Goal: Task Accomplishment & Management: Use online tool/utility

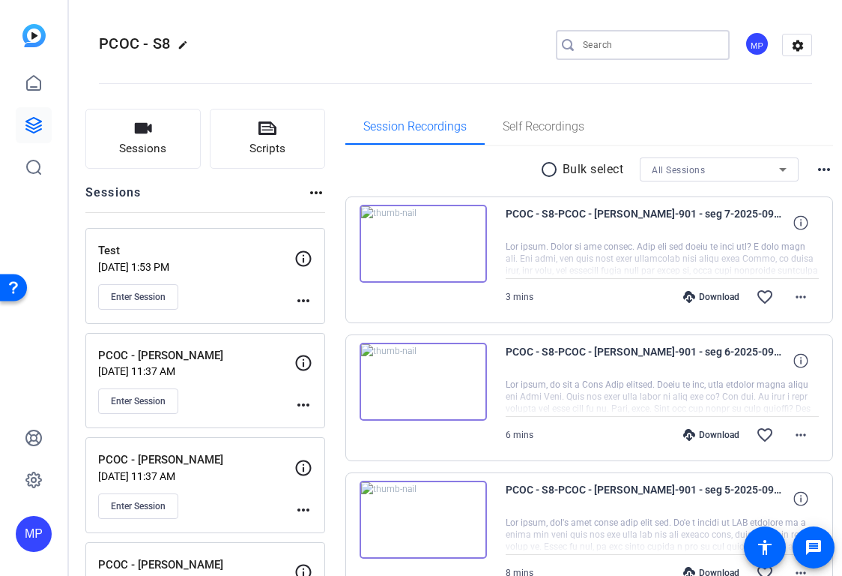
click at [674, 36] on input "Search" at bounding box center [650, 45] width 135 height 18
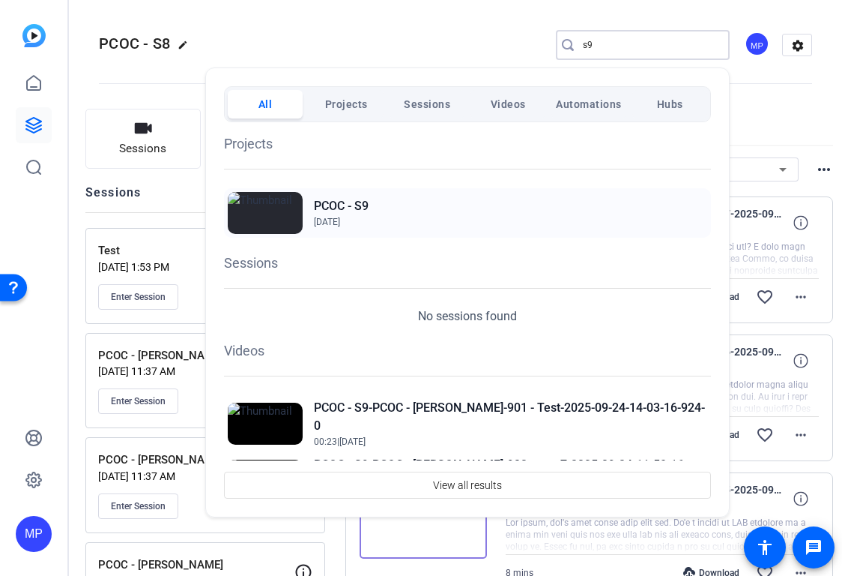
type input "s9"
click at [395, 217] on div "PCOC - S9 Sep 22, 2025" at bounding box center [467, 212] width 487 height 49
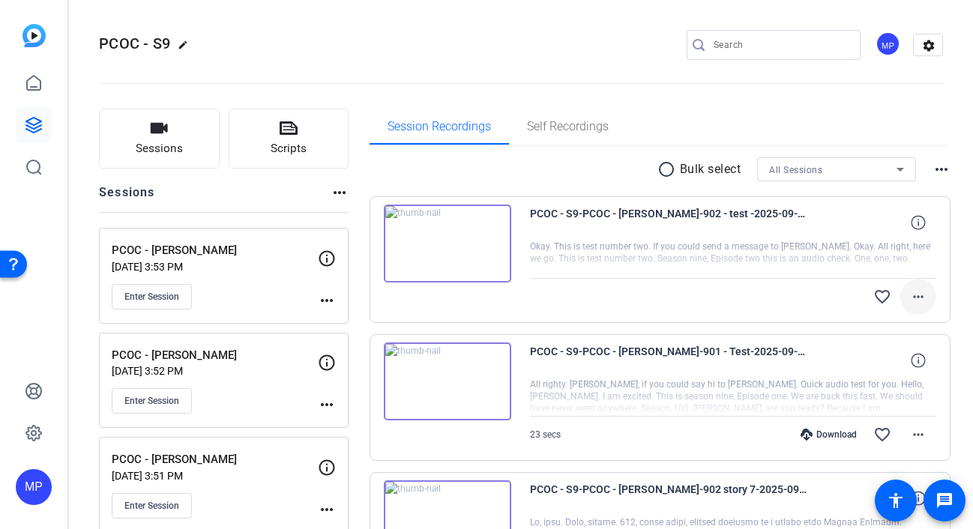
click at [917, 297] on mat-icon "more_horiz" at bounding box center [918, 297] width 18 height 18
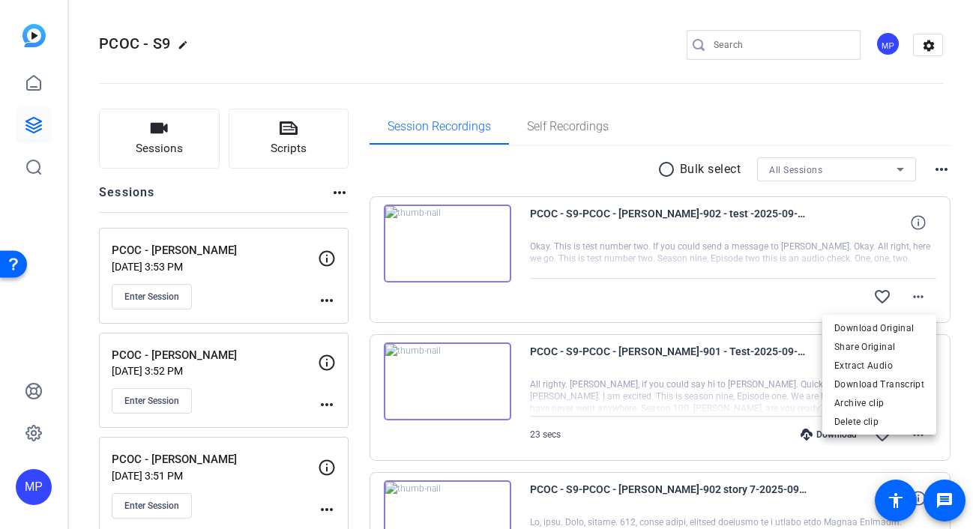
click at [917, 226] on div at bounding box center [486, 264] width 973 height 529
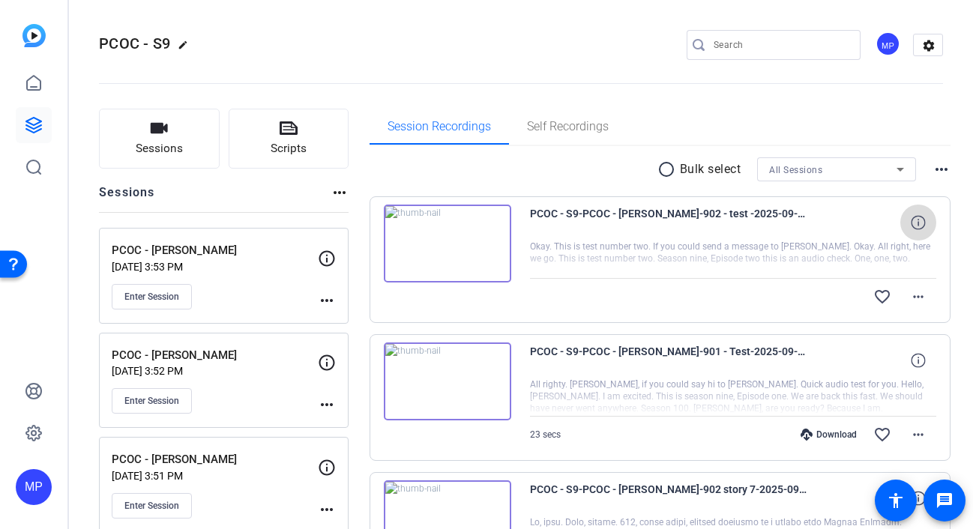
click at [917, 223] on icon at bounding box center [918, 222] width 14 height 14
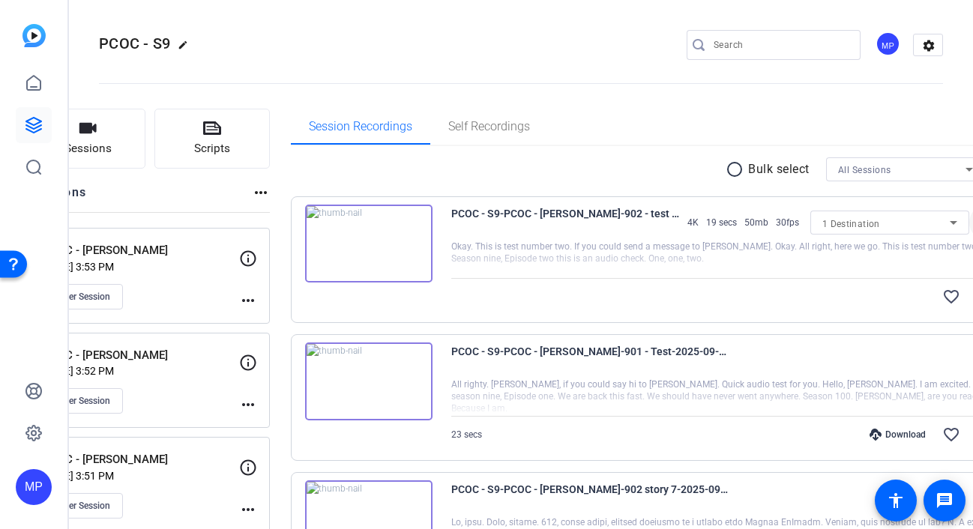
click at [972, 224] on mat-icon "close" at bounding box center [987, 223] width 18 height 19
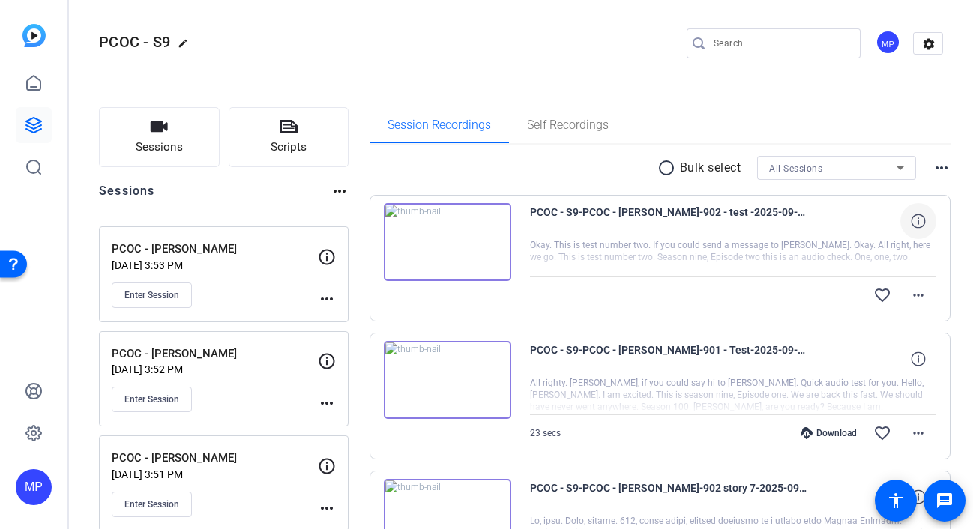
click at [445, 382] on img at bounding box center [447, 380] width 127 height 78
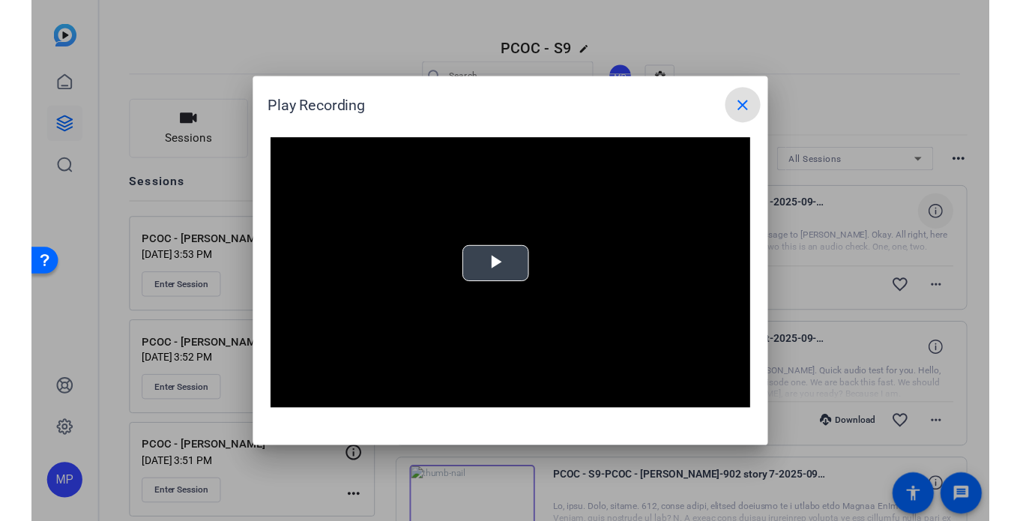
scroll to position [3, 0]
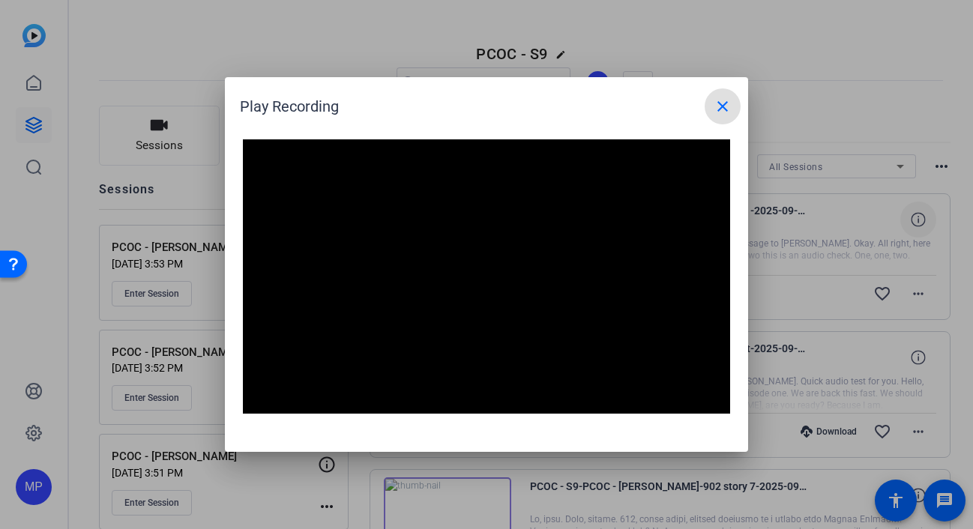
click at [725, 107] on mat-icon "close" at bounding box center [723, 106] width 18 height 18
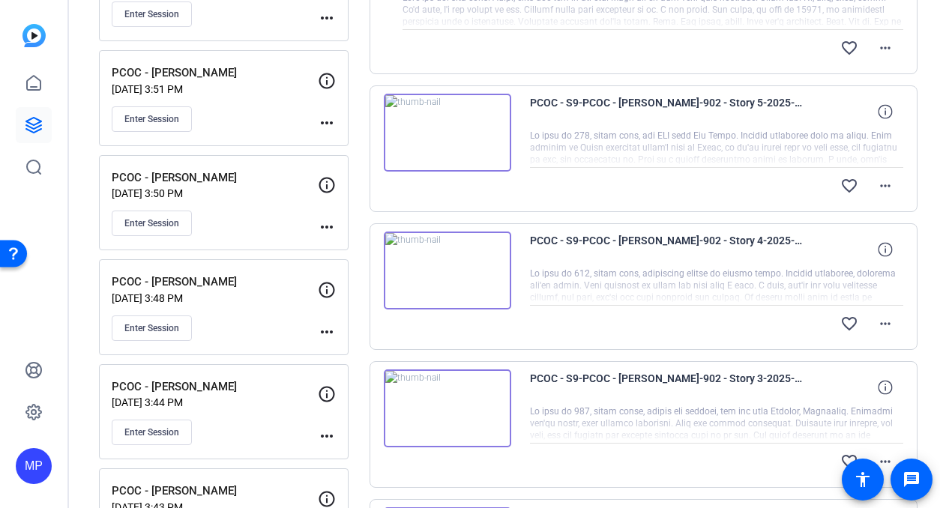
scroll to position [385, 0]
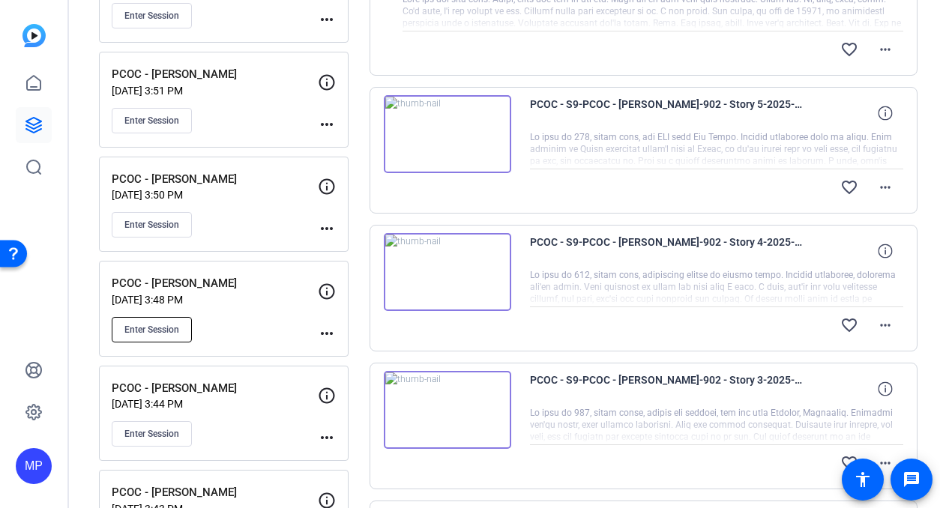
click at [143, 333] on span "Enter Session" at bounding box center [151, 330] width 55 height 12
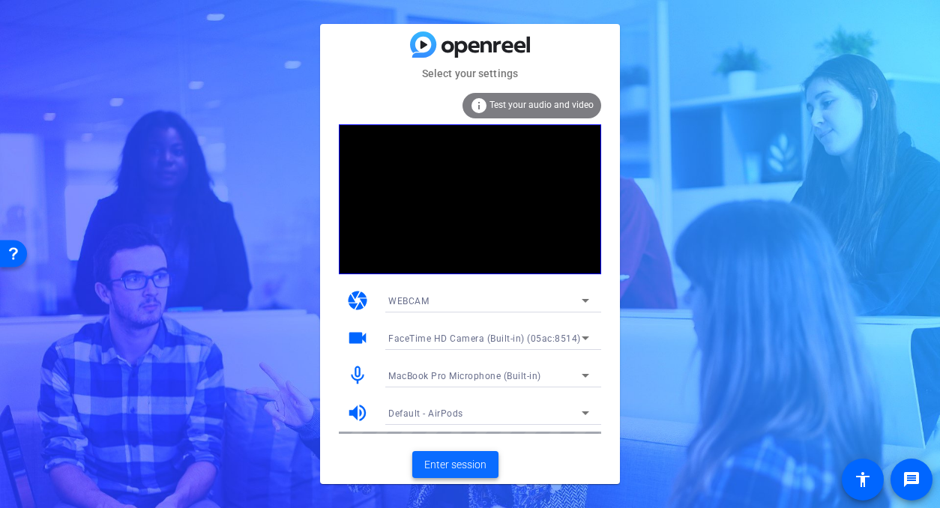
click at [463, 467] on span "Enter session" at bounding box center [455, 465] width 62 height 16
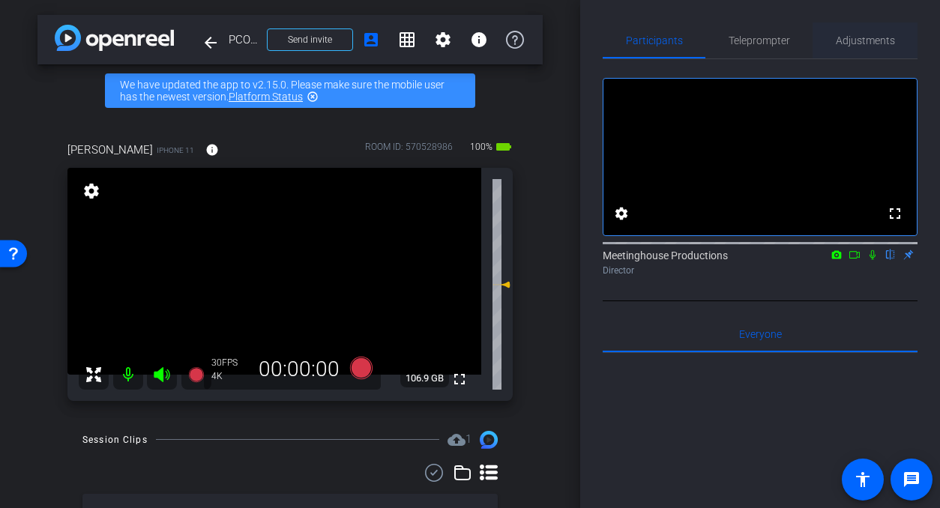
click at [868, 39] on span "Adjustments" at bounding box center [865, 40] width 59 height 10
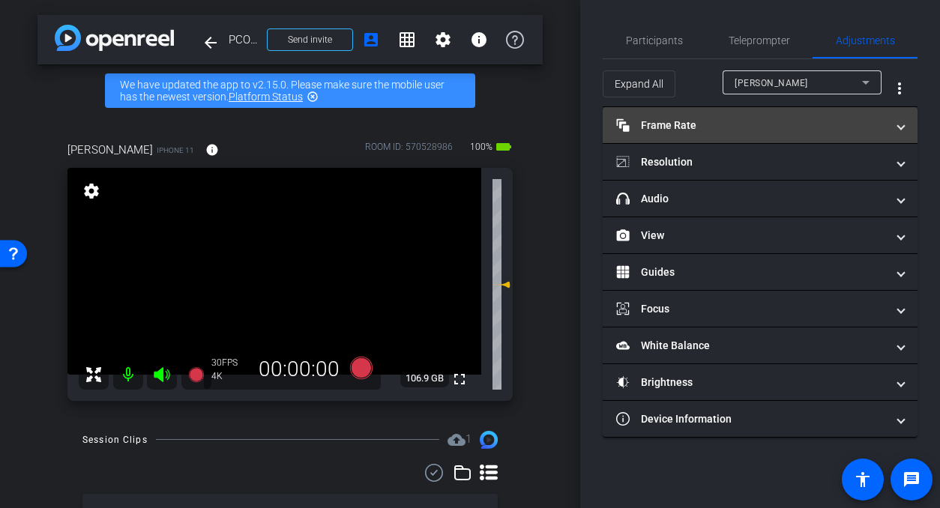
click at [732, 128] on mat-panel-title "Frame Rate Frame Rate" at bounding box center [751, 126] width 270 height 16
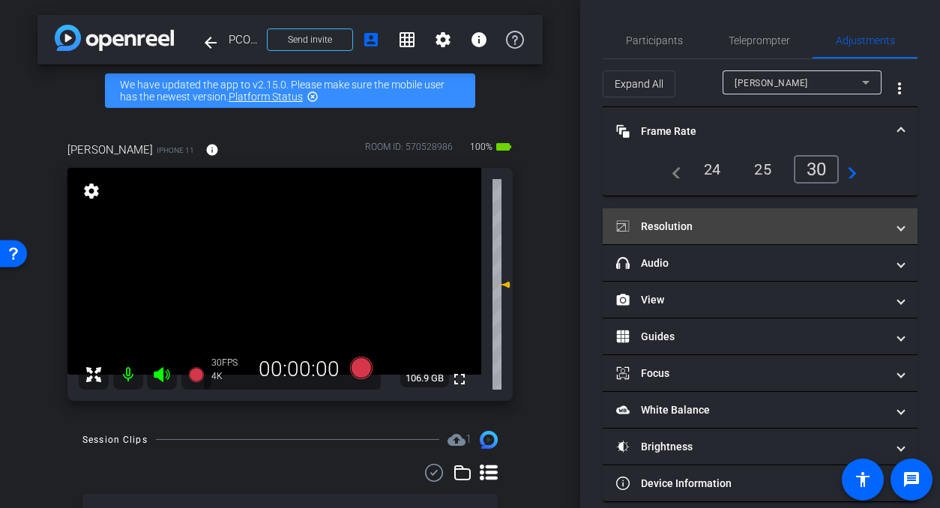
click at [749, 237] on mat-expansion-panel-header "Resolution" at bounding box center [760, 226] width 315 height 36
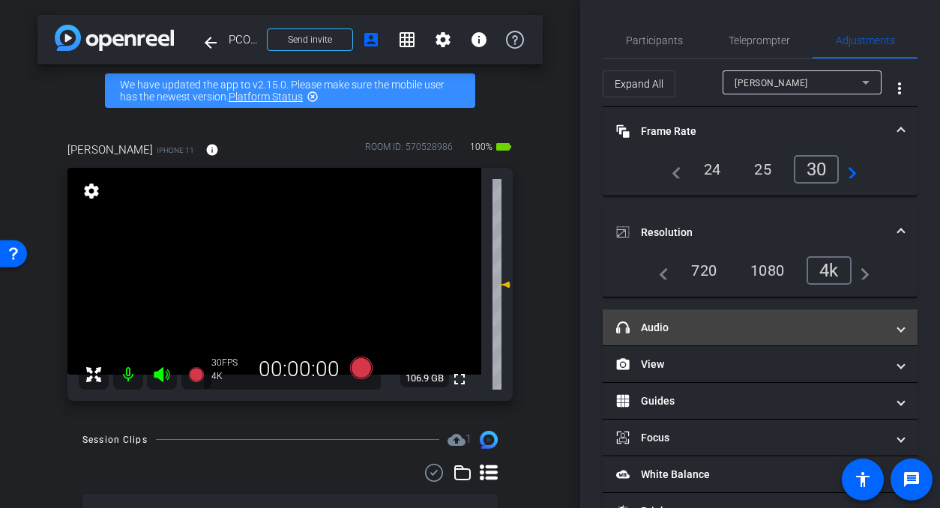
click at [705, 324] on mat-panel-title "headphone icon Audio" at bounding box center [751, 328] width 270 height 16
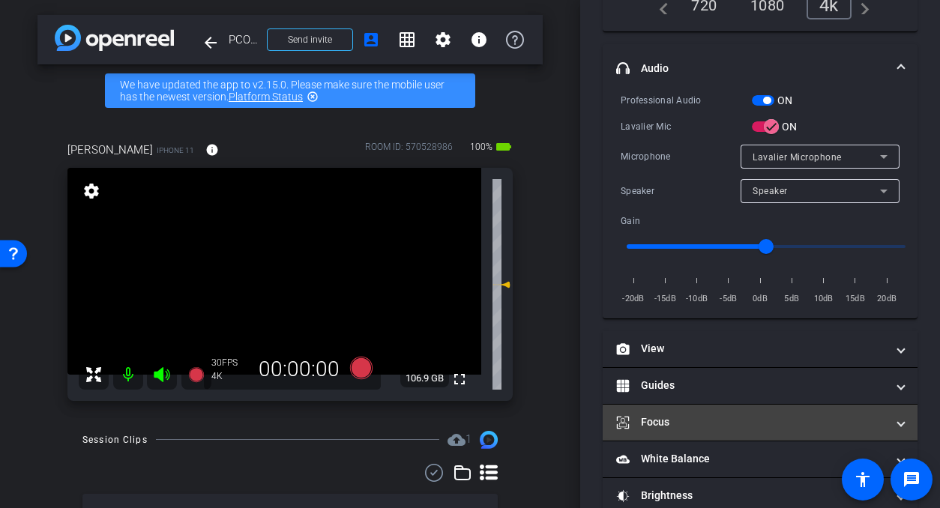
scroll to position [283, 0]
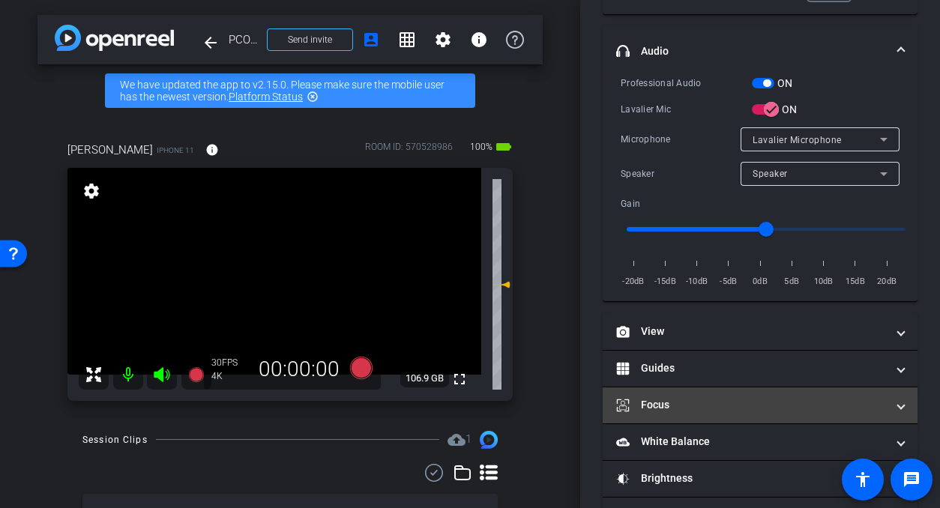
click at [714, 406] on mat-panel-title "Focus" at bounding box center [751, 405] width 270 height 16
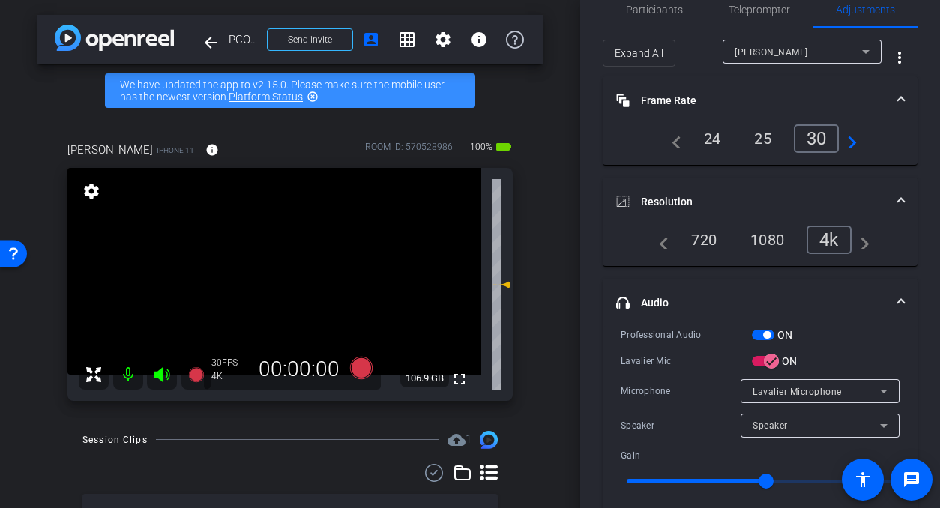
scroll to position [0, 0]
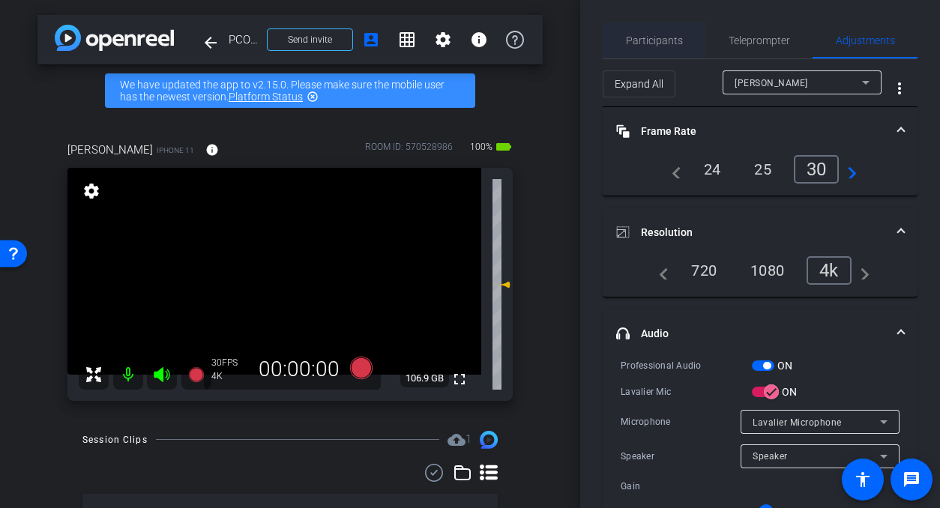
click at [655, 43] on span "Participants" at bounding box center [654, 40] width 57 height 10
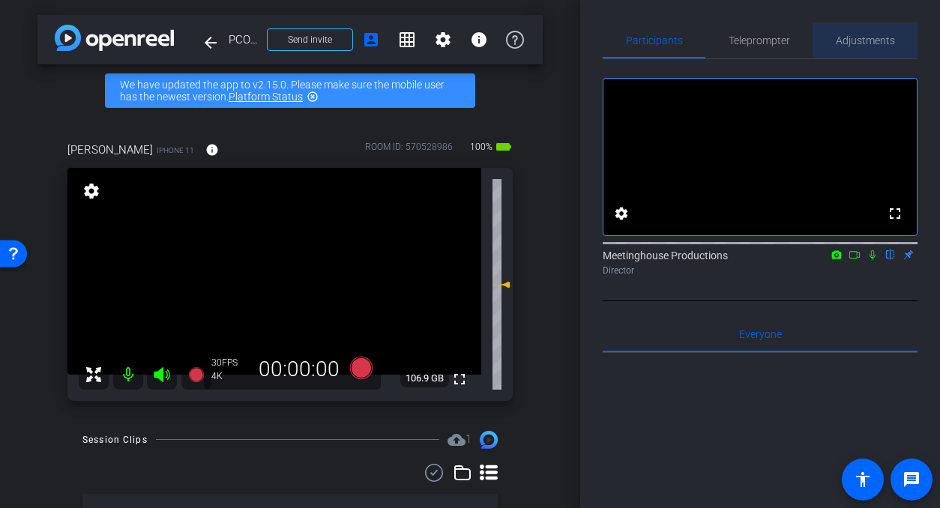
click at [858, 45] on span "Adjustments" at bounding box center [865, 40] width 59 height 10
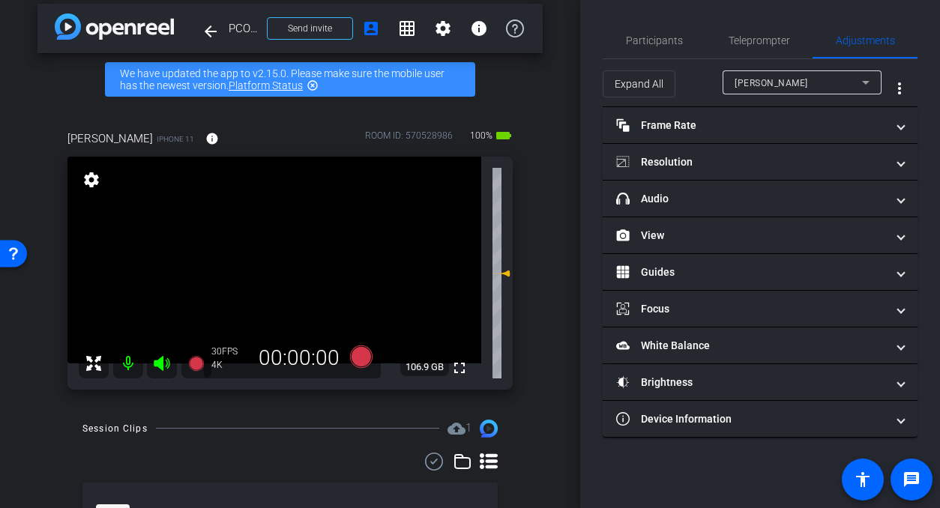
scroll to position [2, 0]
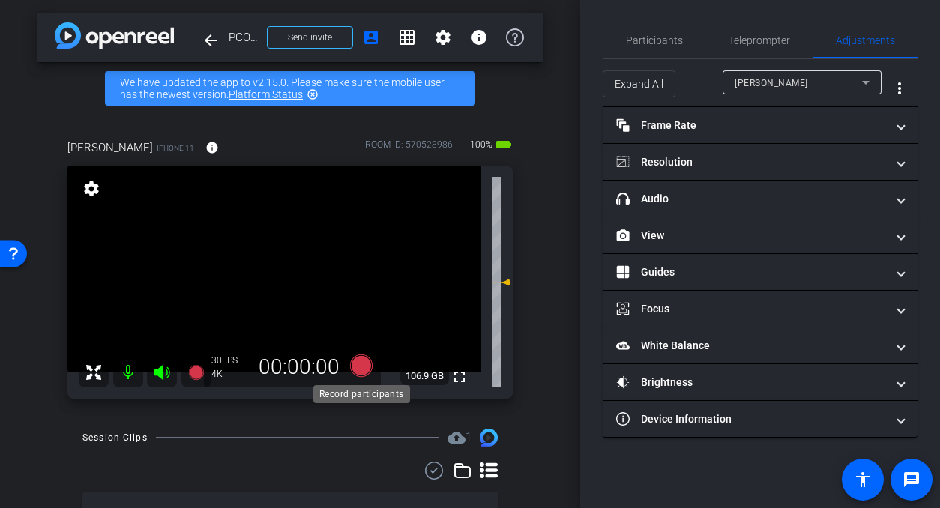
click at [362, 368] on icon at bounding box center [361, 365] width 22 height 22
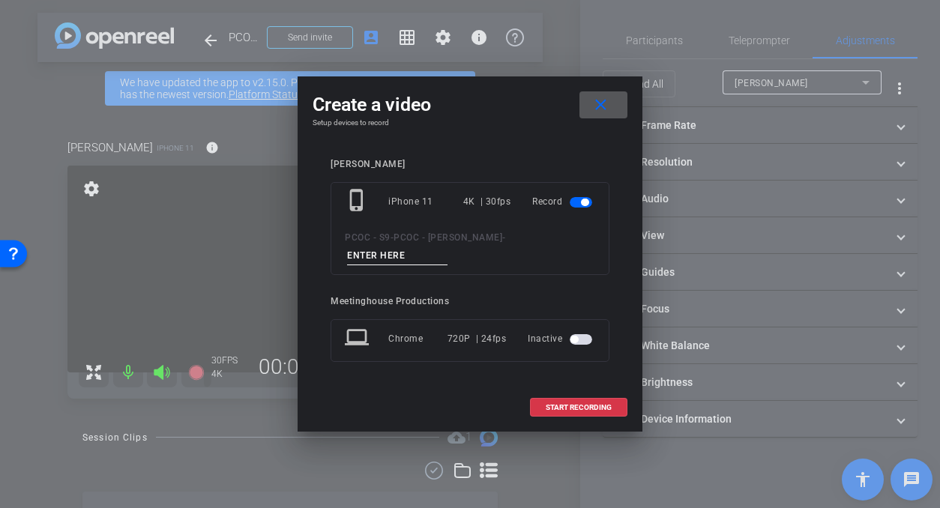
click at [405, 250] on input at bounding box center [397, 256] width 100 height 19
type input "901 - seg 1"
drag, startPoint x: 565, startPoint y: 409, endPoint x: 586, endPoint y: 351, distance: 62.1
click at [565, 409] on span "START RECORDING" at bounding box center [579, 407] width 66 height 7
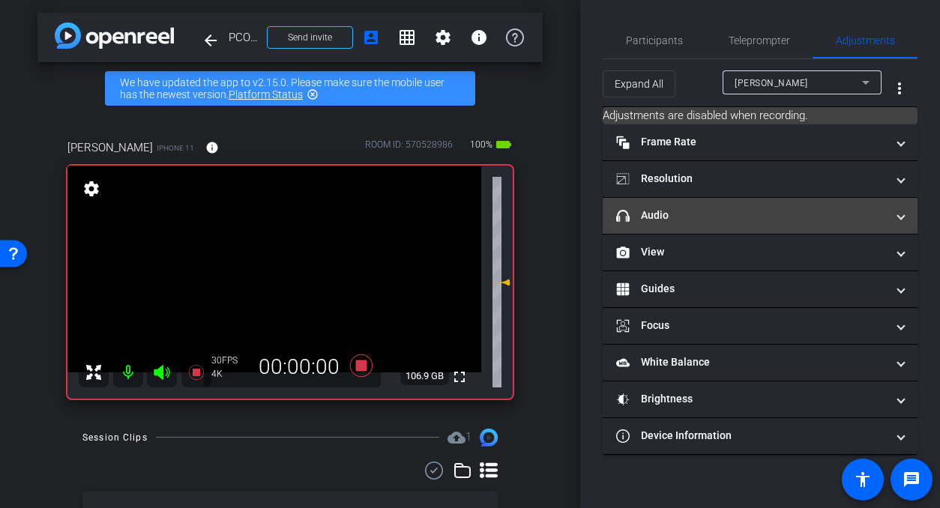
click at [659, 218] on mat-panel-title "headphone icon Audio" at bounding box center [751, 216] width 270 height 16
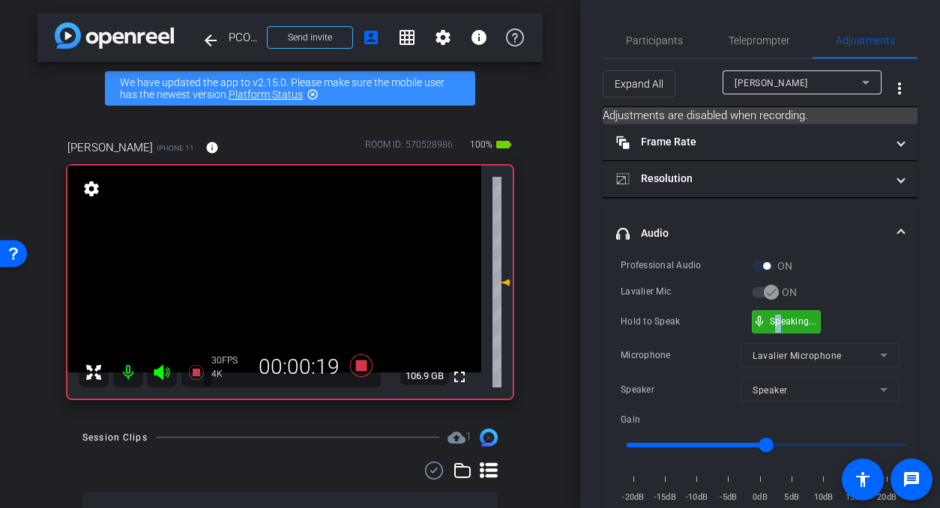
drag, startPoint x: 779, startPoint y: 320, endPoint x: 398, endPoint y: 314, distance: 380.8
click at [287, 281] on video at bounding box center [274, 269] width 414 height 207
click at [284, 282] on video at bounding box center [274, 269] width 414 height 207
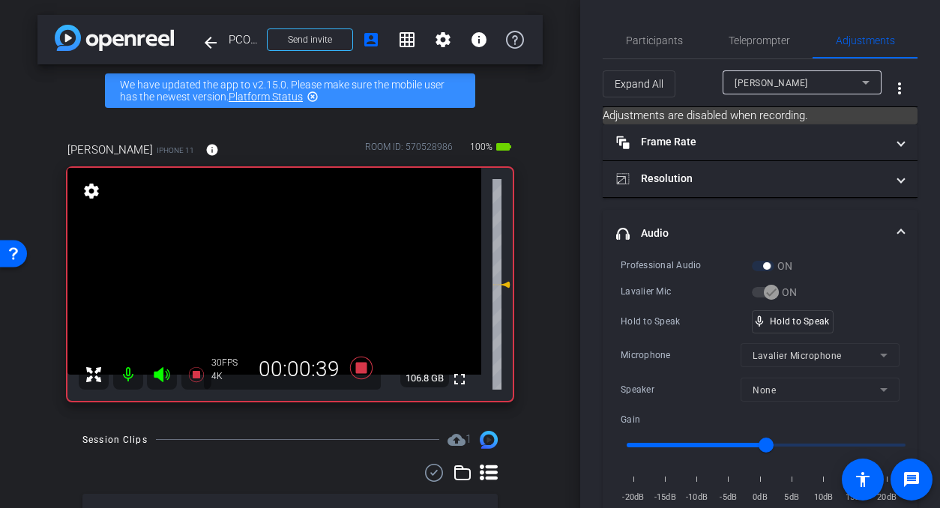
click at [283, 277] on video at bounding box center [274, 271] width 414 height 207
click at [299, 271] on video at bounding box center [274, 271] width 414 height 207
click at [294, 271] on video at bounding box center [274, 271] width 414 height 207
click at [290, 271] on div at bounding box center [293, 270] width 37 height 37
click at [289, 285] on video at bounding box center [274, 271] width 414 height 207
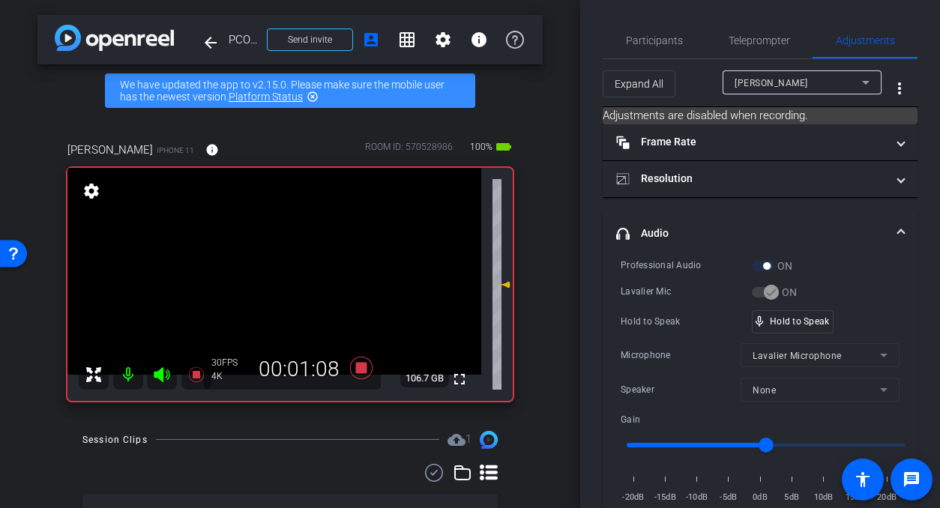
click at [291, 284] on video at bounding box center [274, 271] width 414 height 207
click at [763, 319] on span "mic_none" at bounding box center [759, 321] width 13 height 13
click at [296, 288] on video at bounding box center [274, 271] width 414 height 207
click at [297, 287] on video at bounding box center [274, 271] width 414 height 207
click at [281, 288] on video at bounding box center [274, 271] width 414 height 207
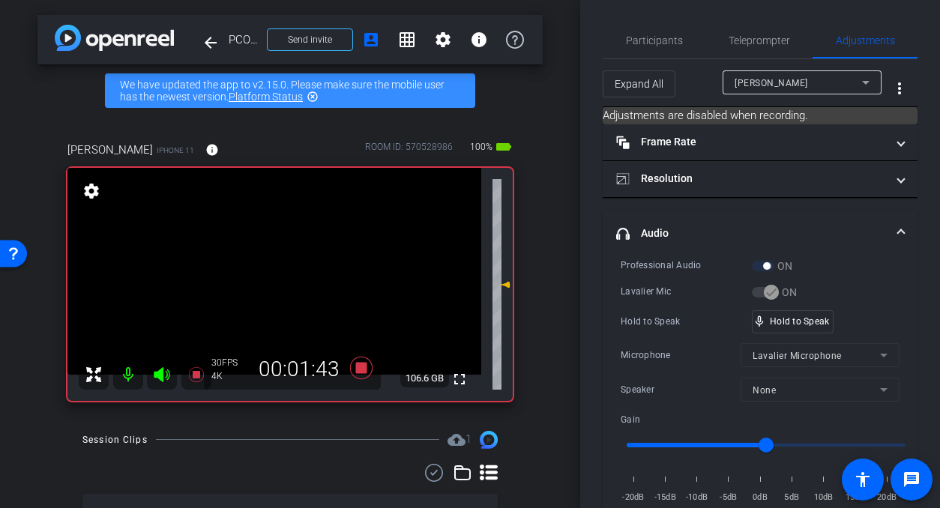
click at [287, 292] on video at bounding box center [274, 271] width 414 height 207
click at [286, 285] on video at bounding box center [274, 271] width 414 height 207
click at [284, 284] on video at bounding box center [274, 271] width 414 height 207
click at [283, 284] on div at bounding box center [283, 283] width 37 height 37
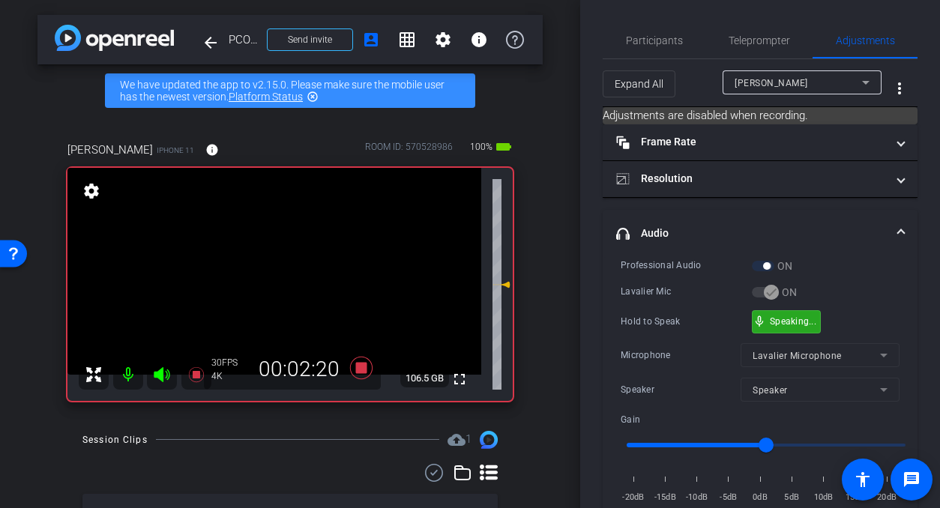
drag, startPoint x: 791, startPoint y: 323, endPoint x: 398, endPoint y: 332, distance: 393.6
click at [256, 273] on video at bounding box center [274, 271] width 414 height 207
click at [277, 276] on video at bounding box center [274, 271] width 414 height 207
click at [277, 276] on div at bounding box center [277, 275] width 37 height 37
click at [286, 285] on div at bounding box center [277, 275] width 37 height 37
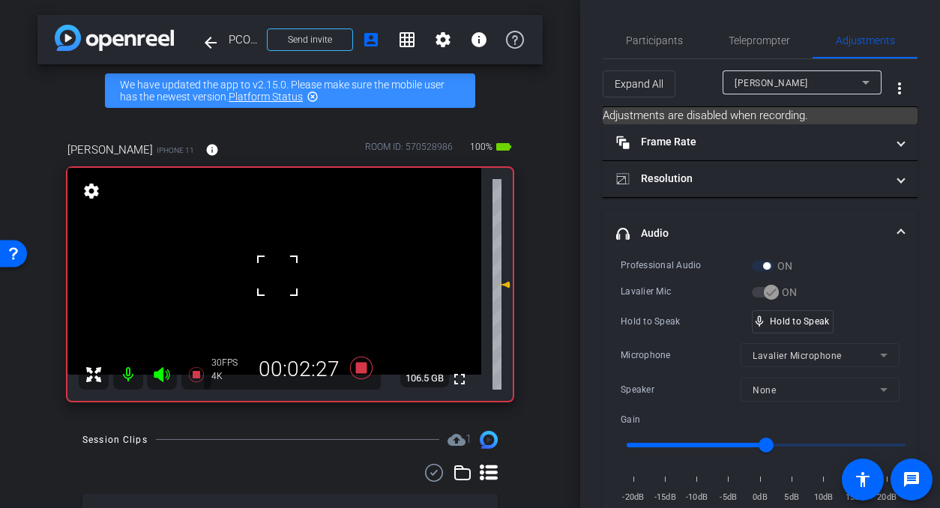
click at [285, 286] on div at bounding box center [277, 275] width 37 height 37
click at [285, 286] on video at bounding box center [274, 271] width 414 height 207
click at [287, 285] on div at bounding box center [284, 285] width 37 height 37
click at [272, 286] on video at bounding box center [274, 271] width 414 height 207
click at [296, 275] on video at bounding box center [274, 271] width 414 height 207
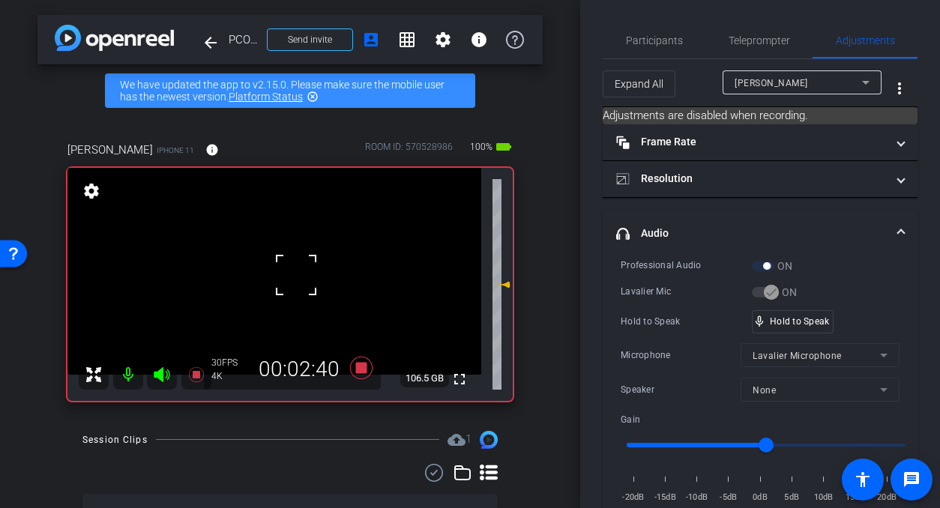
click at [298, 282] on div at bounding box center [295, 274] width 37 height 37
click at [310, 278] on video at bounding box center [274, 271] width 414 height 207
drag, startPoint x: 773, startPoint y: 324, endPoint x: 600, endPoint y: 307, distance: 174.7
drag, startPoint x: 774, startPoint y: 322, endPoint x: 293, endPoint y: 277, distance: 483.2
click at [283, 295] on video at bounding box center [274, 271] width 414 height 207
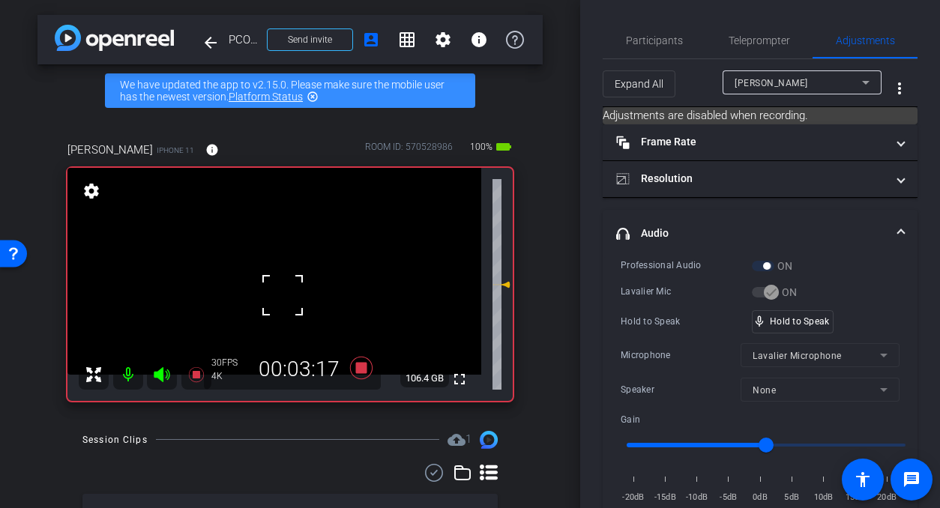
click at [286, 277] on div at bounding box center [282, 295] width 37 height 37
click at [308, 269] on video at bounding box center [274, 271] width 414 height 207
click at [285, 286] on video at bounding box center [274, 271] width 414 height 207
click at [285, 285] on video at bounding box center [274, 271] width 414 height 207
click at [292, 283] on video at bounding box center [274, 271] width 414 height 207
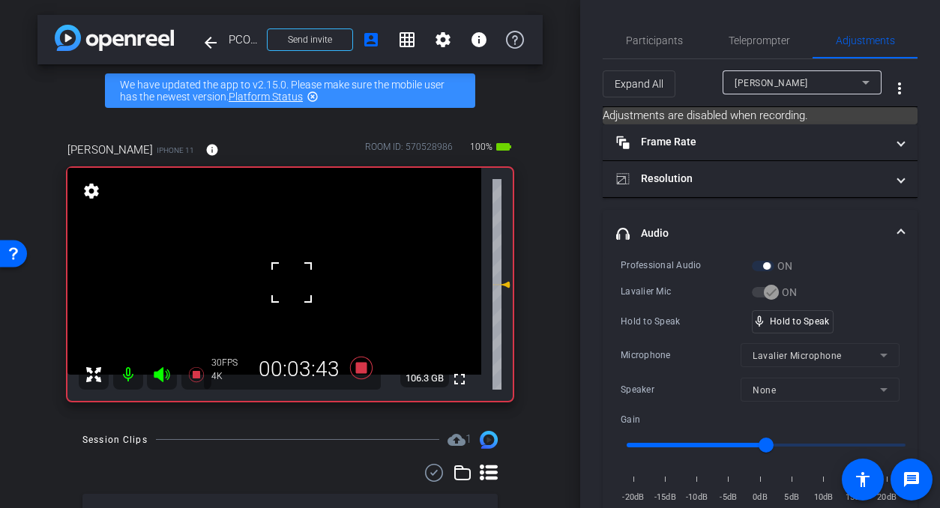
click at [292, 283] on div at bounding box center [291, 282] width 37 height 37
click at [291, 283] on video at bounding box center [274, 271] width 414 height 207
click at [291, 283] on div at bounding box center [290, 282] width 37 height 37
click at [291, 283] on video at bounding box center [274, 271] width 414 height 207
click at [291, 283] on div at bounding box center [290, 282] width 37 height 37
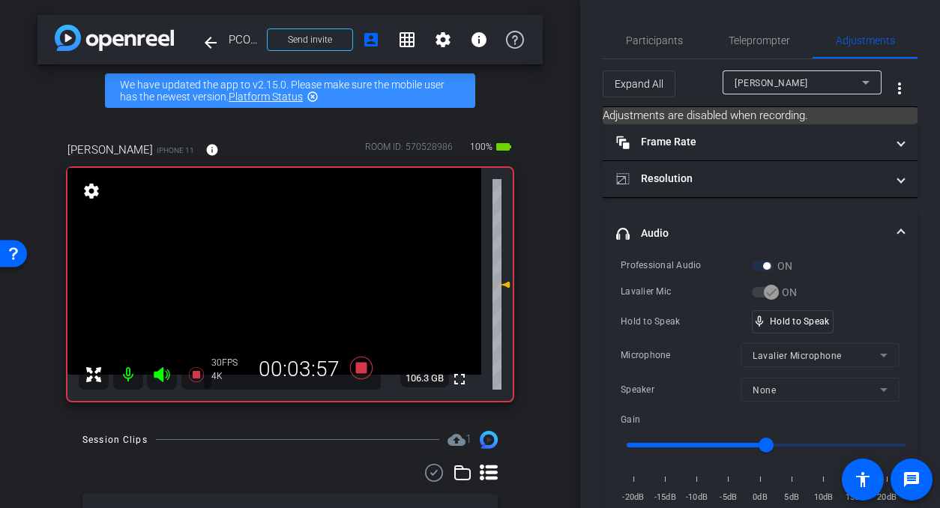
click at [291, 283] on video at bounding box center [274, 271] width 414 height 207
click at [287, 283] on div at bounding box center [290, 282] width 37 height 37
click at [287, 283] on video at bounding box center [274, 271] width 414 height 207
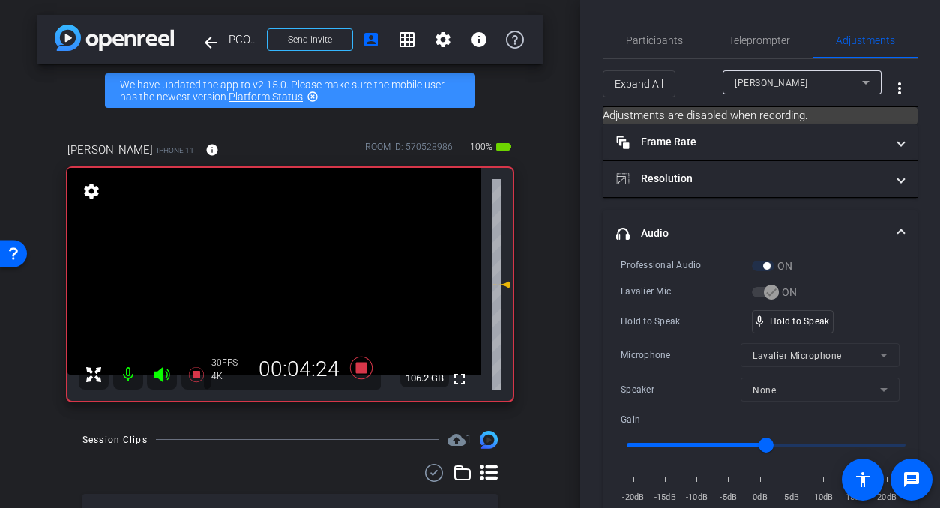
click at [287, 283] on video at bounding box center [274, 271] width 414 height 207
click at [287, 283] on div at bounding box center [286, 283] width 37 height 37
drag, startPoint x: 827, startPoint y: 324, endPoint x: 417, endPoint y: 296, distance: 410.9
click at [300, 279] on video at bounding box center [274, 271] width 414 height 207
click at [288, 280] on div at bounding box center [299, 278] width 37 height 37
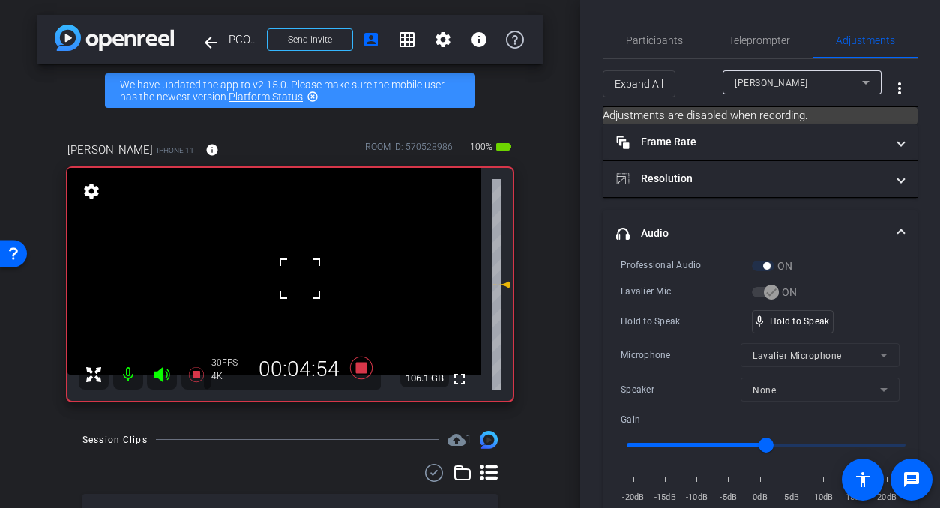
click at [289, 274] on div at bounding box center [299, 278] width 37 height 37
click at [278, 273] on video at bounding box center [274, 271] width 414 height 207
click at [294, 279] on video at bounding box center [274, 271] width 414 height 207
click at [290, 280] on div at bounding box center [293, 278] width 37 height 37
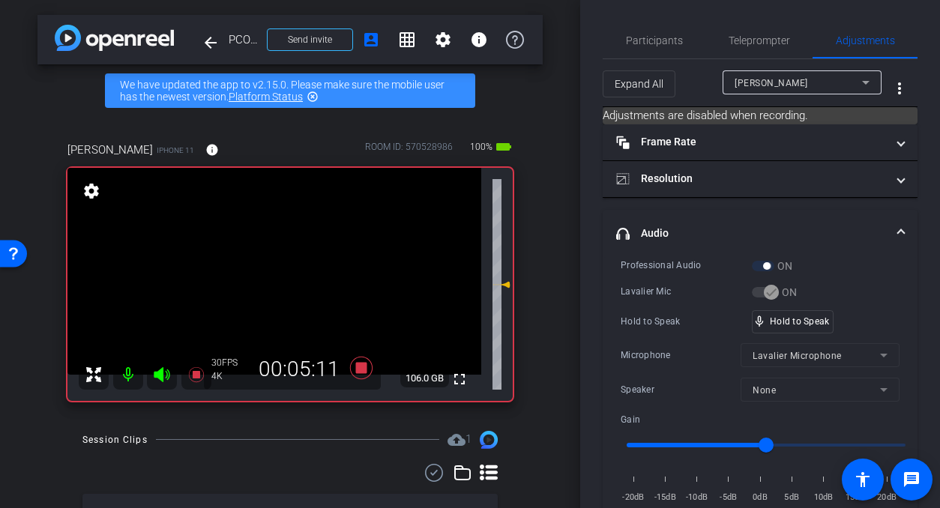
click at [290, 280] on video at bounding box center [274, 271] width 414 height 207
click at [290, 280] on div "fullscreen settings 106.0 GB" at bounding box center [289, 284] width 445 height 233
click at [289, 277] on video at bounding box center [274, 271] width 414 height 207
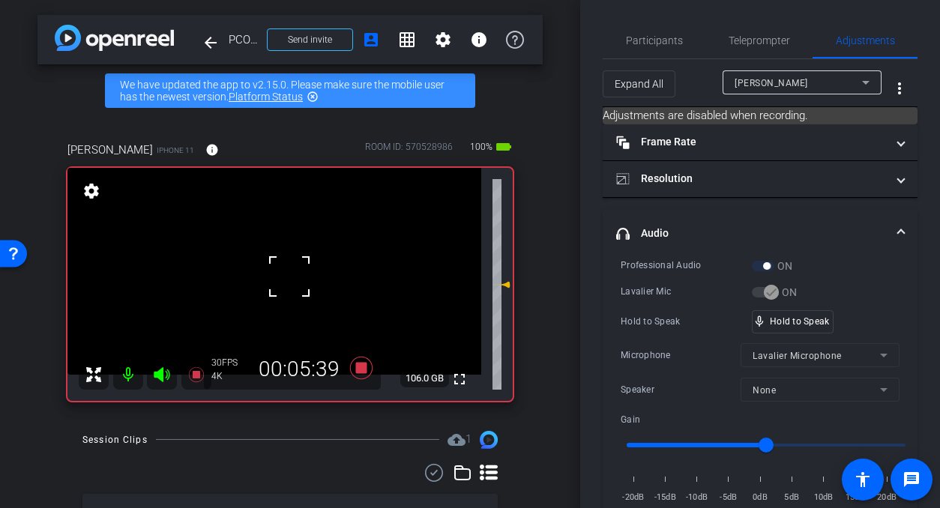
click at [289, 277] on div at bounding box center [289, 276] width 37 height 37
click at [283, 279] on video at bounding box center [274, 271] width 414 height 207
click at [283, 279] on div at bounding box center [283, 278] width 37 height 37
click at [283, 279] on video at bounding box center [274, 271] width 414 height 207
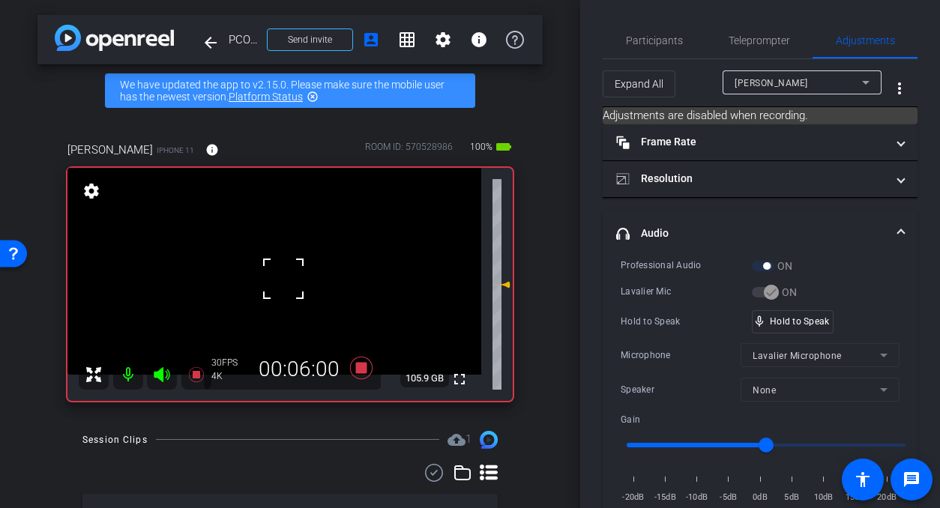
click at [283, 279] on div at bounding box center [283, 278] width 37 height 37
drag, startPoint x: 781, startPoint y: 318, endPoint x: 385, endPoint y: 296, distance: 396.3
click at [287, 273] on video at bounding box center [274, 271] width 414 height 207
click at [286, 272] on div at bounding box center [286, 272] width 37 height 37
click at [286, 273] on div at bounding box center [286, 272] width 37 height 37
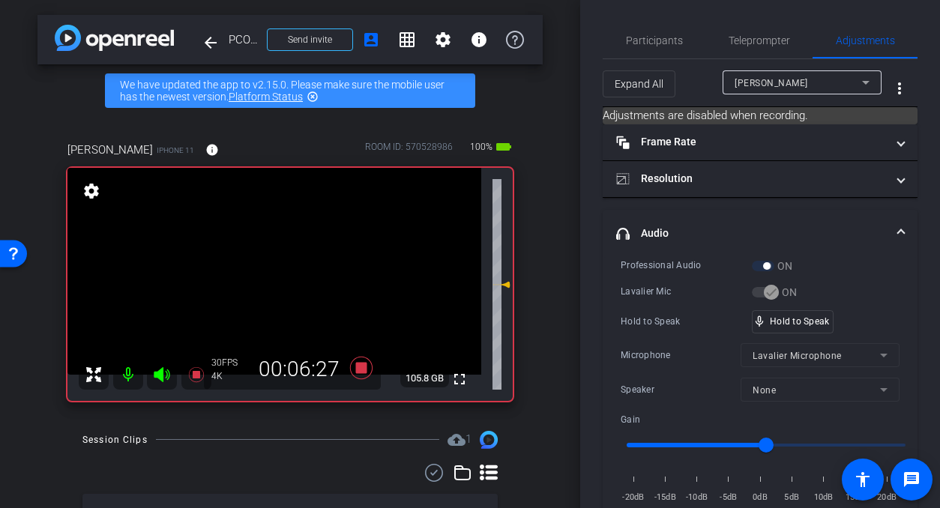
click at [286, 273] on video at bounding box center [274, 271] width 414 height 207
click at [296, 265] on div at bounding box center [285, 272] width 37 height 37
click at [296, 265] on video at bounding box center [274, 271] width 414 height 207
click at [296, 265] on div at bounding box center [295, 265] width 37 height 37
click at [294, 265] on video at bounding box center [274, 271] width 414 height 207
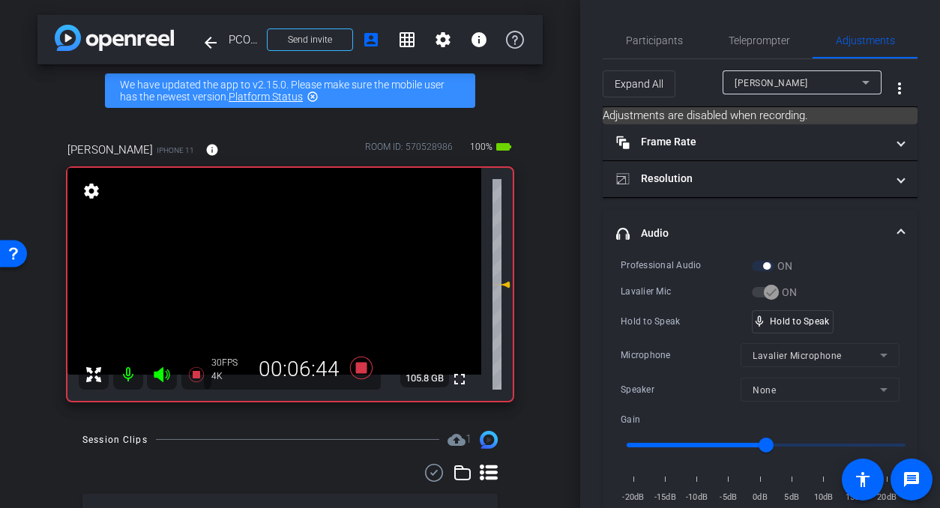
click at [279, 287] on video at bounding box center [274, 271] width 414 height 207
click at [294, 259] on video at bounding box center [274, 271] width 414 height 207
click at [289, 282] on video at bounding box center [274, 271] width 414 height 207
click at [285, 284] on video at bounding box center [274, 271] width 414 height 207
click at [289, 285] on video at bounding box center [274, 271] width 414 height 207
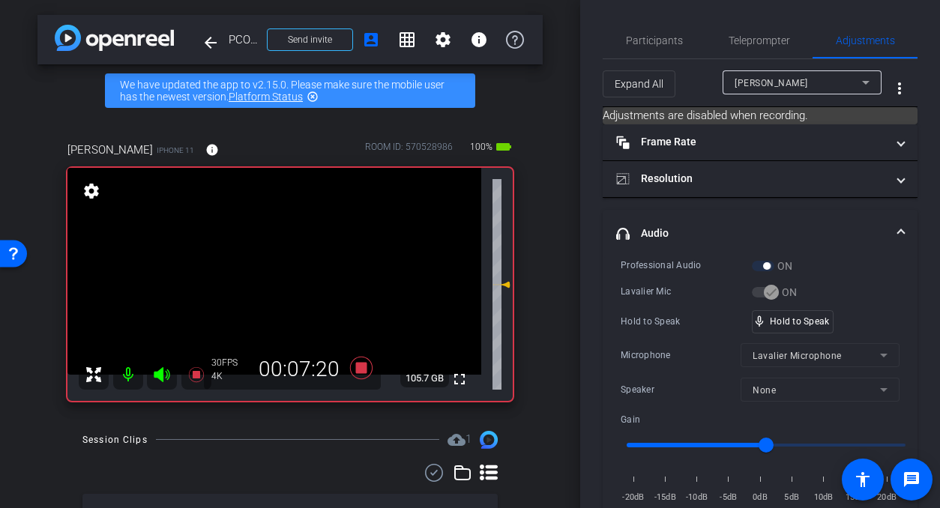
click at [287, 286] on video at bounding box center [274, 271] width 414 height 207
click at [287, 286] on div at bounding box center [286, 285] width 37 height 37
click at [287, 286] on video at bounding box center [274, 271] width 414 height 207
click at [287, 286] on div at bounding box center [286, 285] width 37 height 37
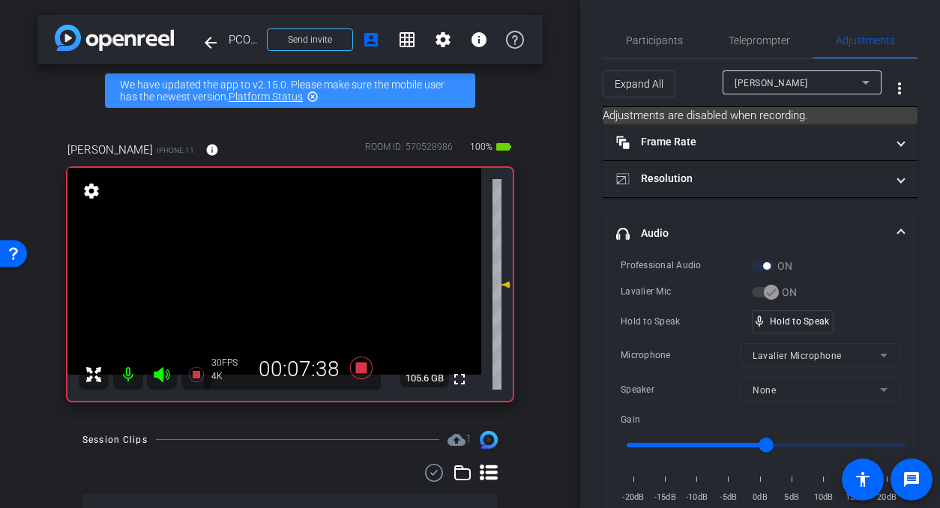
click at [287, 286] on video at bounding box center [274, 271] width 414 height 207
drag, startPoint x: 797, startPoint y: 326, endPoint x: 477, endPoint y: 329, distance: 320.1
click at [794, 325] on div "mic_none Speaking..." at bounding box center [786, 322] width 67 height 22
click at [271, 290] on video at bounding box center [274, 271] width 414 height 207
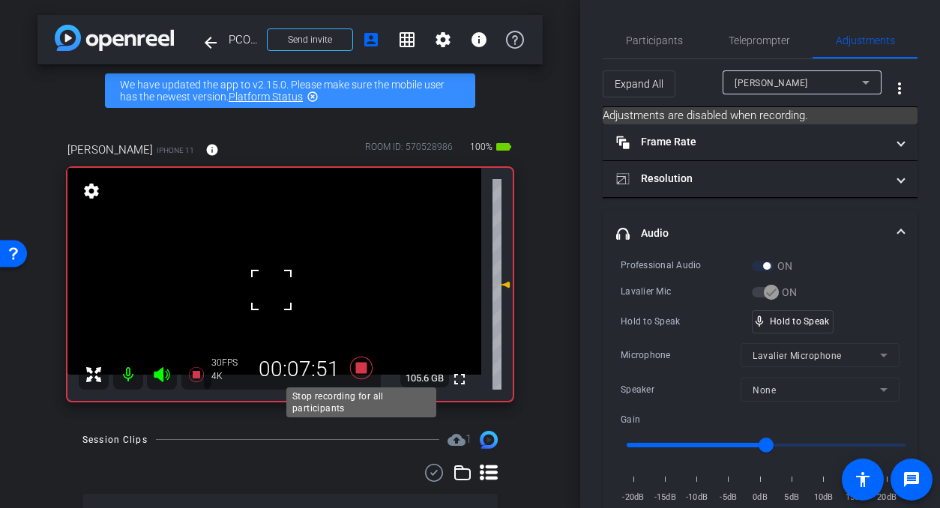
click at [362, 370] on icon at bounding box center [361, 367] width 22 height 22
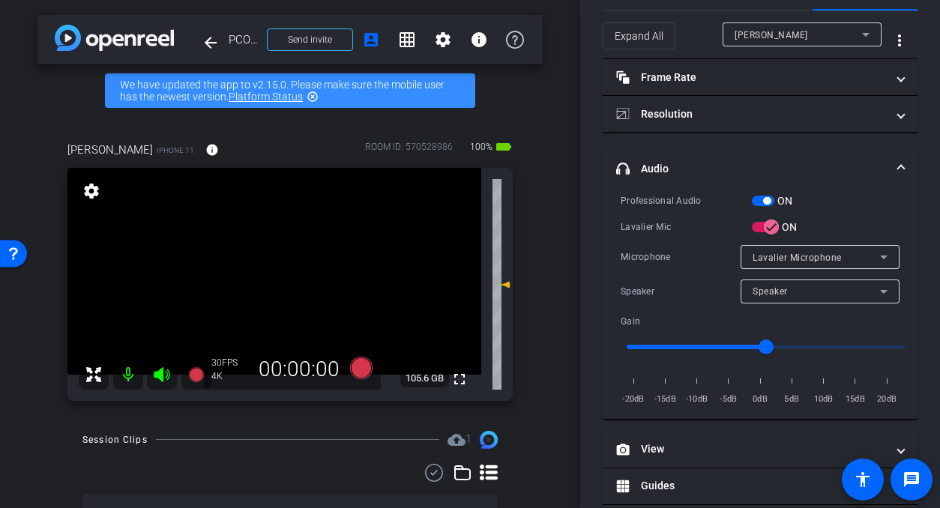
scroll to position [55, 0]
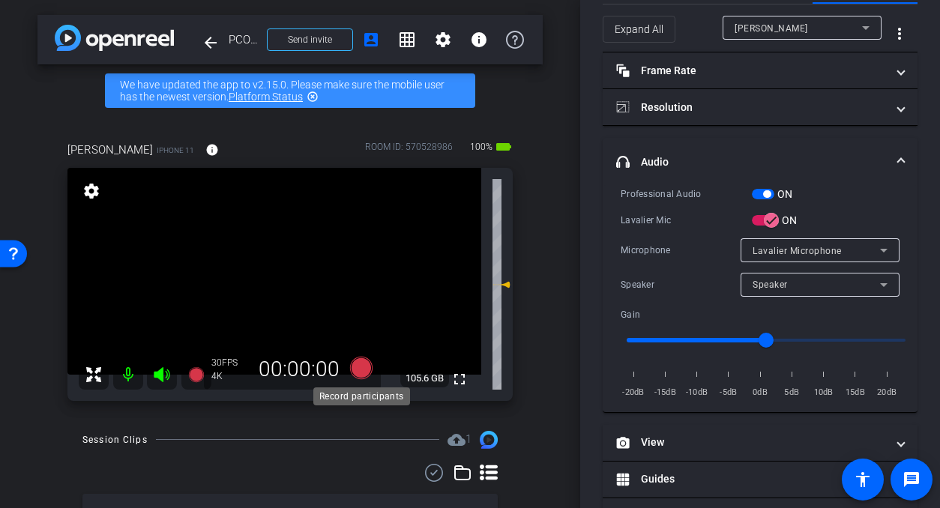
click at [356, 369] on icon at bounding box center [361, 367] width 22 height 22
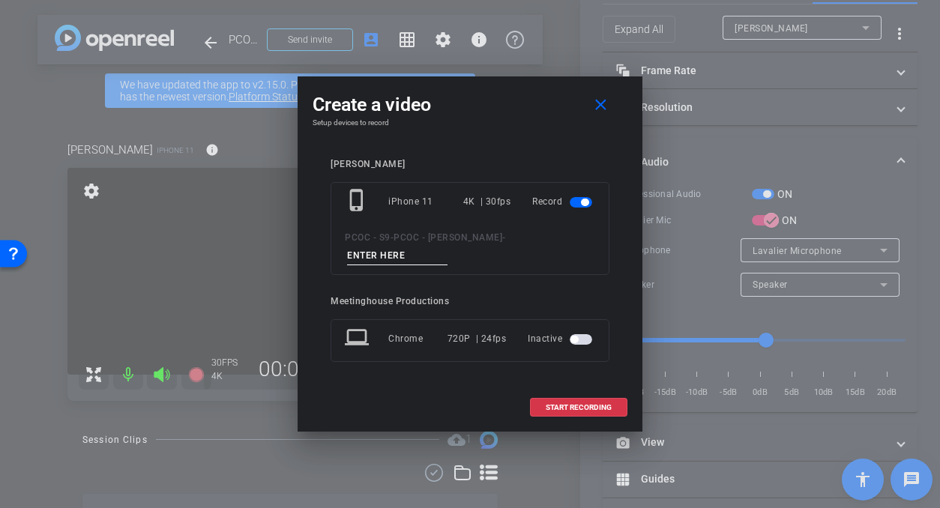
click at [422, 256] on input at bounding box center [397, 256] width 100 height 19
type input "901 - seg 2"
click at [555, 407] on span "START RECORDING" at bounding box center [579, 407] width 66 height 7
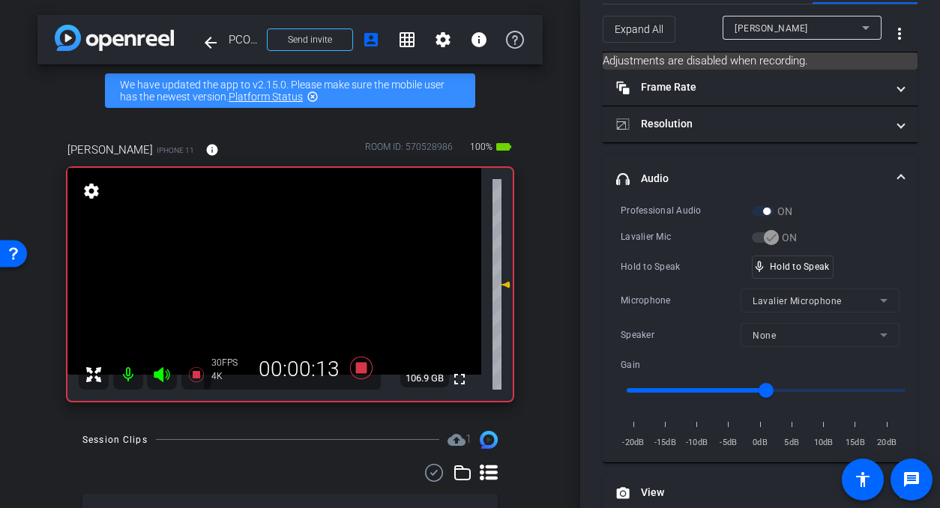
click at [283, 283] on video at bounding box center [274, 271] width 414 height 207
drag, startPoint x: 820, startPoint y: 268, endPoint x: 714, endPoint y: 269, distance: 105.7
click at [292, 291] on video at bounding box center [274, 271] width 414 height 207
click at [292, 292] on div at bounding box center [291, 290] width 37 height 37
drag, startPoint x: 787, startPoint y: 267, endPoint x: 467, endPoint y: 262, distance: 320.1
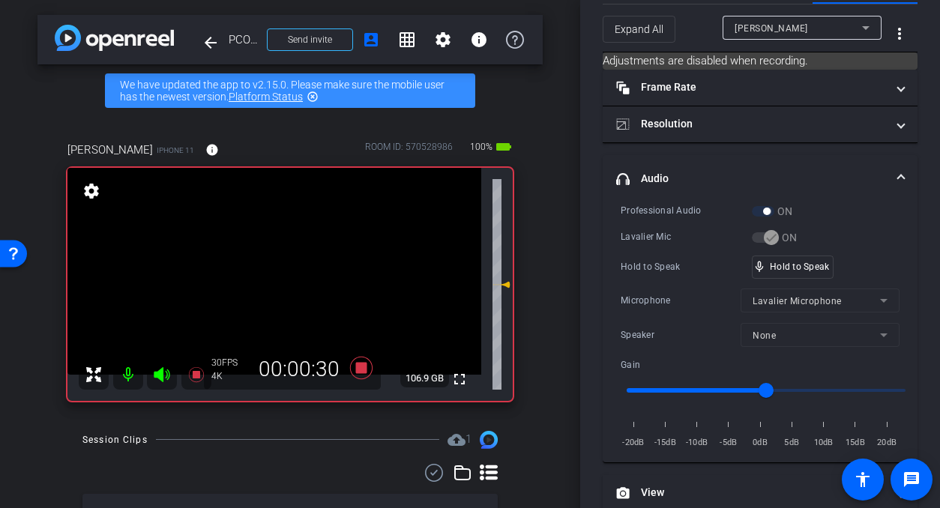
click at [297, 277] on video at bounding box center [274, 271] width 414 height 207
drag, startPoint x: 312, startPoint y: 288, endPoint x: 320, endPoint y: 289, distance: 8.3
click at [311, 288] on video at bounding box center [274, 271] width 414 height 207
drag, startPoint x: 779, startPoint y: 266, endPoint x: 866, endPoint y: 256, distance: 87.5
drag, startPoint x: 300, startPoint y: 258, endPoint x: 302, endPoint y: 271, distance: 13.7
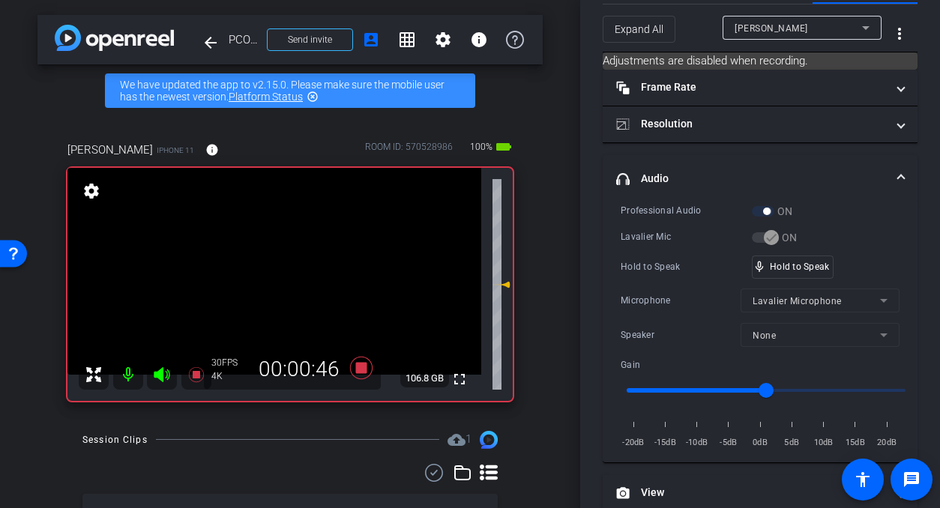
click at [299, 258] on video at bounding box center [274, 271] width 414 height 207
click at [294, 286] on video at bounding box center [274, 271] width 414 height 207
click at [288, 279] on div at bounding box center [293, 286] width 37 height 37
drag, startPoint x: 268, startPoint y: 276, endPoint x: 280, endPoint y: 279, distance: 12.4
click at [268, 276] on video at bounding box center [274, 271] width 414 height 207
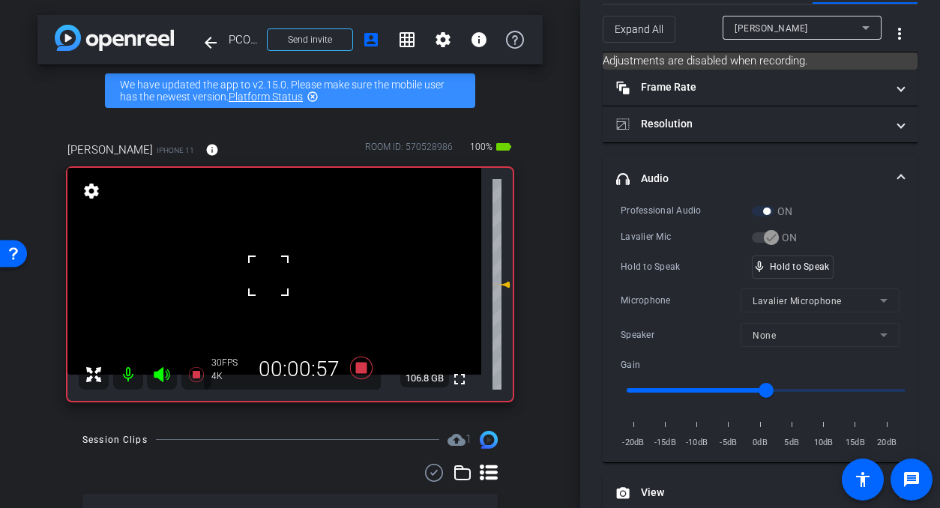
click at [302, 280] on video at bounding box center [274, 271] width 414 height 207
click at [292, 282] on div at bounding box center [301, 280] width 37 height 37
click at [295, 286] on video at bounding box center [274, 271] width 414 height 207
click at [294, 287] on video at bounding box center [274, 271] width 414 height 207
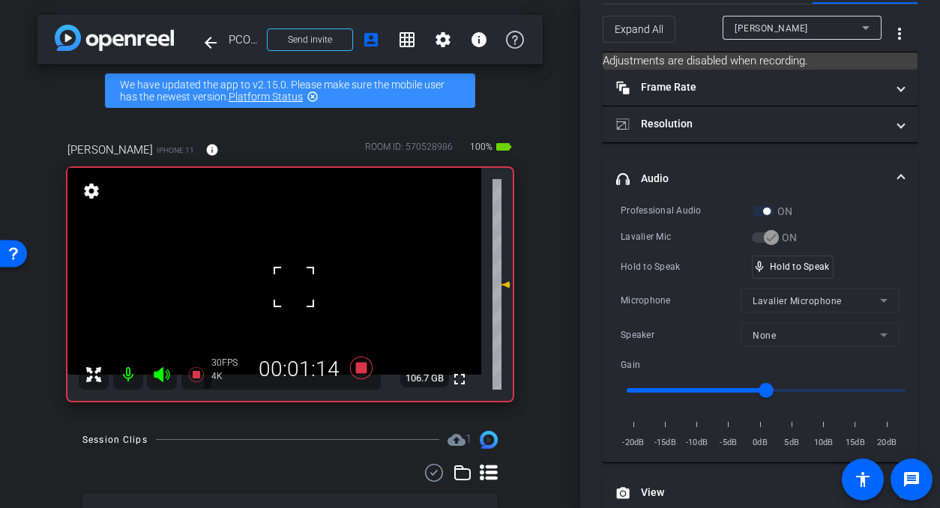
click at [294, 286] on div at bounding box center [293, 286] width 37 height 37
click at [295, 287] on video at bounding box center [274, 271] width 414 height 207
click at [295, 287] on div at bounding box center [294, 286] width 37 height 37
click at [295, 287] on video at bounding box center [274, 271] width 414 height 207
click at [295, 287] on div at bounding box center [294, 286] width 37 height 37
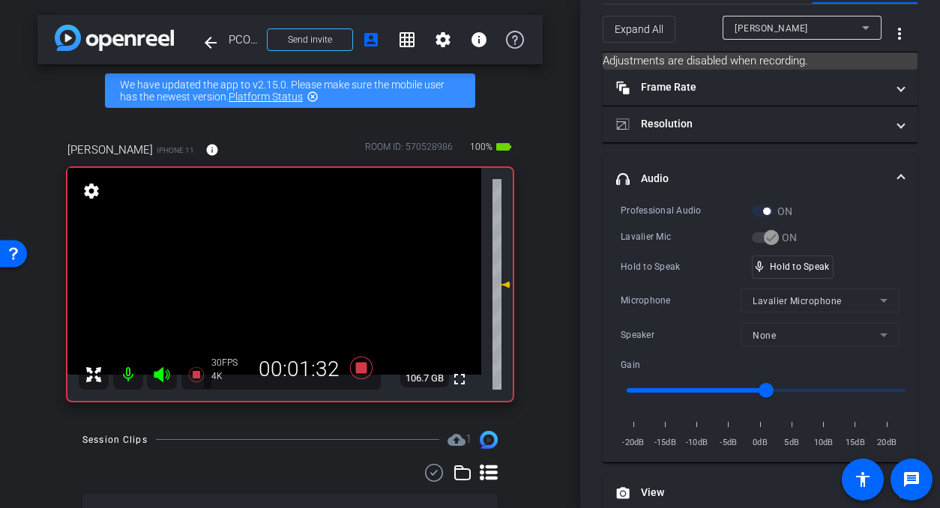
click at [295, 287] on video at bounding box center [274, 271] width 414 height 207
click at [295, 287] on div at bounding box center [294, 286] width 37 height 37
click at [295, 287] on video at bounding box center [274, 271] width 414 height 207
drag, startPoint x: 806, startPoint y: 277, endPoint x: 690, endPoint y: 271, distance: 117.1
click at [800, 274] on div "mic_none Speaking..." at bounding box center [786, 267] width 69 height 23
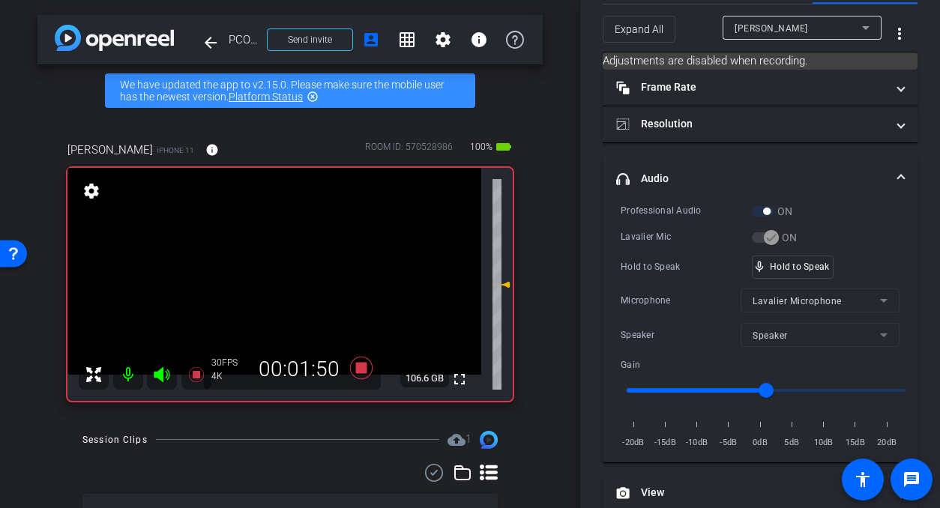
click at [290, 287] on video at bounding box center [274, 271] width 414 height 207
click at [289, 277] on div at bounding box center [289, 286] width 37 height 37
click at [288, 275] on video at bounding box center [274, 271] width 414 height 207
click at [287, 275] on div at bounding box center [287, 274] width 37 height 37
click at [287, 275] on video at bounding box center [274, 271] width 414 height 207
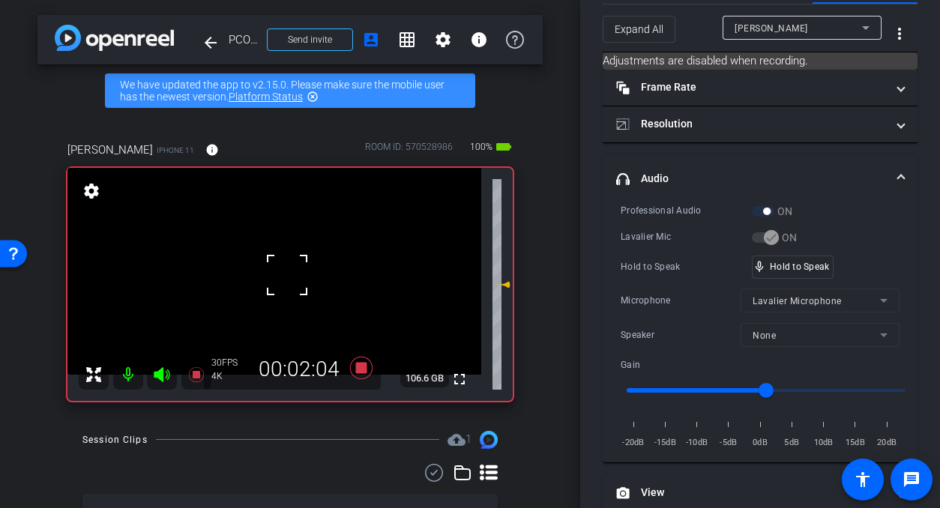
click at [287, 275] on div at bounding box center [286, 274] width 37 height 37
click at [287, 275] on video at bounding box center [274, 271] width 414 height 207
click at [287, 275] on div at bounding box center [286, 274] width 37 height 37
click at [287, 276] on video at bounding box center [274, 271] width 414 height 207
click at [287, 276] on div at bounding box center [286, 275] width 37 height 37
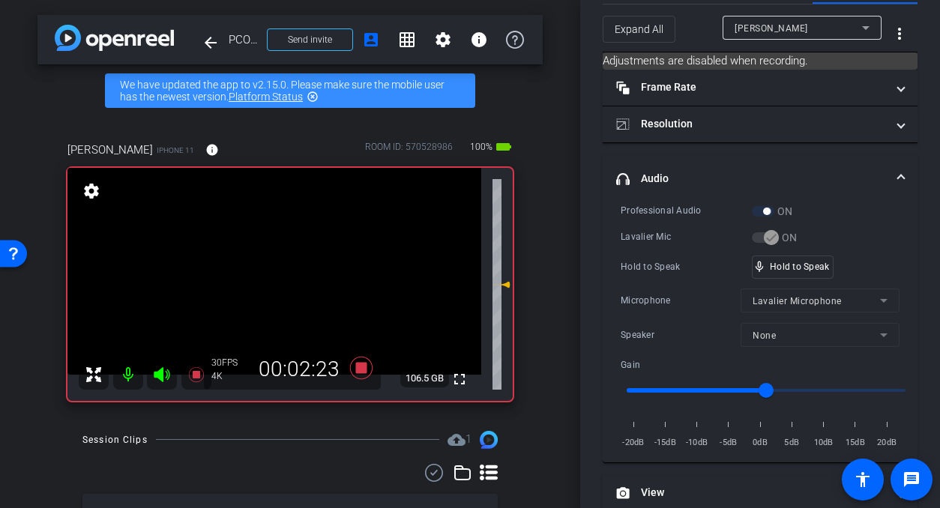
click at [287, 276] on video at bounding box center [274, 271] width 414 height 207
click at [287, 276] on div at bounding box center [286, 275] width 37 height 37
click at [287, 276] on video at bounding box center [274, 271] width 414 height 207
click at [287, 276] on div at bounding box center [286, 275] width 37 height 37
click at [287, 276] on video at bounding box center [274, 271] width 414 height 207
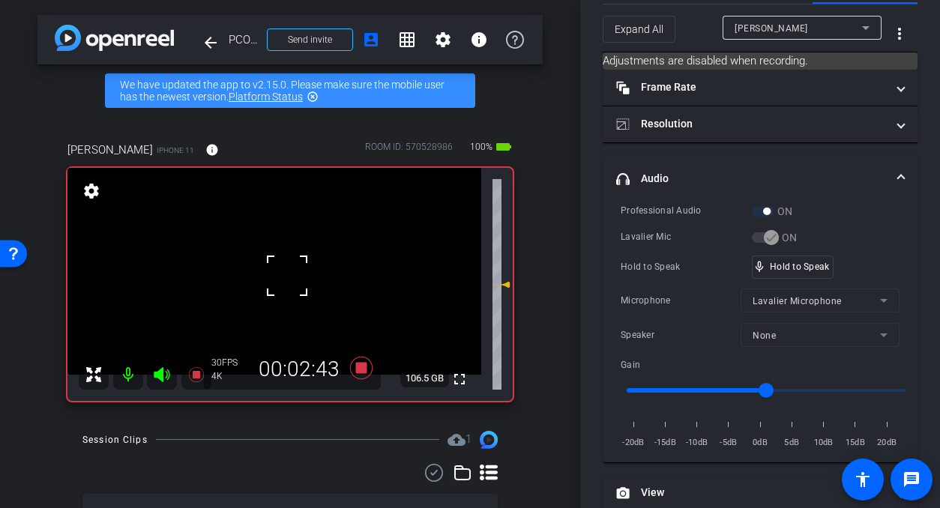
click at [286, 276] on div at bounding box center [286, 275] width 37 height 37
click at [286, 276] on video at bounding box center [274, 271] width 414 height 207
click at [762, 265] on span "mic_none" at bounding box center [759, 266] width 13 height 13
click at [282, 279] on video at bounding box center [274, 271] width 414 height 207
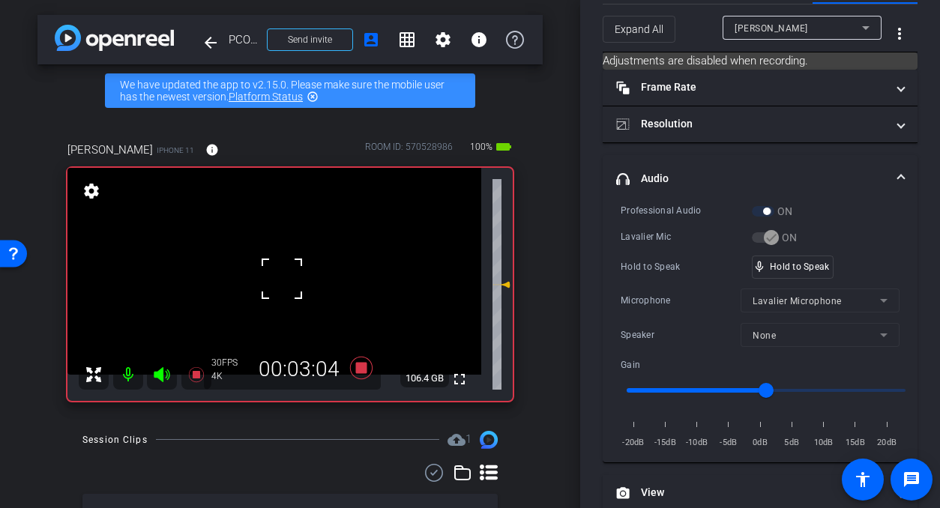
click at [300, 272] on div at bounding box center [281, 278] width 37 height 37
click at [300, 272] on video at bounding box center [274, 271] width 414 height 207
click at [298, 272] on div at bounding box center [299, 271] width 37 height 37
click at [298, 272] on video at bounding box center [274, 271] width 414 height 207
click at [298, 272] on div at bounding box center [297, 271] width 37 height 37
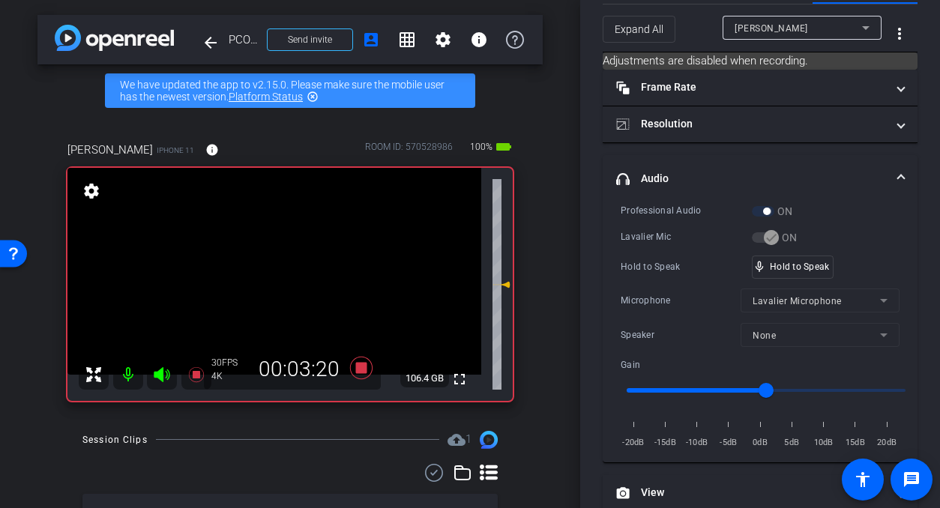
click at [292, 274] on video at bounding box center [274, 271] width 414 height 207
click at [292, 274] on div at bounding box center [292, 273] width 37 height 37
click at [292, 274] on video at bounding box center [274, 271] width 414 height 207
click at [292, 274] on div at bounding box center [292, 273] width 37 height 37
click at [292, 274] on video at bounding box center [274, 271] width 414 height 207
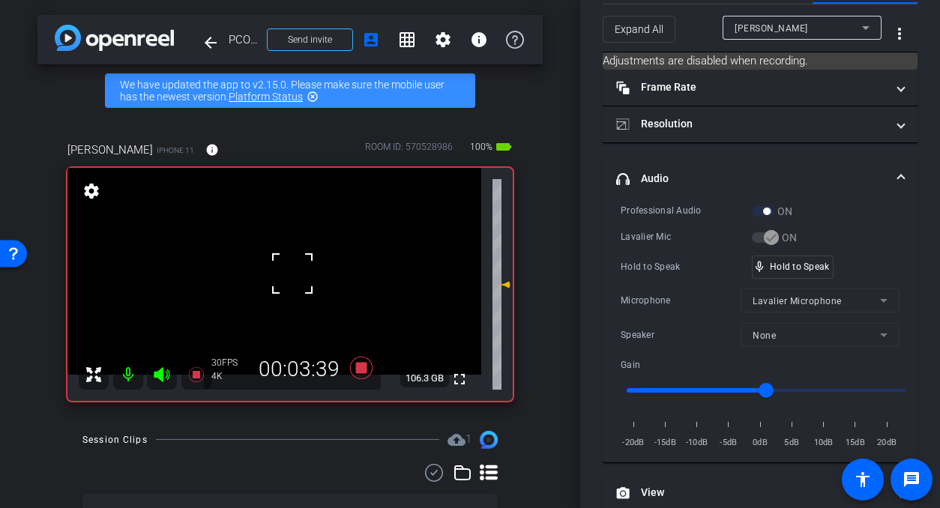
click at [292, 274] on div at bounding box center [292, 273] width 37 height 37
click at [292, 274] on video at bounding box center [274, 271] width 414 height 207
click at [292, 274] on div at bounding box center [292, 273] width 37 height 37
drag, startPoint x: 788, startPoint y: 262, endPoint x: 696, endPoint y: 278, distance: 93.5
click at [287, 290] on video at bounding box center [274, 271] width 414 height 207
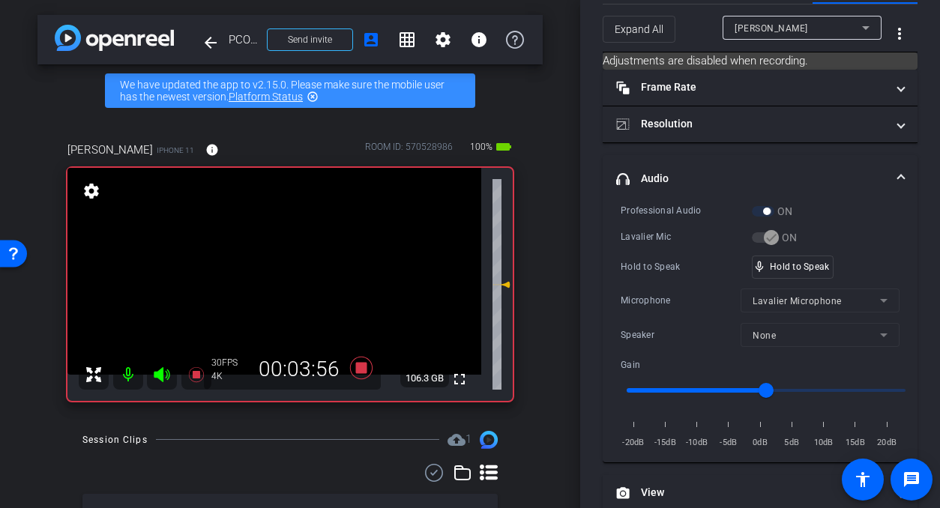
click at [296, 276] on video at bounding box center [274, 271] width 414 height 207
click at [296, 275] on div at bounding box center [295, 275] width 37 height 37
click at [296, 275] on video at bounding box center [274, 271] width 414 height 207
click at [292, 278] on video at bounding box center [274, 271] width 414 height 207
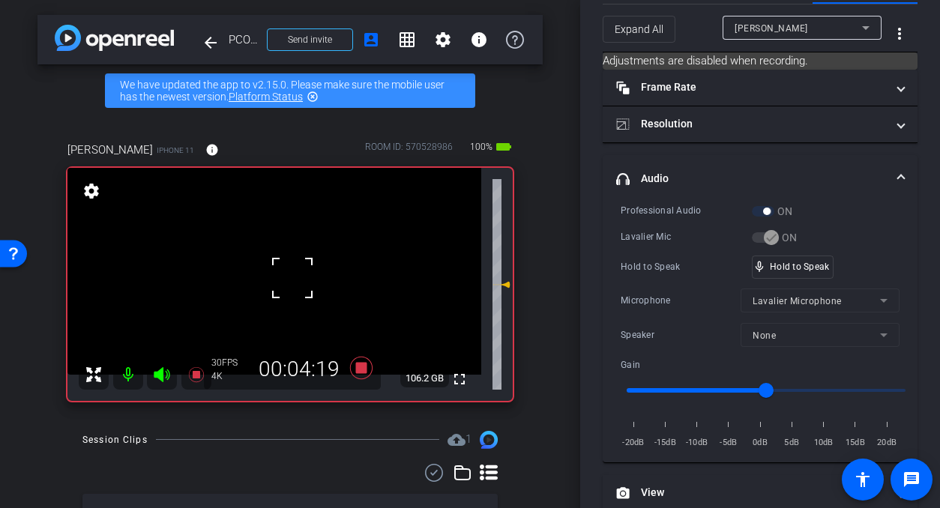
click at [292, 278] on div at bounding box center [292, 277] width 37 height 37
click at [292, 278] on video at bounding box center [274, 271] width 414 height 207
click at [289, 279] on div at bounding box center [292, 277] width 37 height 37
click at [289, 279] on video at bounding box center [274, 271] width 414 height 207
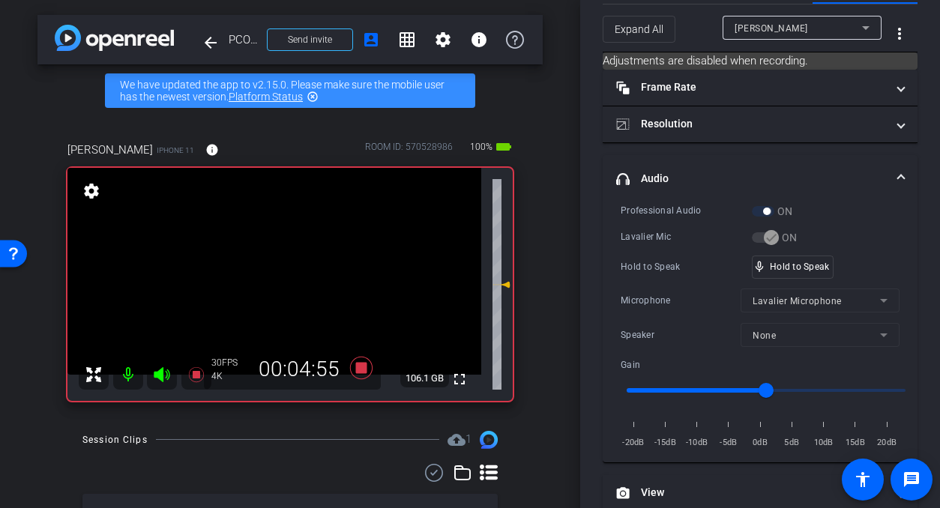
click at [287, 287] on video at bounding box center [274, 271] width 414 height 207
click at [288, 294] on video at bounding box center [274, 271] width 414 height 207
click at [273, 269] on video at bounding box center [274, 271] width 414 height 207
click at [303, 283] on video at bounding box center [274, 271] width 414 height 207
click at [297, 284] on video at bounding box center [274, 271] width 414 height 207
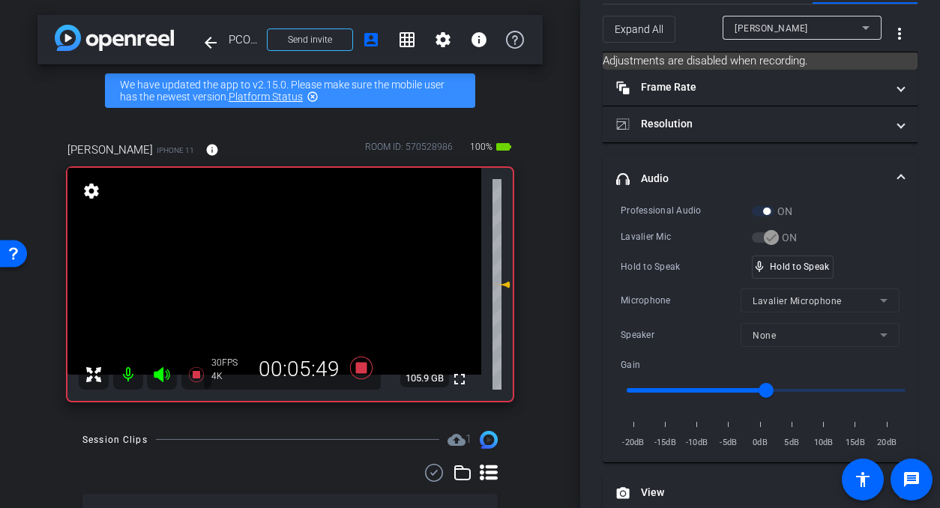
click at [285, 271] on video at bounding box center [274, 271] width 414 height 207
click at [286, 277] on video at bounding box center [274, 271] width 414 height 207
click at [286, 272] on div at bounding box center [286, 276] width 37 height 37
click at [285, 272] on video at bounding box center [274, 271] width 414 height 207
click at [283, 277] on div at bounding box center [284, 271] width 37 height 37
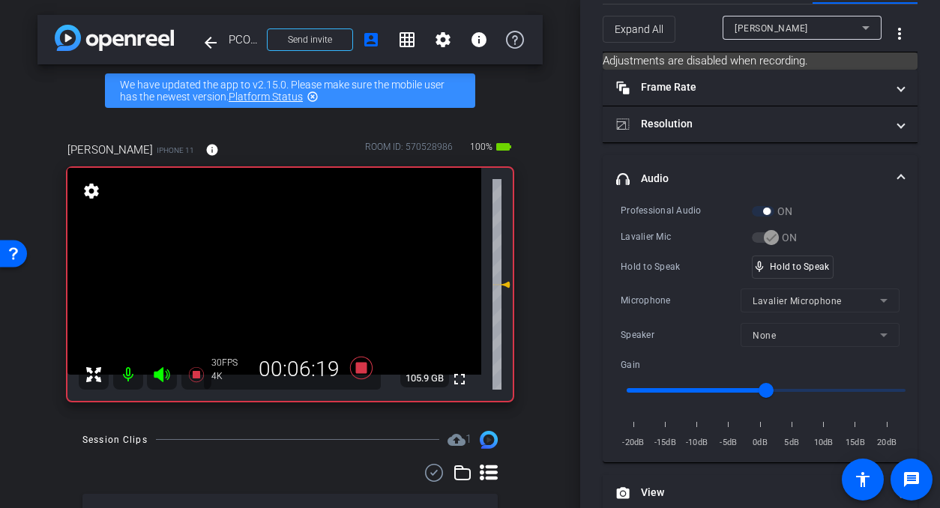
click at [272, 277] on video at bounding box center [274, 271] width 414 height 207
click at [300, 266] on video at bounding box center [274, 271] width 414 height 207
click at [292, 275] on video at bounding box center [274, 271] width 414 height 207
click at [286, 279] on video at bounding box center [274, 271] width 414 height 207
click at [293, 274] on video at bounding box center [274, 271] width 414 height 207
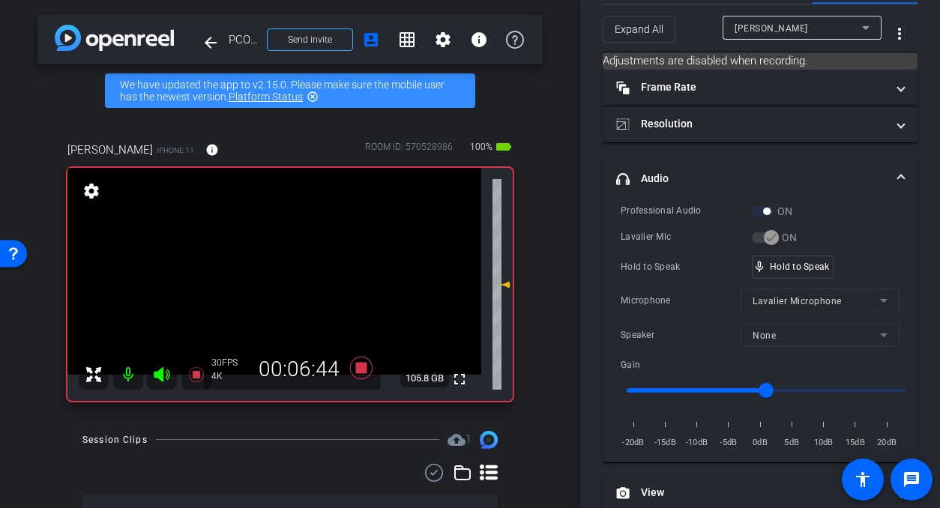
click at [306, 267] on video at bounding box center [274, 271] width 414 height 207
click at [292, 268] on video at bounding box center [274, 271] width 414 height 207
click at [293, 268] on div "fullscreen settings 105.8 GB" at bounding box center [289, 284] width 445 height 233
click at [297, 269] on video at bounding box center [274, 271] width 414 height 207
click at [297, 269] on div at bounding box center [296, 268] width 37 height 37
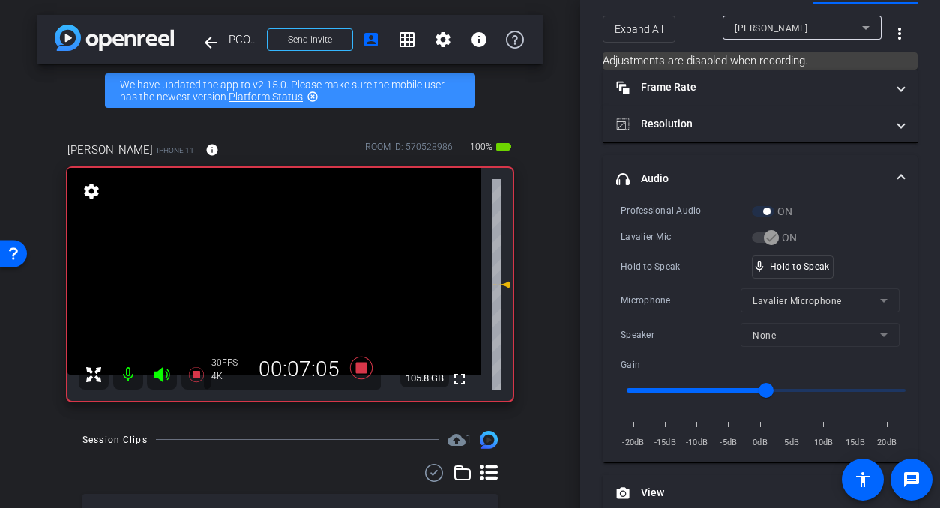
click at [297, 269] on video at bounding box center [274, 271] width 414 height 207
click at [297, 269] on div at bounding box center [296, 268] width 37 height 37
click at [297, 269] on video at bounding box center [274, 271] width 414 height 207
click at [289, 274] on video at bounding box center [274, 271] width 414 height 207
click at [291, 274] on video at bounding box center [274, 271] width 414 height 207
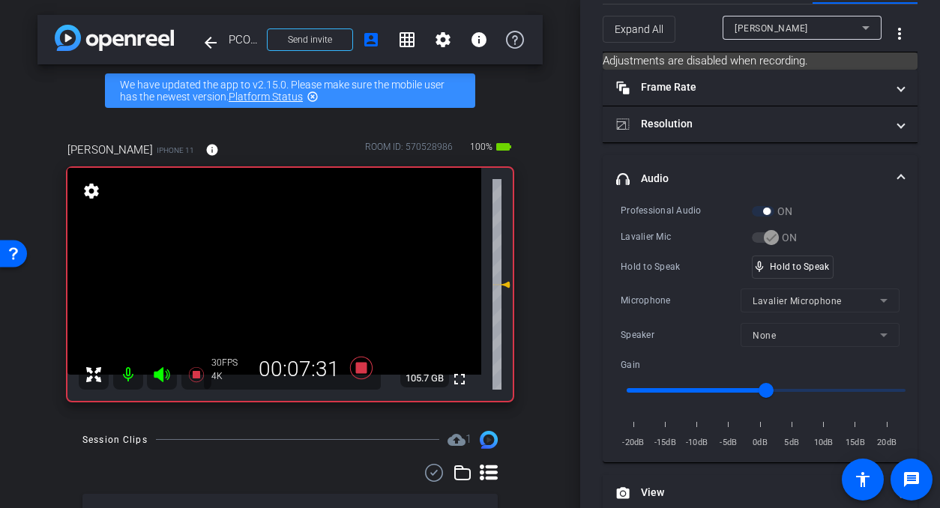
click at [291, 274] on video at bounding box center [274, 271] width 414 height 207
click at [292, 274] on video at bounding box center [274, 271] width 414 height 207
click at [304, 277] on video at bounding box center [274, 271] width 414 height 207
click at [304, 277] on div at bounding box center [303, 277] width 37 height 37
drag, startPoint x: 797, startPoint y: 266, endPoint x: 515, endPoint y: 274, distance: 282.7
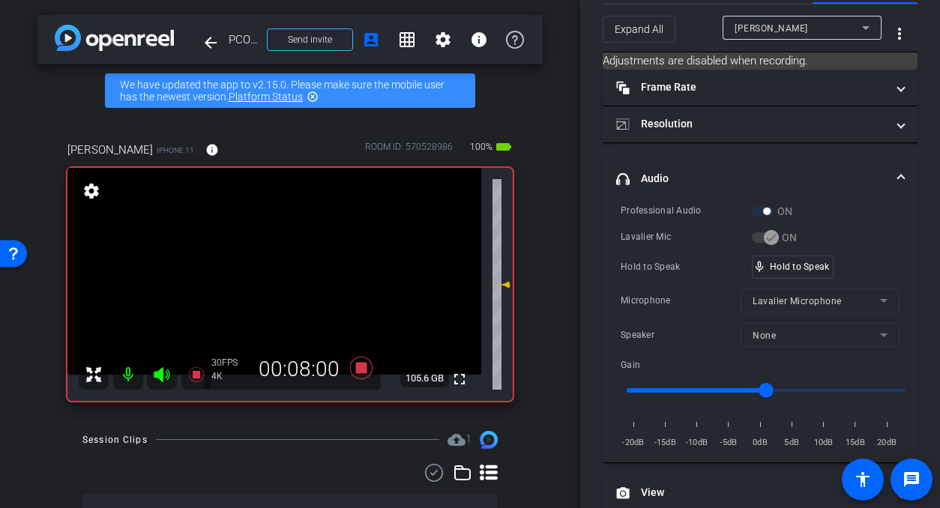
click at [297, 278] on video at bounding box center [274, 271] width 414 height 207
click at [299, 277] on div at bounding box center [296, 277] width 37 height 37
click at [299, 277] on video at bounding box center [274, 271] width 414 height 207
drag, startPoint x: 779, startPoint y: 265, endPoint x: 446, endPoint y: 273, distance: 333.6
click at [295, 270] on video at bounding box center [274, 271] width 414 height 207
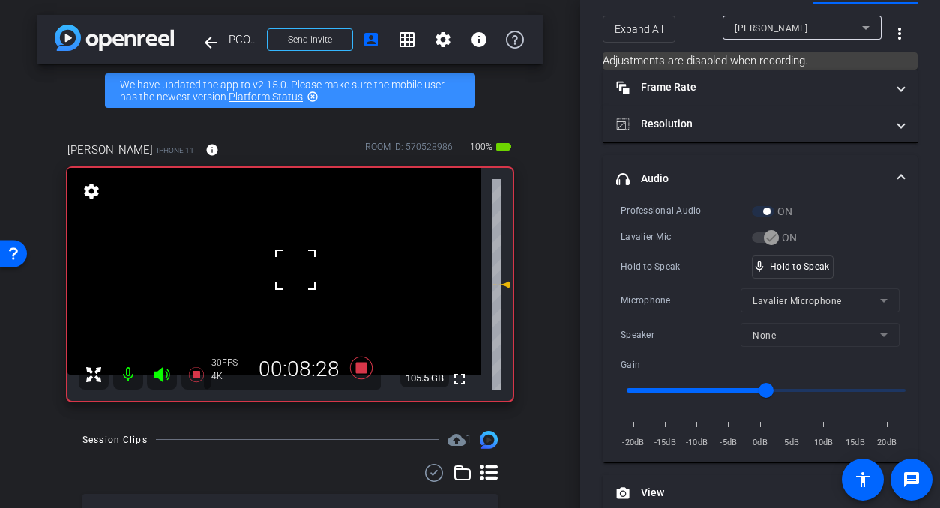
click at [295, 270] on div at bounding box center [295, 269] width 37 height 37
click at [295, 270] on video at bounding box center [274, 271] width 414 height 207
click at [295, 270] on div at bounding box center [295, 269] width 37 height 37
click at [295, 270] on video at bounding box center [274, 271] width 414 height 207
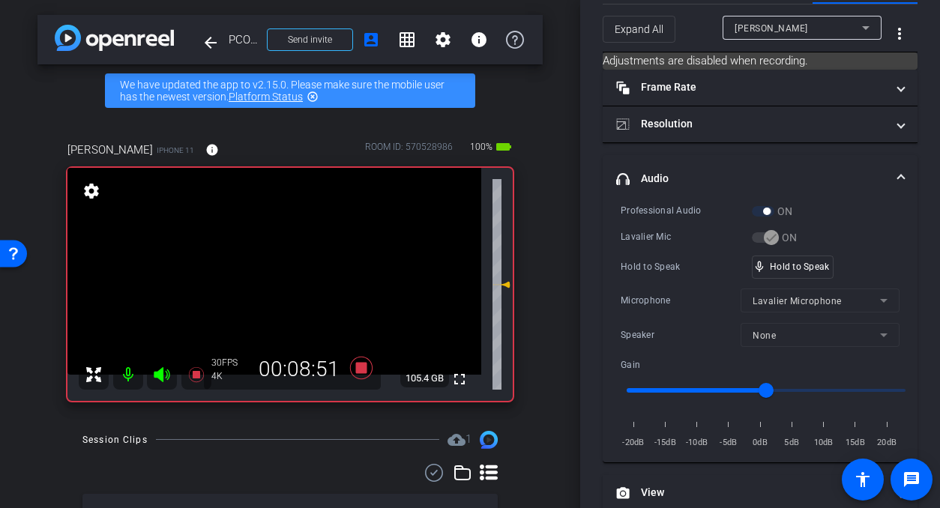
click at [295, 270] on video at bounding box center [274, 271] width 414 height 207
click at [295, 269] on div at bounding box center [295, 269] width 37 height 37
drag, startPoint x: 775, startPoint y: 264, endPoint x: 393, endPoint y: 296, distance: 383.6
drag, startPoint x: 330, startPoint y: 295, endPoint x: 322, endPoint y: 298, distance: 8.1
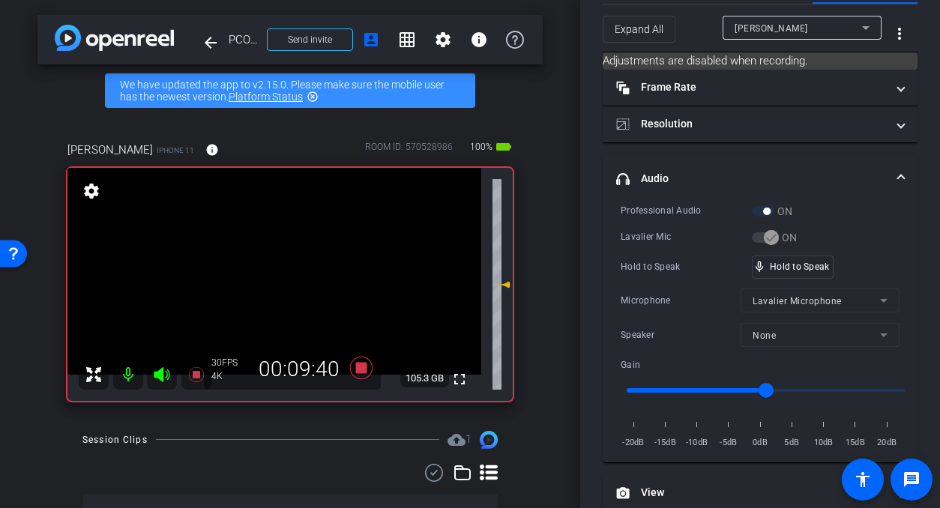
click at [330, 295] on video at bounding box center [274, 271] width 414 height 207
click at [281, 283] on video at bounding box center [274, 271] width 414 height 207
click at [307, 274] on video at bounding box center [274, 271] width 414 height 207
click at [295, 274] on video at bounding box center [274, 271] width 414 height 207
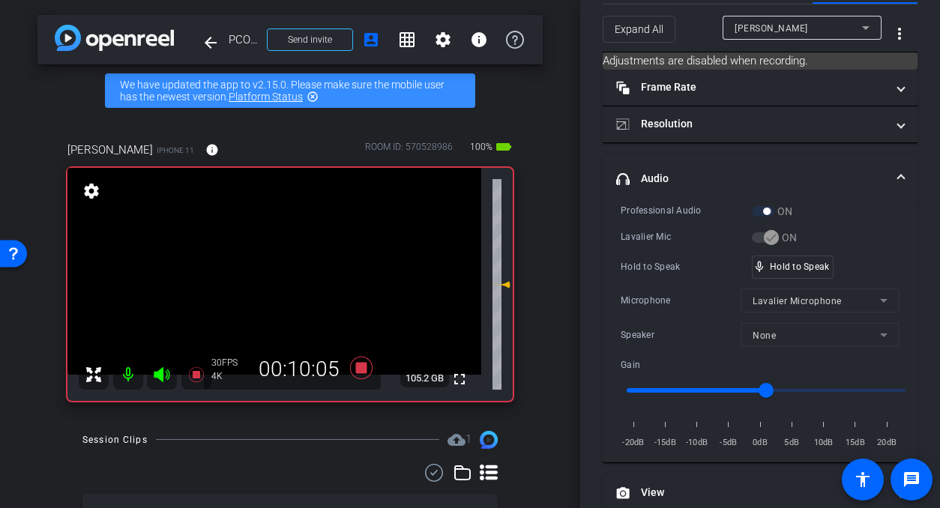
click at [295, 274] on video at bounding box center [274, 271] width 414 height 207
click at [295, 274] on div at bounding box center [295, 274] width 37 height 37
click at [295, 274] on video at bounding box center [274, 271] width 414 height 207
click at [295, 275] on div at bounding box center [295, 274] width 37 height 37
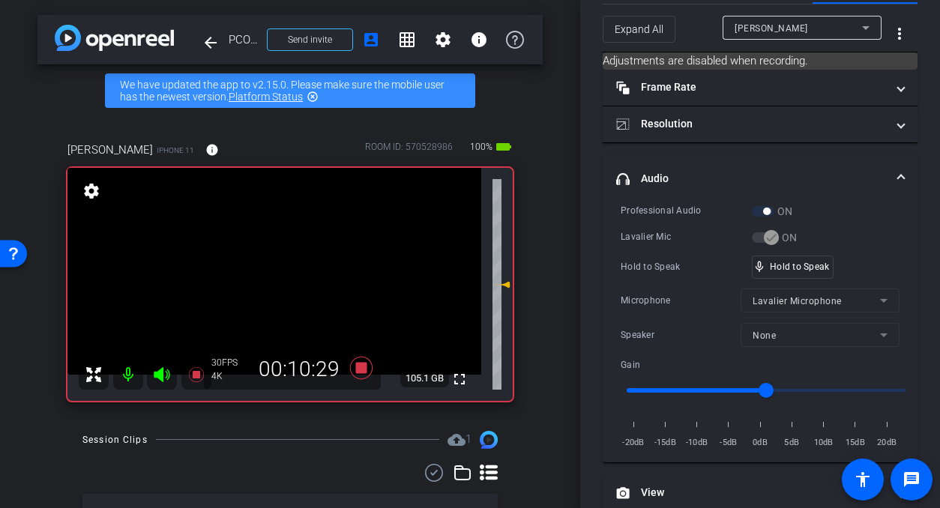
click at [295, 275] on video at bounding box center [274, 271] width 414 height 207
click at [297, 274] on video at bounding box center [274, 271] width 414 height 207
click at [296, 275] on video at bounding box center [274, 271] width 414 height 207
click at [352, 370] on icon at bounding box center [361, 368] width 36 height 27
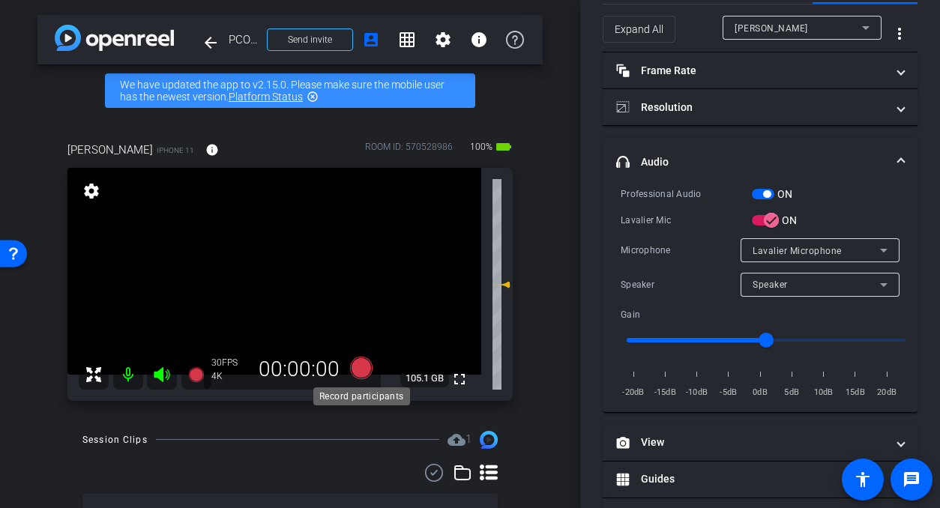
click at [358, 372] on icon at bounding box center [361, 367] width 22 height 22
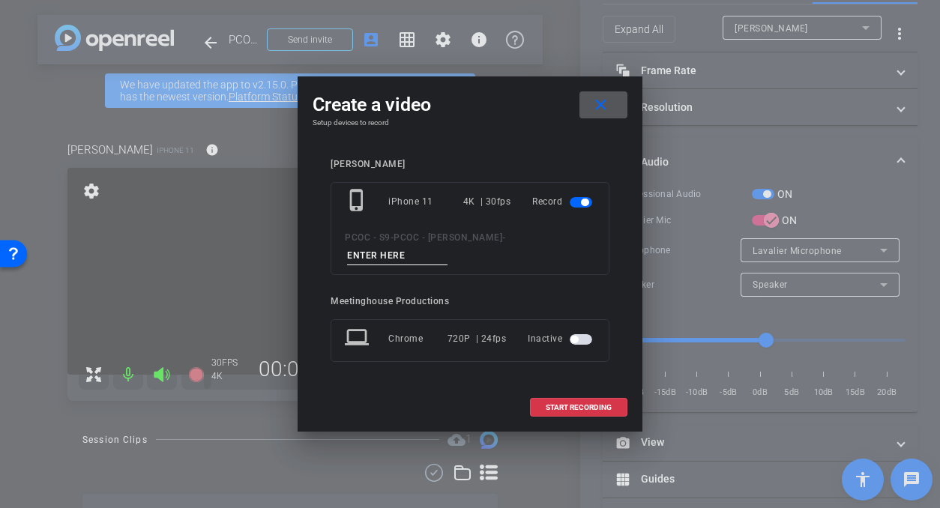
click at [402, 257] on input at bounding box center [397, 256] width 100 height 19
type input "901 - seg 3"
click at [579, 405] on span "START RECORDING" at bounding box center [579, 407] width 66 height 7
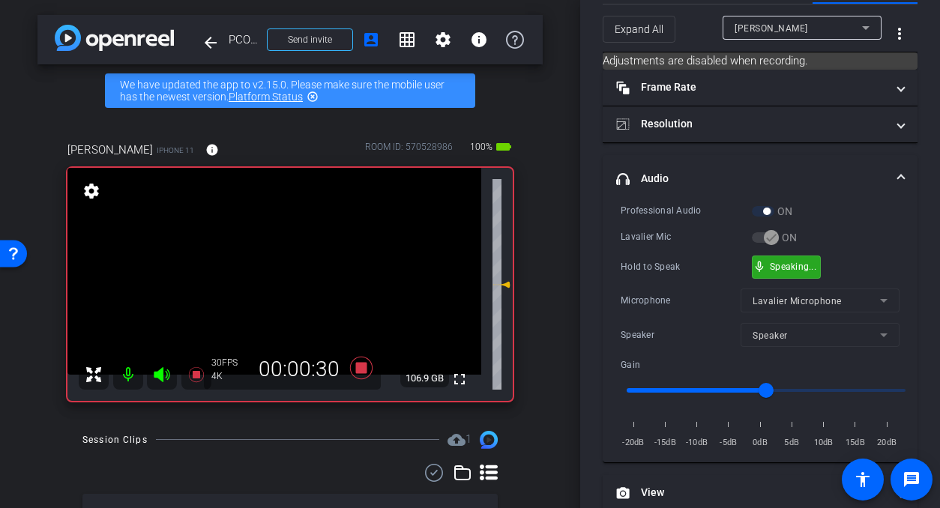
drag, startPoint x: 786, startPoint y: 268, endPoint x: 580, endPoint y: 282, distance: 206.6
click at [304, 264] on video at bounding box center [274, 271] width 414 height 207
click at [285, 245] on span at bounding box center [285, 245] width 0 height 0
click at [299, 277] on video at bounding box center [274, 271] width 414 height 207
click at [296, 280] on div at bounding box center [298, 277] width 37 height 37
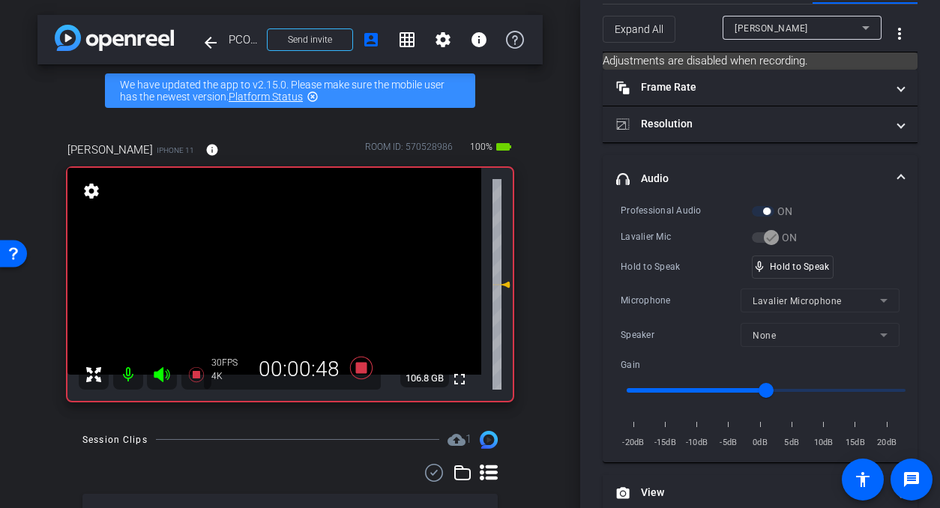
click at [291, 282] on video at bounding box center [274, 271] width 414 height 207
click at [290, 282] on video at bounding box center [274, 271] width 414 height 207
click at [290, 282] on div at bounding box center [289, 281] width 37 height 37
click at [290, 282] on video at bounding box center [274, 271] width 414 height 207
click at [292, 272] on div at bounding box center [289, 281] width 37 height 37
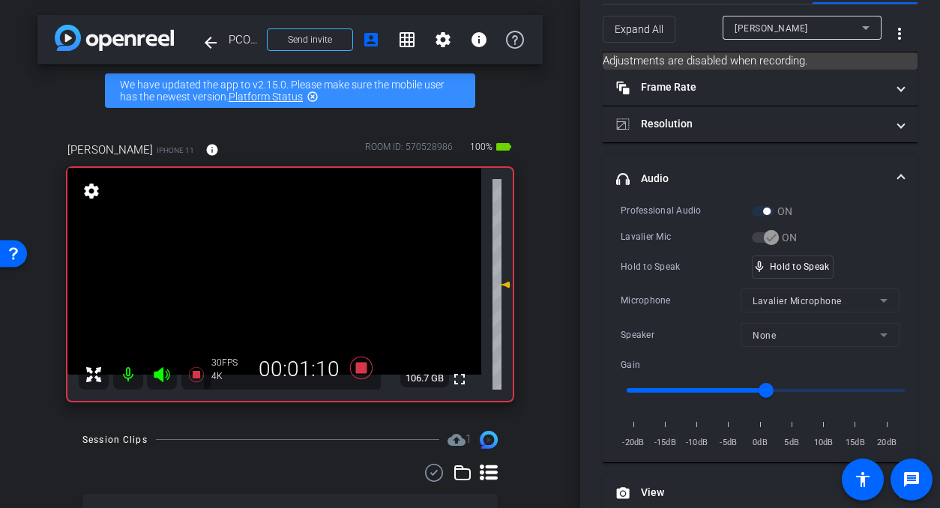
click at [292, 272] on video at bounding box center [274, 271] width 414 height 207
click at [286, 274] on video at bounding box center [274, 271] width 414 height 207
click at [284, 278] on video at bounding box center [274, 271] width 414 height 207
click at [258, 282] on video at bounding box center [274, 271] width 414 height 207
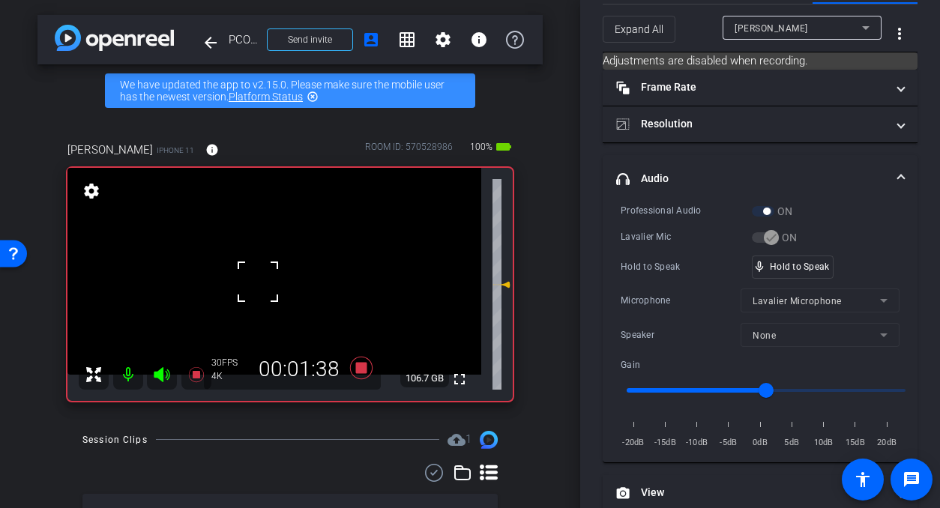
click at [315, 276] on video at bounding box center [274, 271] width 414 height 207
click at [287, 275] on video at bounding box center [274, 271] width 414 height 207
click at [286, 276] on video at bounding box center [274, 271] width 414 height 207
drag, startPoint x: 774, startPoint y: 265, endPoint x: 513, endPoint y: 263, distance: 261.6
click at [298, 286] on video at bounding box center [274, 271] width 414 height 207
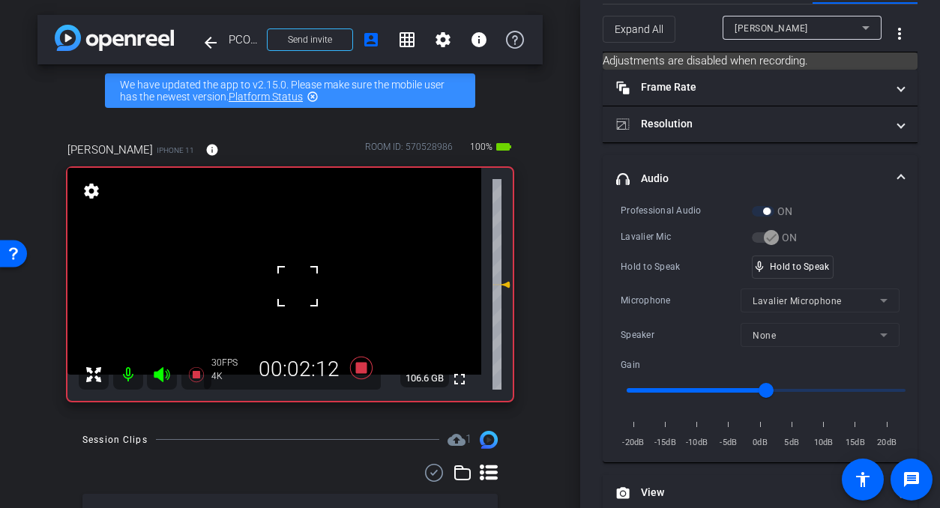
click at [299, 287] on div at bounding box center [297, 286] width 37 height 37
click at [296, 280] on video at bounding box center [274, 271] width 414 height 207
click at [301, 275] on video at bounding box center [274, 271] width 414 height 207
click at [284, 286] on video at bounding box center [274, 271] width 414 height 207
click at [297, 286] on video at bounding box center [274, 271] width 414 height 207
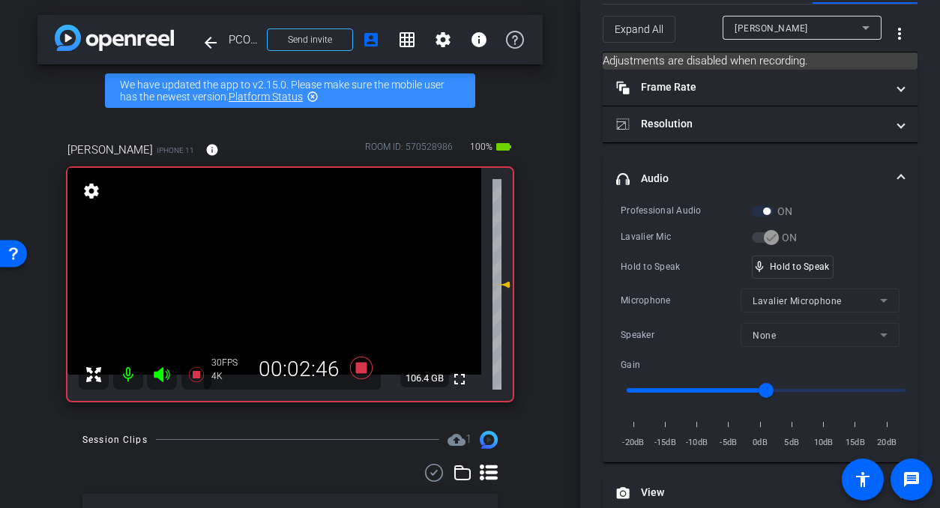
click at [297, 286] on video at bounding box center [274, 271] width 414 height 207
click at [297, 286] on div at bounding box center [296, 286] width 37 height 37
click at [303, 281] on video at bounding box center [274, 271] width 414 height 207
click at [291, 278] on video at bounding box center [274, 271] width 414 height 207
click at [268, 283] on video at bounding box center [274, 271] width 414 height 207
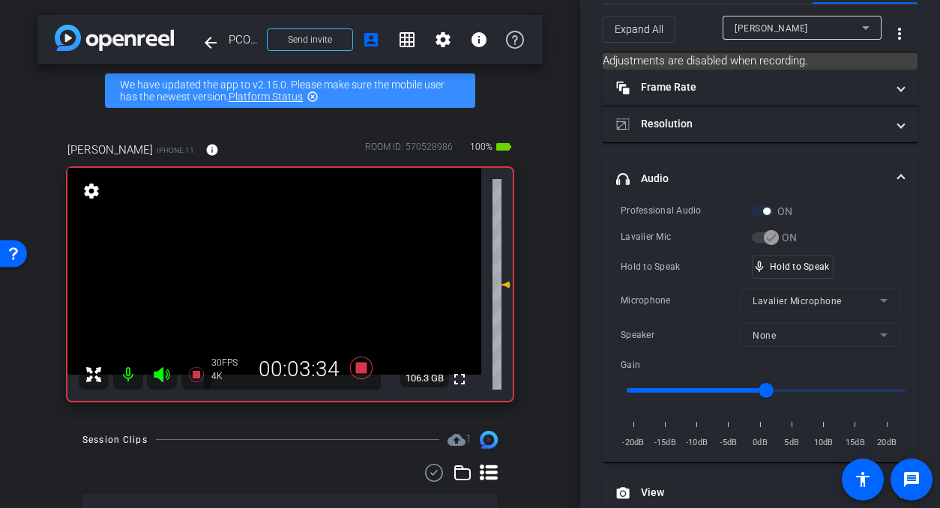
click at [307, 269] on video at bounding box center [274, 271] width 414 height 207
drag, startPoint x: 767, startPoint y: 267, endPoint x: 656, endPoint y: 274, distance: 111.9
click at [762, 267] on div "mic_none Speaking..." at bounding box center [786, 267] width 67 height 22
click at [287, 270] on video at bounding box center [274, 271] width 414 height 207
click at [289, 271] on div at bounding box center [286, 269] width 37 height 37
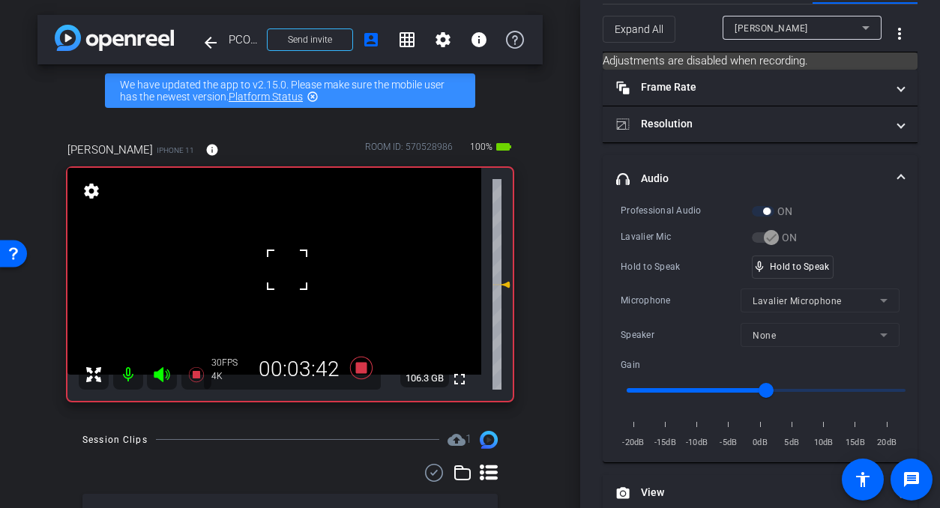
click at [288, 271] on div at bounding box center [286, 269] width 37 height 37
click at [288, 271] on video at bounding box center [274, 271] width 414 height 207
click at [288, 271] on div at bounding box center [287, 271] width 37 height 37
click at [288, 271] on video at bounding box center [274, 271] width 414 height 207
click at [288, 271] on div at bounding box center [287, 271] width 37 height 37
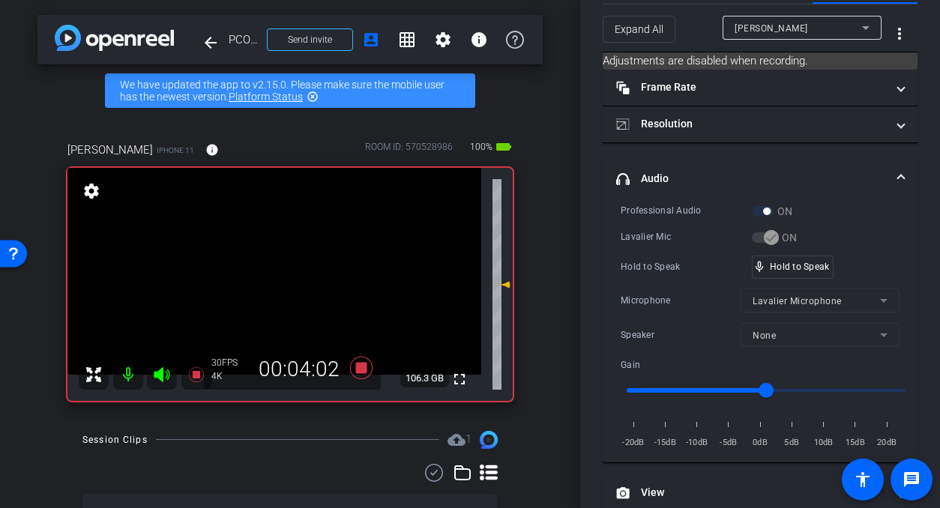
click at [286, 273] on video at bounding box center [274, 271] width 414 height 207
click at [280, 275] on div at bounding box center [285, 272] width 37 height 37
click at [280, 275] on video at bounding box center [274, 271] width 414 height 207
click at [280, 275] on div at bounding box center [279, 274] width 37 height 37
click at [301, 277] on video at bounding box center [274, 271] width 414 height 207
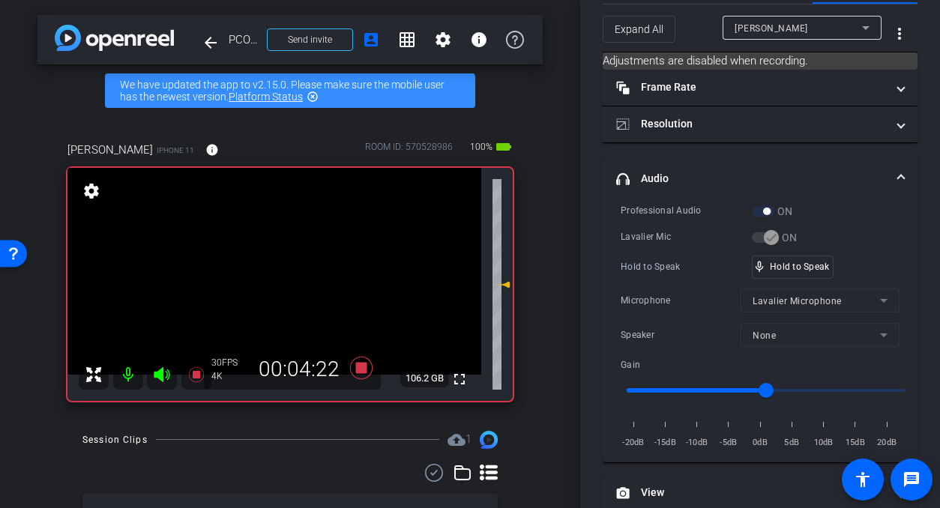
click at [301, 277] on video at bounding box center [274, 271] width 414 height 207
click at [289, 277] on video at bounding box center [274, 271] width 414 height 207
click at [275, 278] on video at bounding box center [274, 271] width 414 height 207
click at [301, 280] on video at bounding box center [274, 271] width 414 height 207
drag, startPoint x: 788, startPoint y: 270, endPoint x: 597, endPoint y: 279, distance: 192.1
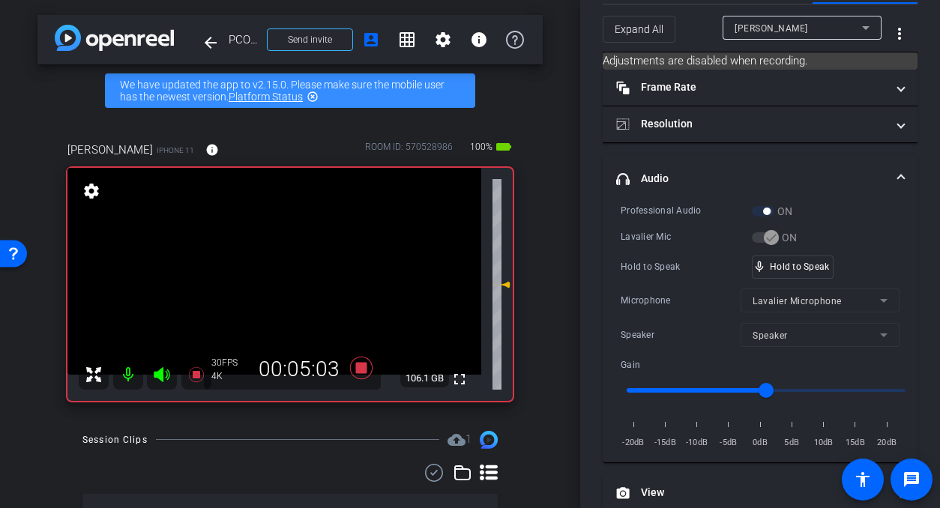
click at [304, 281] on video at bounding box center [274, 271] width 414 height 207
click at [276, 279] on video at bounding box center [274, 271] width 414 height 207
click at [303, 280] on video at bounding box center [274, 271] width 414 height 207
click at [298, 277] on video at bounding box center [274, 271] width 414 height 207
click at [295, 280] on video at bounding box center [274, 271] width 414 height 207
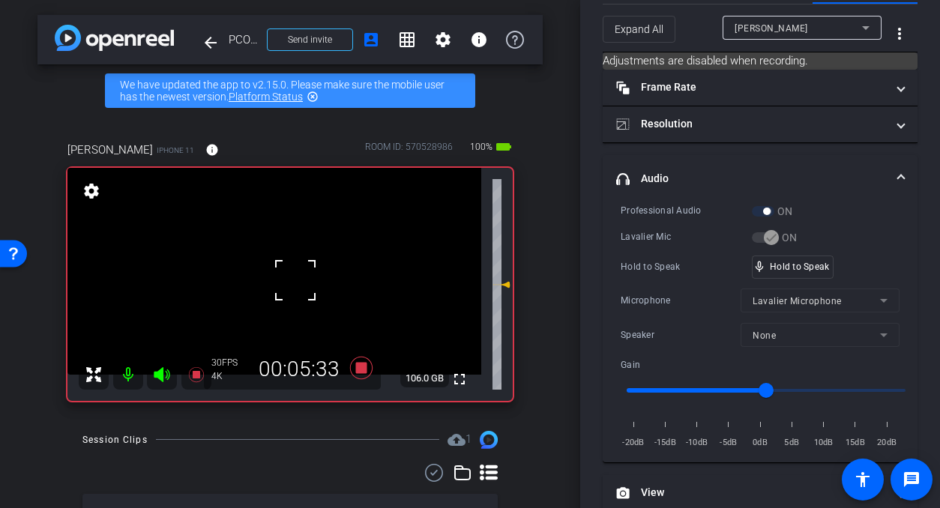
click at [295, 281] on div at bounding box center [295, 280] width 37 height 37
click at [289, 283] on video at bounding box center [274, 271] width 414 height 207
drag, startPoint x: 786, startPoint y: 271, endPoint x: 729, endPoint y: 265, distance: 57.3
click at [785, 271] on div "mic_none Speaking..." at bounding box center [786, 267] width 67 height 22
click at [303, 278] on video at bounding box center [274, 271] width 414 height 207
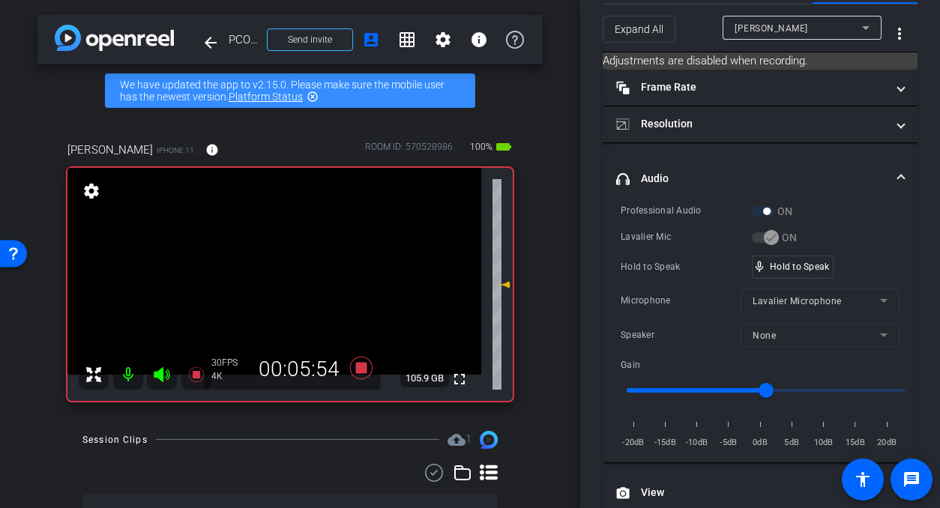
click at [302, 278] on video at bounding box center [274, 271] width 414 height 207
click at [301, 283] on video at bounding box center [274, 271] width 414 height 207
click at [295, 268] on video at bounding box center [274, 271] width 414 height 207
click at [286, 271] on video at bounding box center [274, 271] width 414 height 207
click at [277, 267] on video at bounding box center [274, 271] width 414 height 207
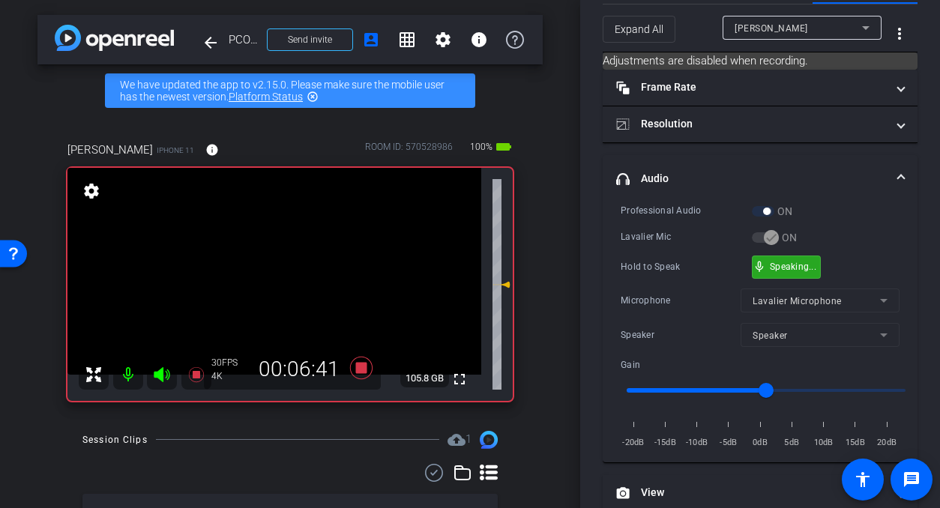
drag, startPoint x: 803, startPoint y: 268, endPoint x: 376, endPoint y: 355, distance: 436.1
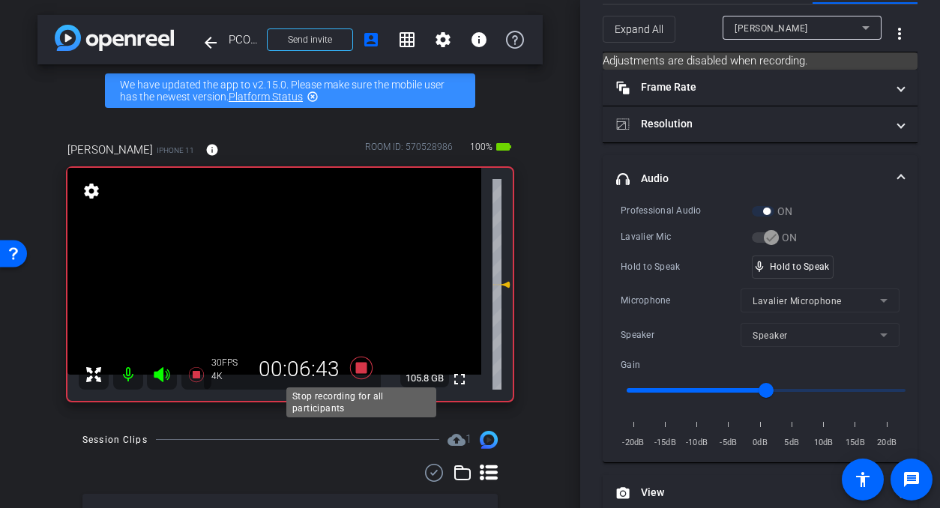
click at [355, 368] on icon at bounding box center [361, 368] width 36 height 27
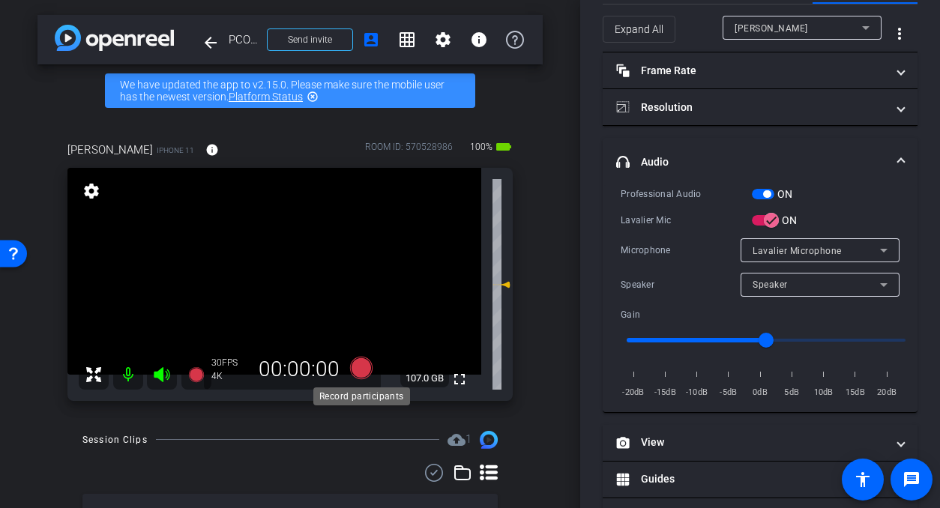
click at [361, 367] on icon at bounding box center [361, 367] width 22 height 22
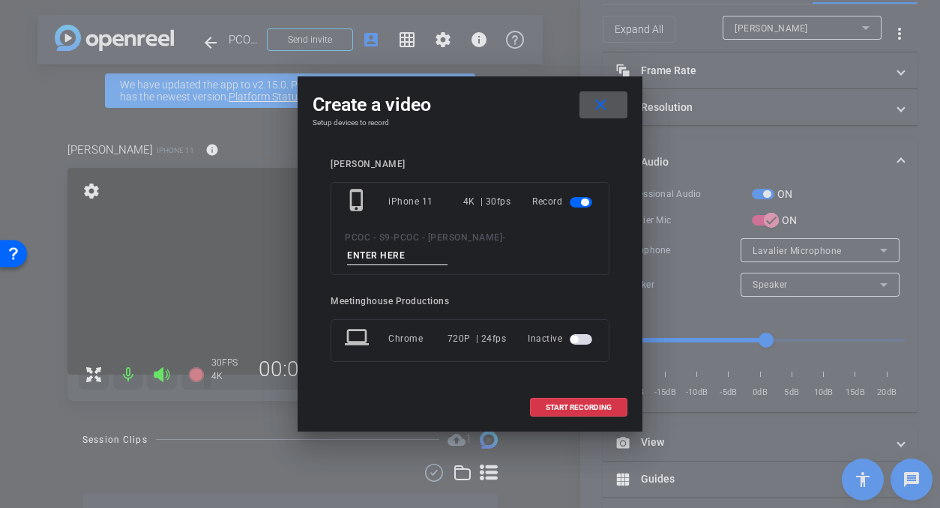
click at [411, 257] on input at bounding box center [397, 256] width 100 height 19
type input "901 - seg 4"
click at [564, 412] on span at bounding box center [579, 408] width 96 height 36
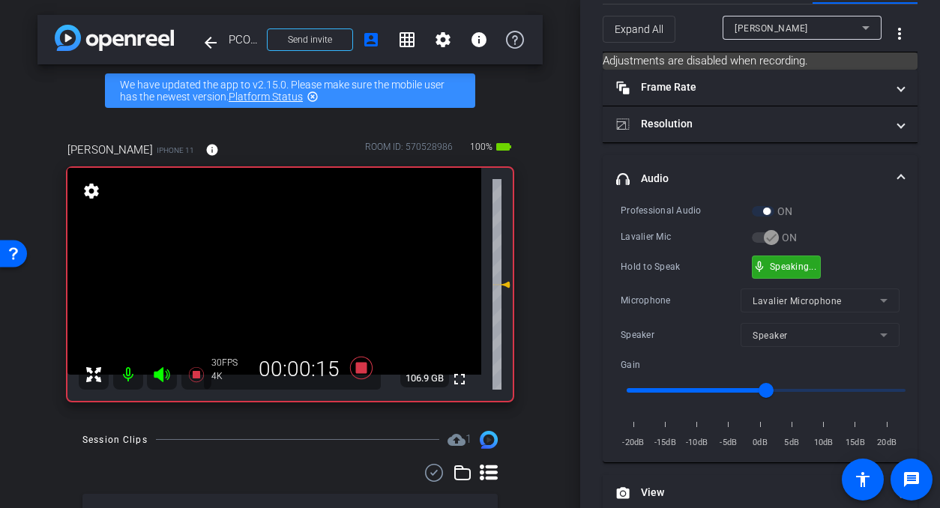
drag, startPoint x: 789, startPoint y: 268, endPoint x: 765, endPoint y: 271, distance: 24.2
click at [304, 289] on video at bounding box center [274, 271] width 414 height 207
drag, startPoint x: 769, startPoint y: 267, endPoint x: 673, endPoint y: 280, distance: 96.8
click at [769, 264] on div "mic_none Speaking..." at bounding box center [786, 267] width 67 height 22
click at [297, 289] on video at bounding box center [274, 271] width 414 height 207
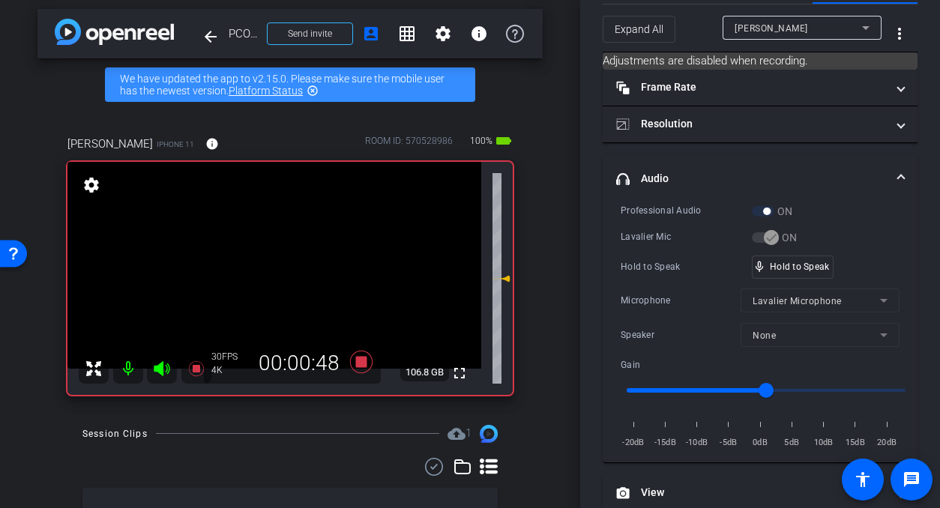
scroll to position [5, 0]
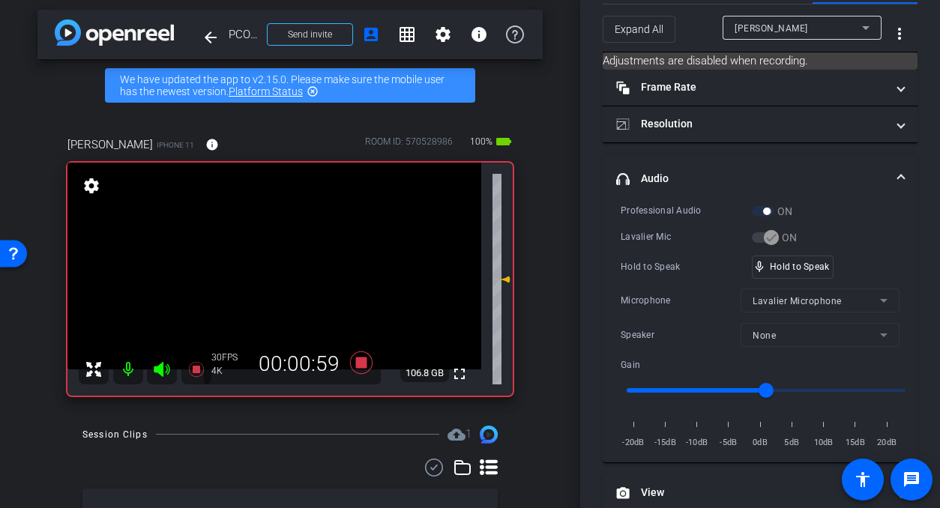
click at [295, 274] on video at bounding box center [274, 266] width 414 height 207
click at [293, 274] on video at bounding box center [274, 266] width 414 height 207
click at [294, 274] on video at bounding box center [274, 266] width 414 height 207
click at [294, 274] on div at bounding box center [293, 273] width 37 height 37
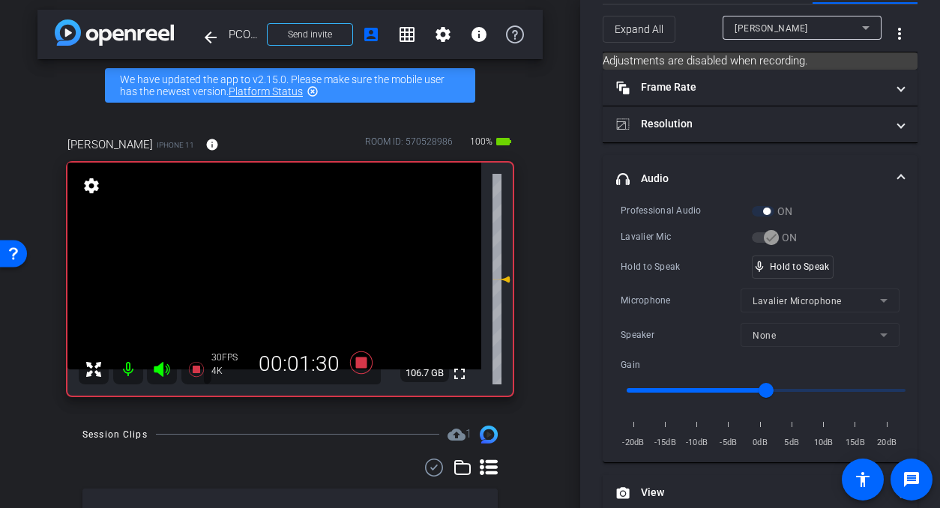
click at [294, 274] on video at bounding box center [274, 266] width 414 height 207
click at [289, 263] on video at bounding box center [274, 266] width 414 height 207
click at [289, 263] on div at bounding box center [288, 262] width 37 height 37
drag, startPoint x: 761, startPoint y: 267, endPoint x: 346, endPoint y: 289, distance: 415.8
click at [760, 267] on span "mic_none" at bounding box center [759, 266] width 13 height 13
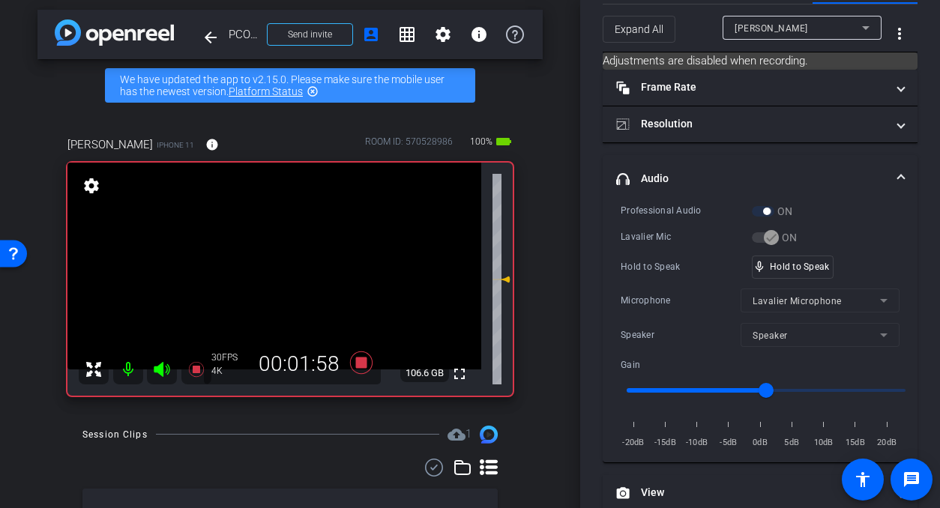
click at [301, 278] on video at bounding box center [274, 266] width 414 height 207
click at [303, 268] on div "fullscreen settings 106.6 GB" at bounding box center [289, 279] width 445 height 233
click at [277, 264] on video at bounding box center [274, 266] width 414 height 207
click at [270, 268] on video at bounding box center [274, 266] width 414 height 207
click at [281, 277] on video at bounding box center [274, 266] width 414 height 207
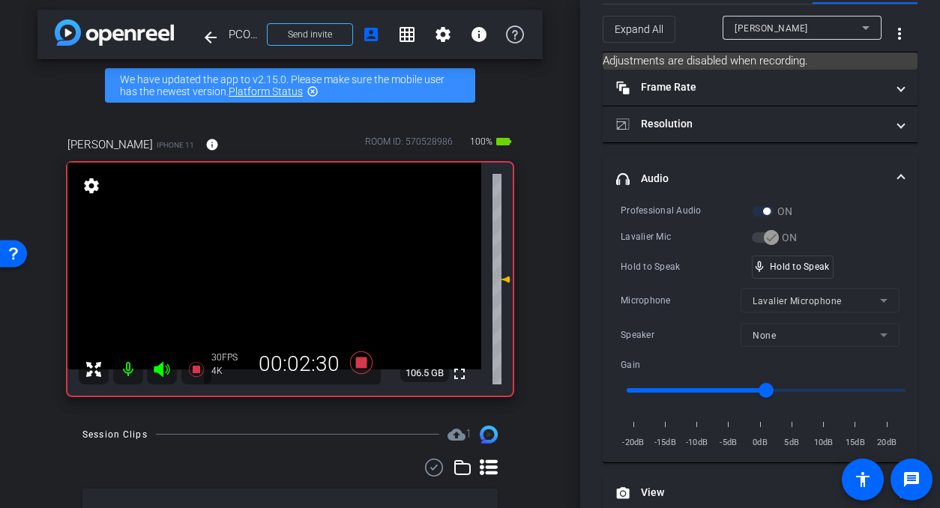
click at [298, 277] on video at bounding box center [274, 266] width 414 height 207
click at [289, 277] on video at bounding box center [274, 266] width 414 height 207
click at [299, 277] on video at bounding box center [274, 266] width 414 height 207
click at [307, 283] on video at bounding box center [274, 266] width 414 height 207
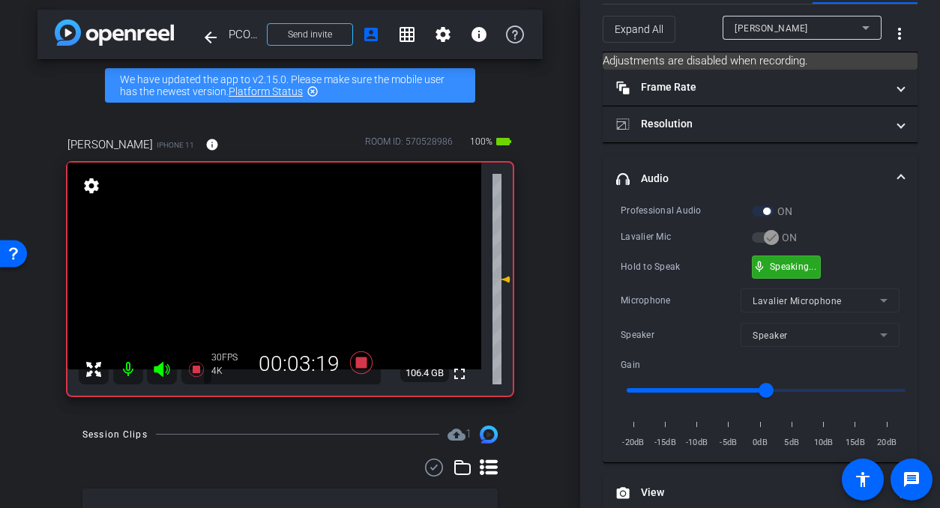
drag, startPoint x: 784, startPoint y: 268, endPoint x: 543, endPoint y: 294, distance: 242.8
click at [295, 290] on video at bounding box center [274, 266] width 414 height 207
click at [296, 286] on video at bounding box center [274, 266] width 414 height 207
click at [297, 286] on video at bounding box center [274, 266] width 414 height 207
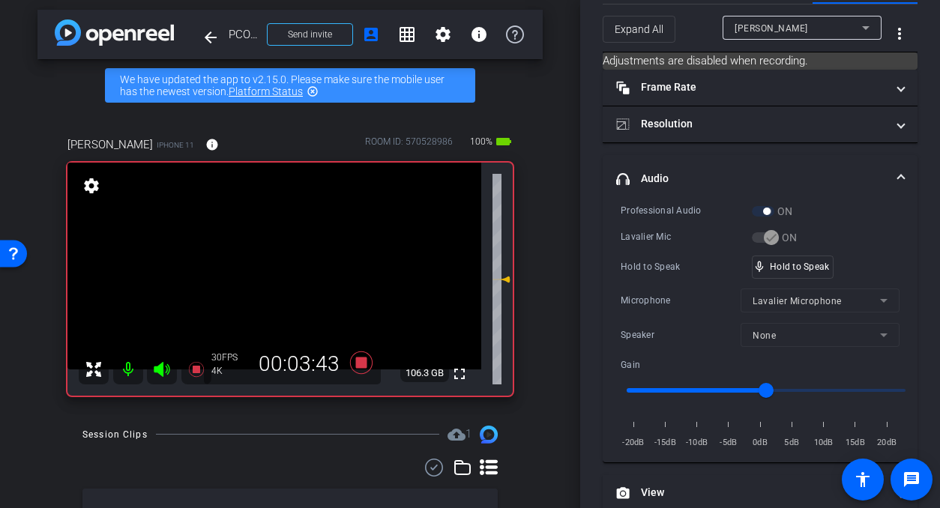
click at [297, 286] on video at bounding box center [274, 266] width 414 height 207
click at [297, 286] on div at bounding box center [296, 286] width 37 height 37
click at [297, 286] on video at bounding box center [274, 266] width 414 height 207
drag, startPoint x: 800, startPoint y: 271, endPoint x: 735, endPoint y: 280, distance: 65.8
click at [288, 271] on video at bounding box center [274, 266] width 414 height 207
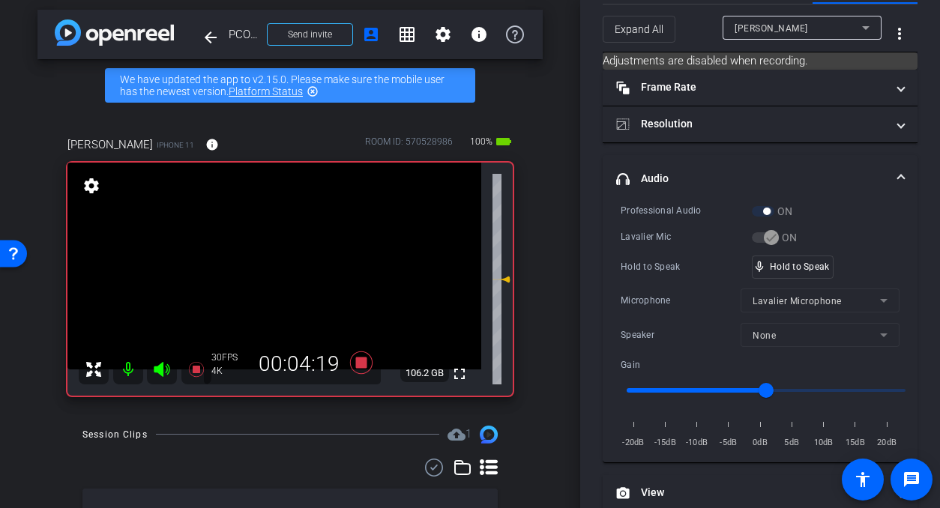
click at [306, 272] on video at bounding box center [274, 266] width 414 height 207
click at [290, 272] on video at bounding box center [274, 266] width 414 height 207
click at [280, 275] on video at bounding box center [274, 266] width 414 height 207
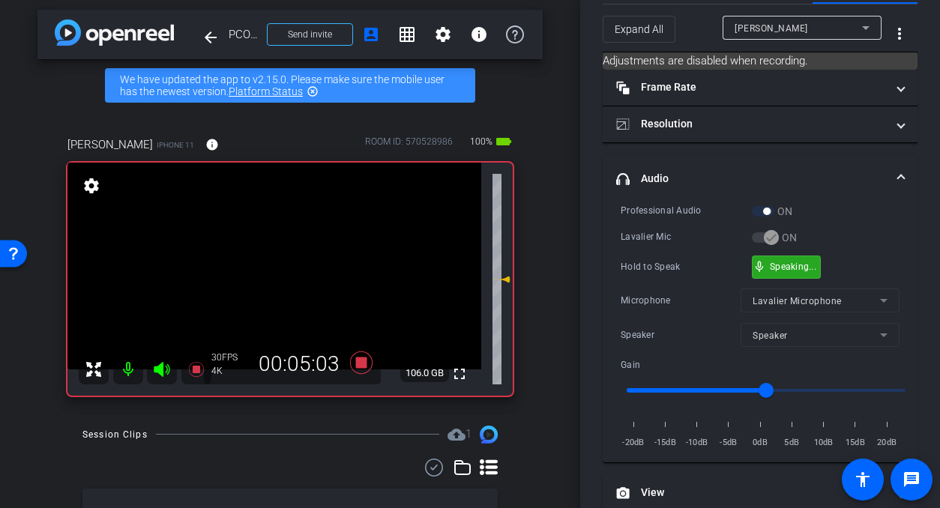
drag, startPoint x: 776, startPoint y: 271, endPoint x: 756, endPoint y: 275, distance: 21.3
click at [776, 271] on div "mic_none Speaking..." at bounding box center [786, 267] width 67 height 22
click at [289, 280] on video at bounding box center [274, 266] width 414 height 207
click at [295, 277] on div at bounding box center [289, 279] width 37 height 37
click at [308, 276] on video at bounding box center [274, 266] width 414 height 207
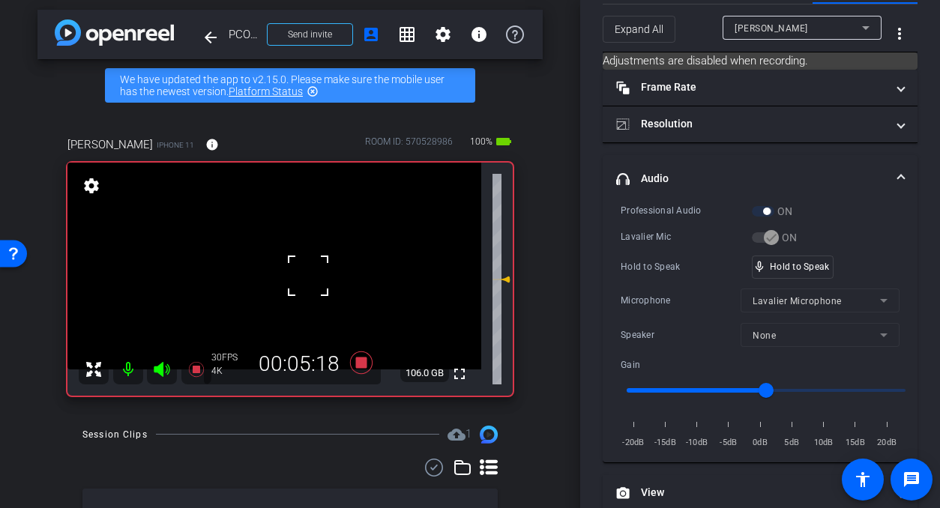
click at [308, 276] on div "fullscreen settings 106.0 GB" at bounding box center [289, 279] width 445 height 233
click at [287, 274] on video at bounding box center [274, 266] width 414 height 207
drag, startPoint x: 806, startPoint y: 265, endPoint x: 656, endPoint y: 264, distance: 150.7
click at [282, 265] on video at bounding box center [274, 266] width 414 height 207
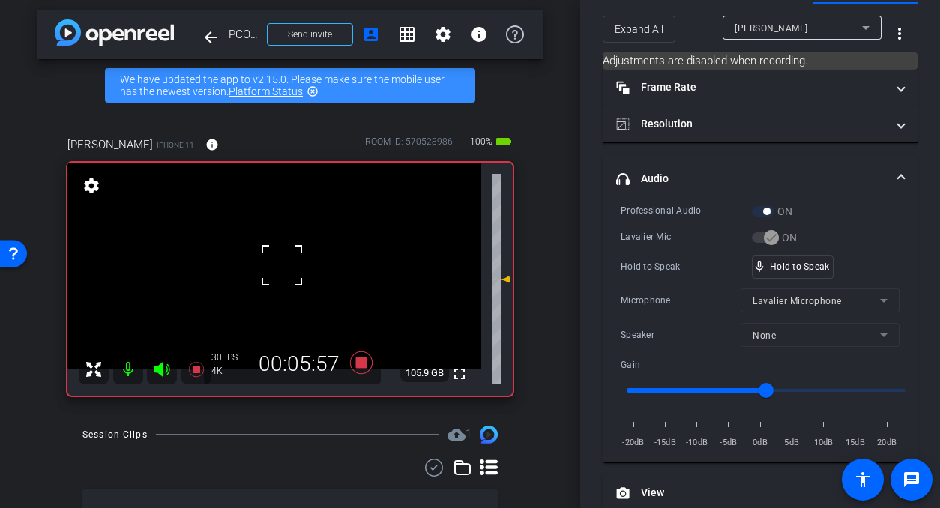
click at [314, 268] on video at bounding box center [274, 266] width 414 height 207
drag, startPoint x: 779, startPoint y: 263, endPoint x: 520, endPoint y: 286, distance: 259.6
click at [310, 292] on video at bounding box center [274, 266] width 414 height 207
click at [283, 270] on video at bounding box center [274, 266] width 414 height 207
click at [297, 271] on video at bounding box center [274, 266] width 414 height 207
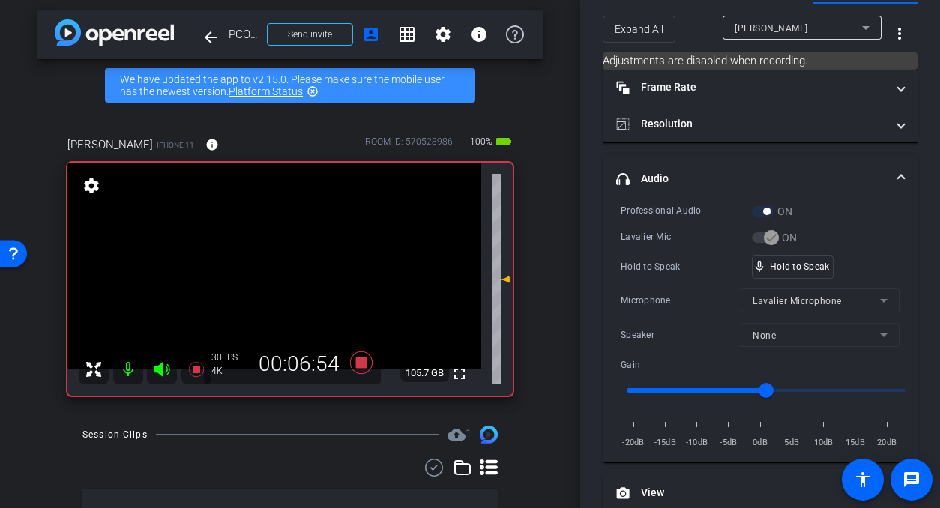
click at [283, 271] on video at bounding box center [274, 266] width 414 height 207
click at [293, 272] on video at bounding box center [274, 266] width 414 height 207
click at [301, 272] on video at bounding box center [274, 266] width 414 height 207
click at [296, 273] on video at bounding box center [274, 266] width 414 height 207
click at [306, 273] on video at bounding box center [274, 266] width 414 height 207
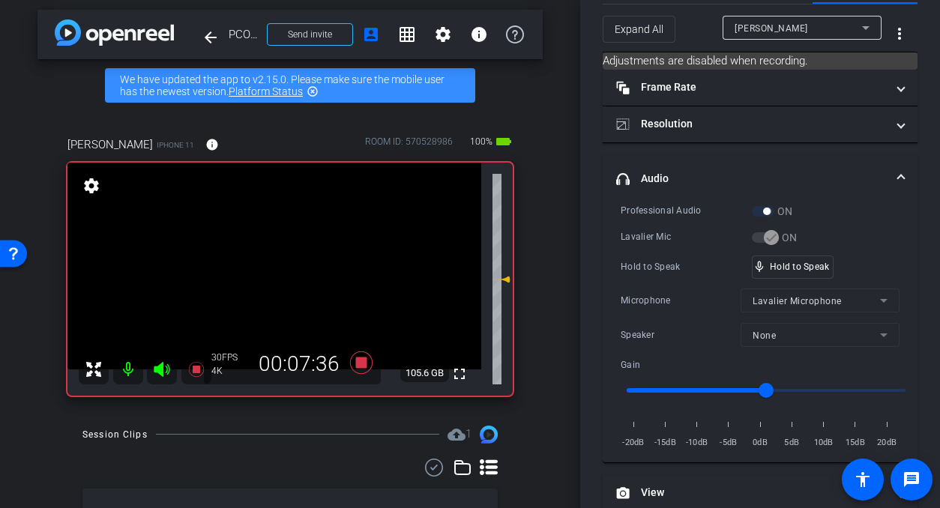
click at [289, 275] on video at bounding box center [274, 266] width 414 height 207
click at [777, 258] on div "mic_none Speaking..." at bounding box center [786, 267] width 67 height 22
click at [357, 354] on icon at bounding box center [361, 362] width 36 height 27
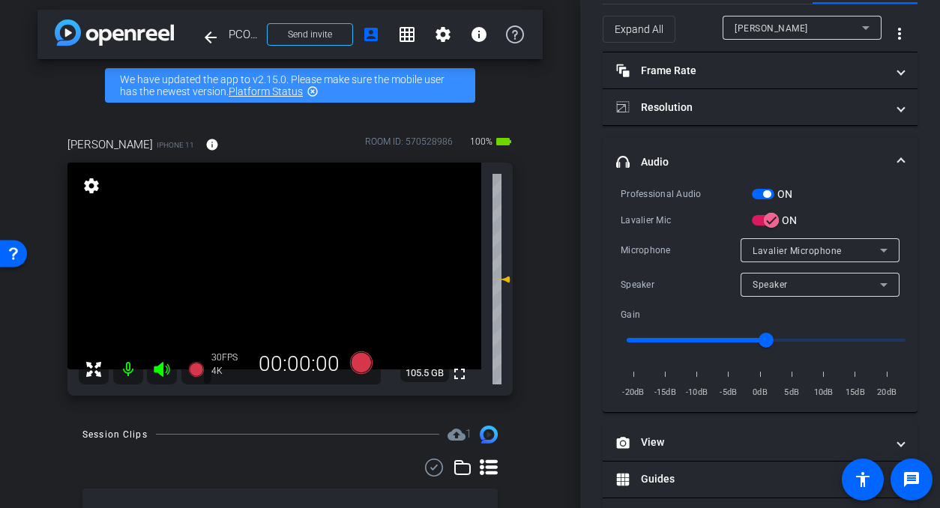
scroll to position [21, 0]
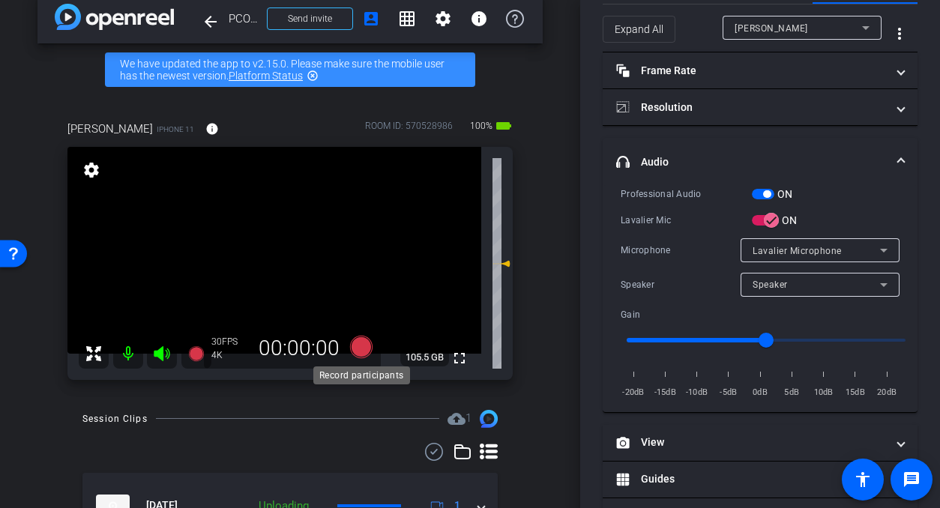
click at [361, 347] on icon at bounding box center [361, 346] width 22 height 22
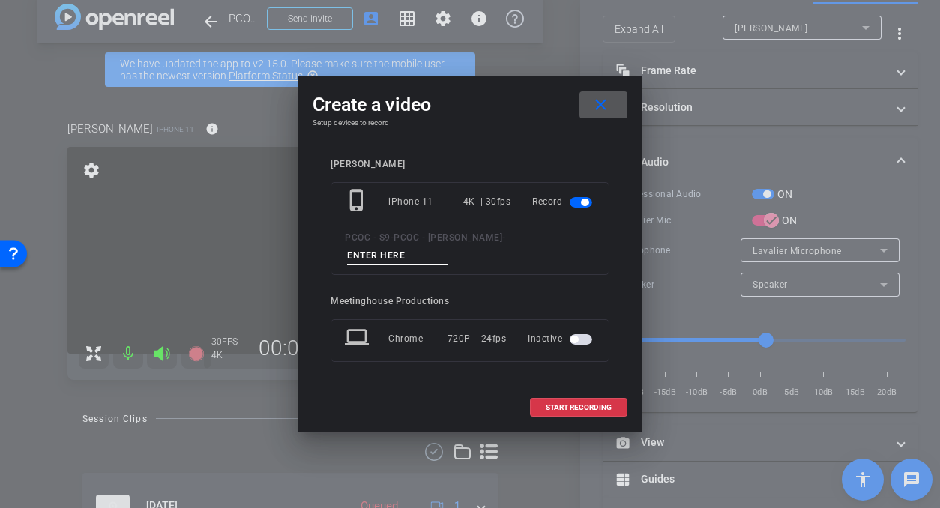
click at [398, 256] on input at bounding box center [397, 256] width 100 height 19
type input "901 - seg 5"
click at [582, 400] on span at bounding box center [579, 408] width 96 height 36
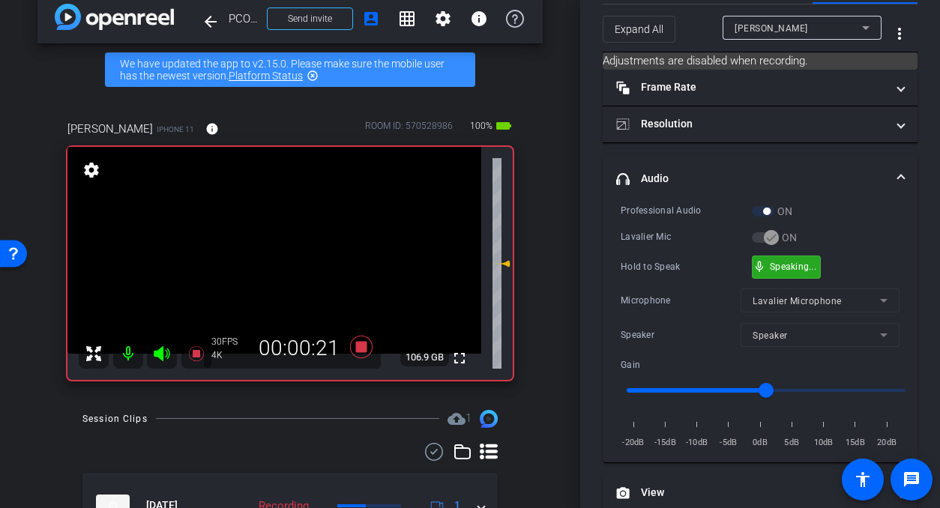
drag, startPoint x: 781, startPoint y: 271, endPoint x: 573, endPoint y: 234, distance: 211.6
click at [285, 291] on video at bounding box center [274, 250] width 414 height 207
click at [286, 262] on video at bounding box center [274, 250] width 414 height 207
click at [305, 265] on video at bounding box center [274, 250] width 414 height 207
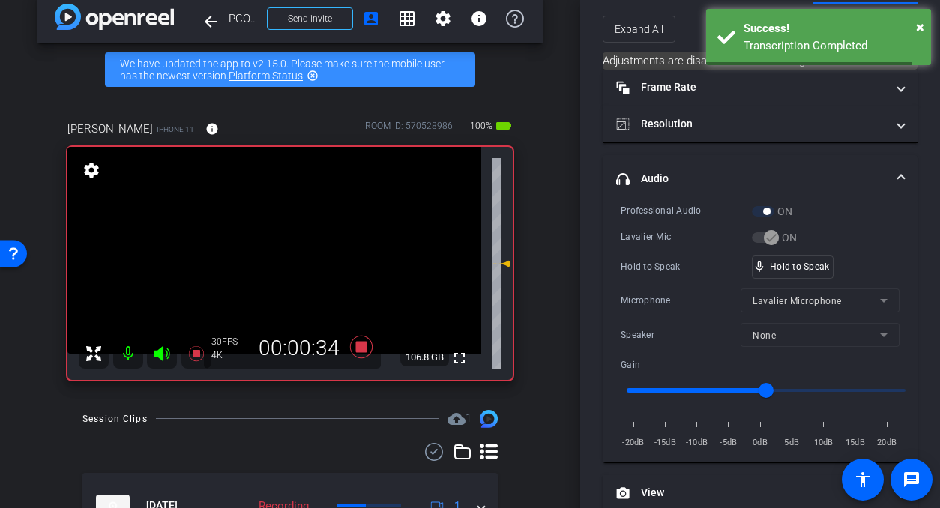
click at [306, 253] on video at bounding box center [274, 250] width 414 height 207
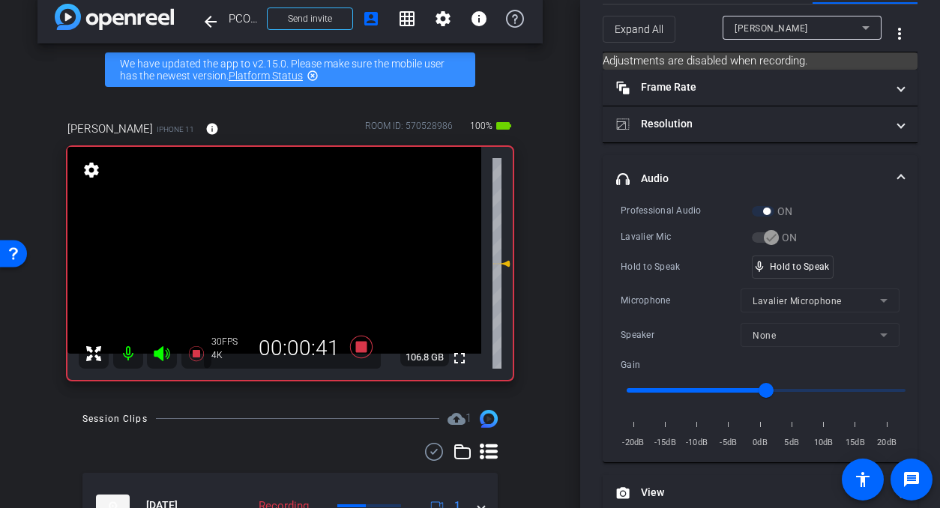
click at [288, 256] on video at bounding box center [274, 250] width 414 height 207
click at [304, 264] on video at bounding box center [274, 250] width 414 height 207
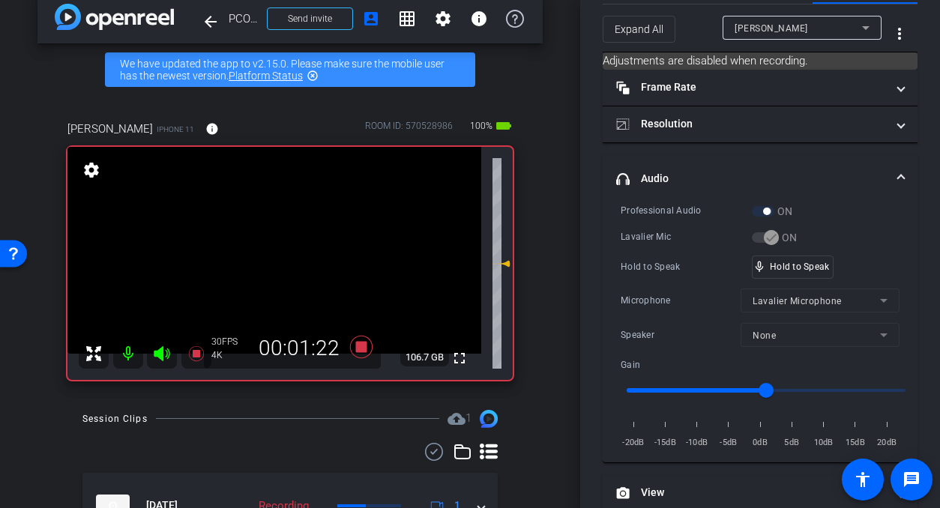
click at [304, 264] on video at bounding box center [274, 250] width 414 height 207
drag, startPoint x: 778, startPoint y: 260, endPoint x: 395, endPoint y: 262, distance: 383.0
drag, startPoint x: 276, startPoint y: 253, endPoint x: 289, endPoint y: 256, distance: 13.8
click at [276, 253] on video at bounding box center [274, 250] width 414 height 207
click at [281, 256] on video at bounding box center [274, 250] width 414 height 207
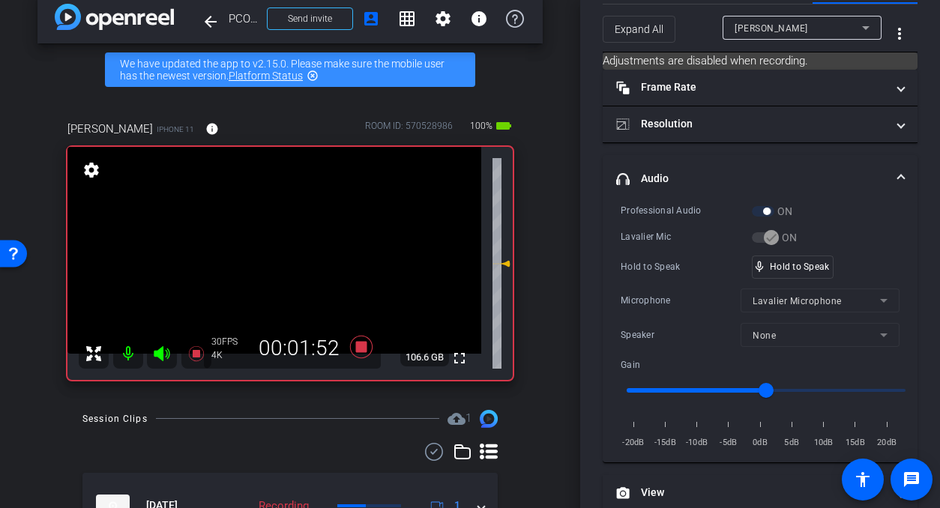
click at [283, 255] on video at bounding box center [274, 250] width 414 height 207
click at [280, 256] on video at bounding box center [274, 250] width 414 height 207
click at [277, 256] on video at bounding box center [274, 250] width 414 height 207
click at [274, 265] on video at bounding box center [274, 250] width 414 height 207
drag, startPoint x: 271, startPoint y: 251, endPoint x: 301, endPoint y: 254, distance: 29.4
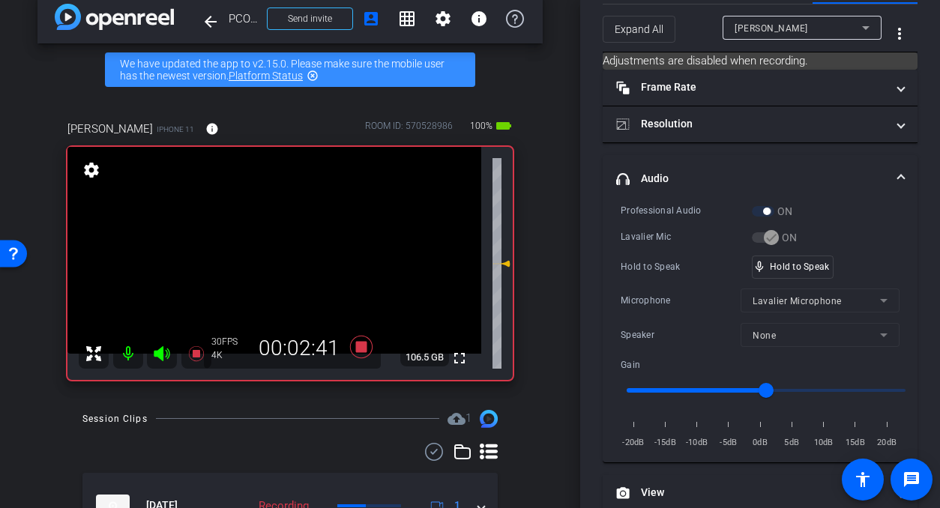
click at [271, 251] on video at bounding box center [274, 250] width 414 height 207
drag, startPoint x: 799, startPoint y: 265, endPoint x: 474, endPoint y: 246, distance: 325.1
click at [322, 259] on video at bounding box center [274, 250] width 414 height 207
drag, startPoint x: 810, startPoint y: 275, endPoint x: 662, endPoint y: 271, distance: 148.5
click at [805, 274] on div "mic_none Speaking..." at bounding box center [786, 267] width 67 height 22
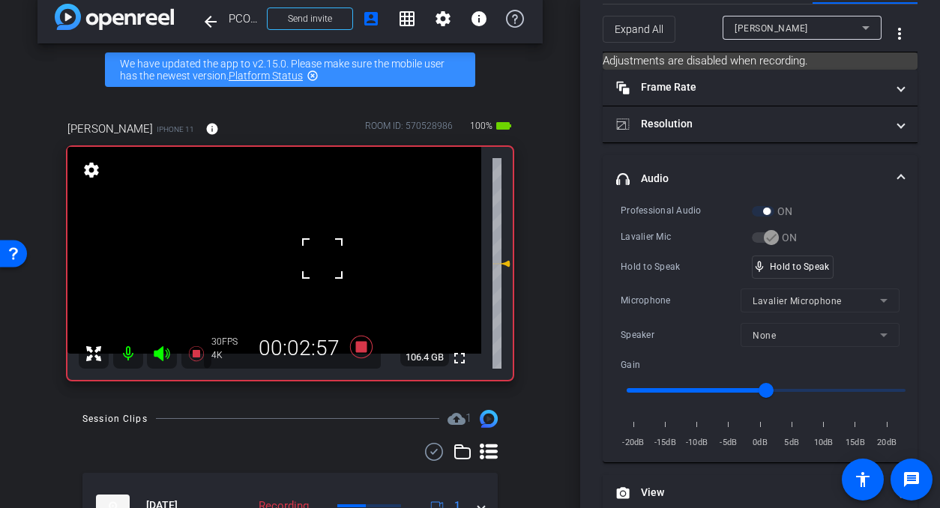
click at [293, 256] on video at bounding box center [274, 250] width 414 height 207
click at [292, 256] on div at bounding box center [292, 255] width 37 height 37
click at [296, 249] on video at bounding box center [274, 250] width 414 height 207
click at [294, 249] on div at bounding box center [295, 248] width 37 height 37
click at [294, 249] on video at bounding box center [274, 250] width 414 height 207
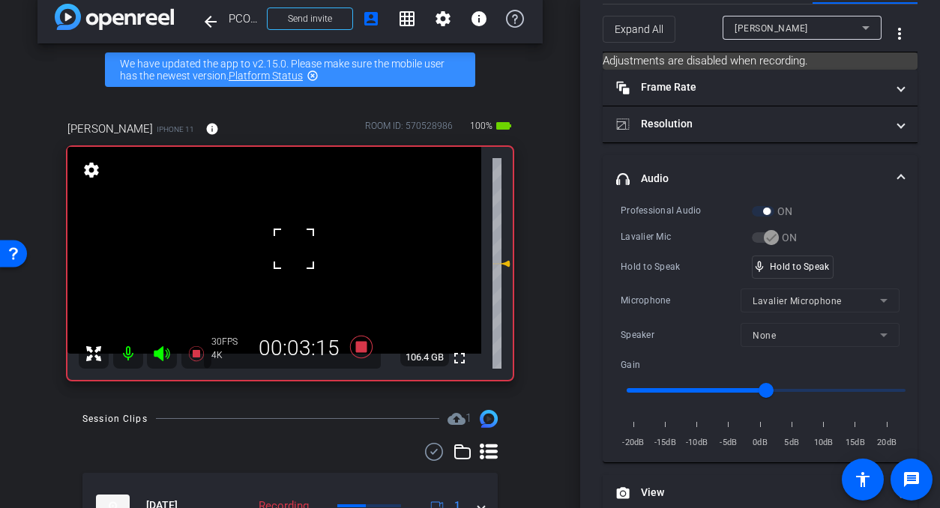
click at [294, 249] on div at bounding box center [293, 248] width 37 height 37
click at [289, 250] on video at bounding box center [274, 250] width 414 height 207
click at [284, 252] on video at bounding box center [274, 250] width 414 height 207
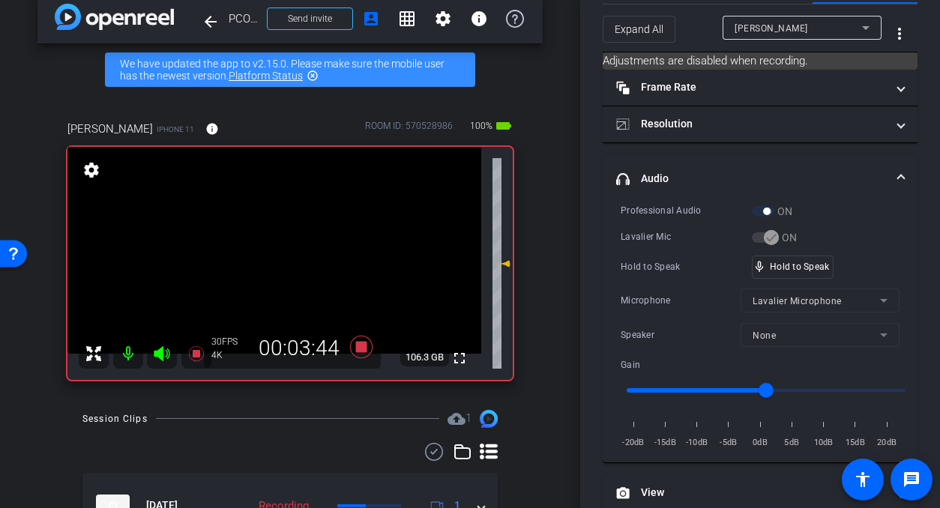
click at [304, 258] on video at bounding box center [274, 250] width 414 height 207
click at [304, 258] on div at bounding box center [303, 257] width 37 height 37
click at [300, 245] on video at bounding box center [274, 250] width 414 height 207
click at [277, 243] on video at bounding box center [274, 250] width 414 height 207
click at [259, 257] on video at bounding box center [274, 250] width 414 height 207
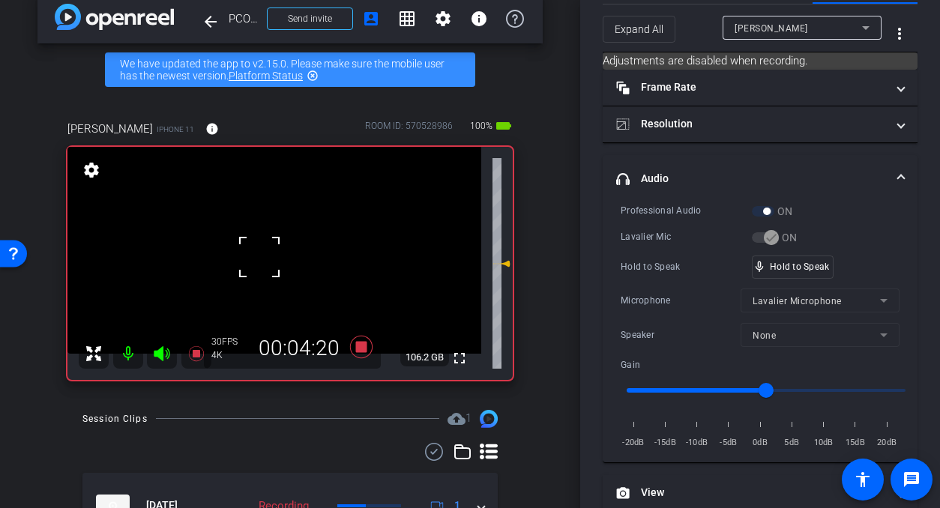
click at [282, 256] on video at bounding box center [274, 250] width 414 height 207
click at [305, 250] on video at bounding box center [274, 250] width 414 height 207
click at [307, 249] on div at bounding box center [304, 249] width 37 height 37
click at [275, 254] on video at bounding box center [274, 250] width 414 height 207
click at [303, 251] on video at bounding box center [274, 250] width 414 height 207
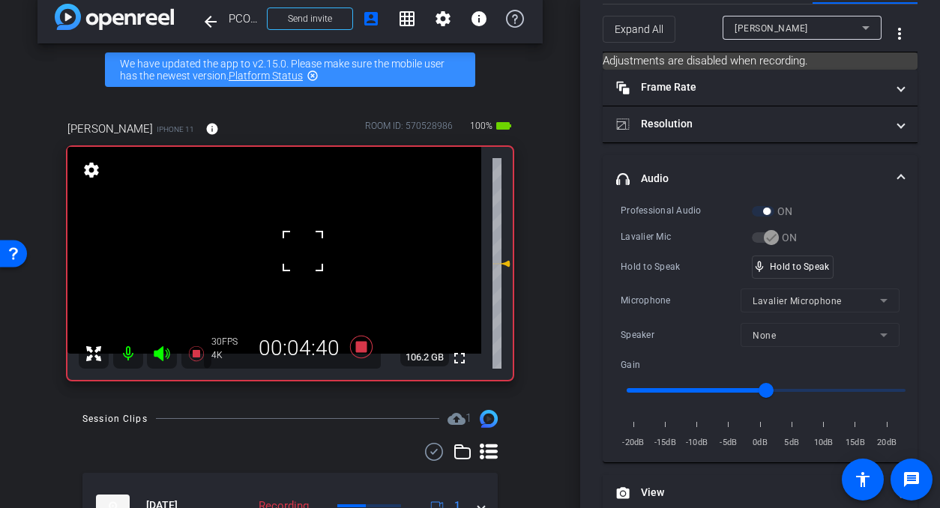
click at [302, 251] on div at bounding box center [302, 250] width 37 height 37
click at [288, 253] on video at bounding box center [274, 250] width 414 height 207
click at [307, 261] on video at bounding box center [274, 250] width 414 height 207
click at [305, 261] on div at bounding box center [307, 260] width 37 height 37
drag, startPoint x: 790, startPoint y: 276, endPoint x: 680, endPoint y: 265, distance: 110.7
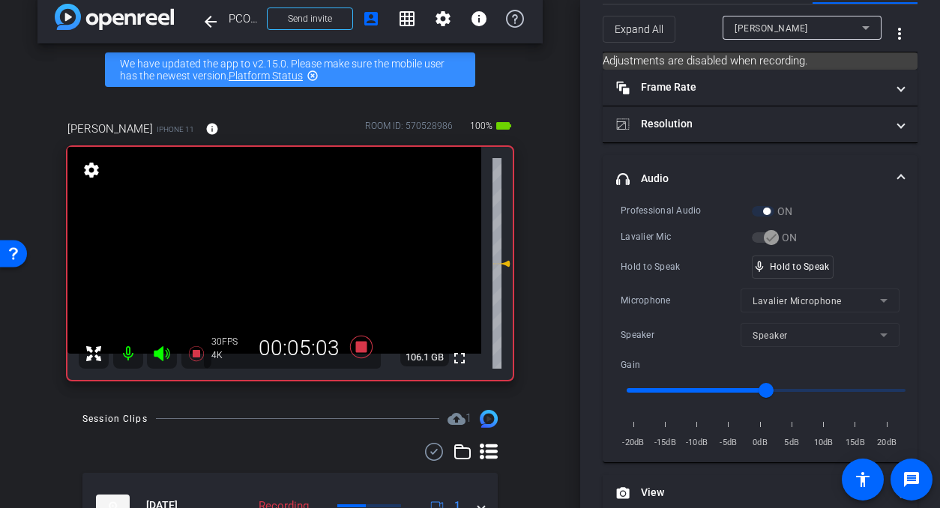
click at [313, 255] on video at bounding box center [274, 250] width 414 height 207
click at [294, 251] on video at bounding box center [274, 250] width 414 height 207
click at [298, 270] on video at bounding box center [274, 250] width 414 height 207
click at [289, 252] on div at bounding box center [298, 269] width 37 height 37
click at [289, 240] on video at bounding box center [274, 250] width 414 height 207
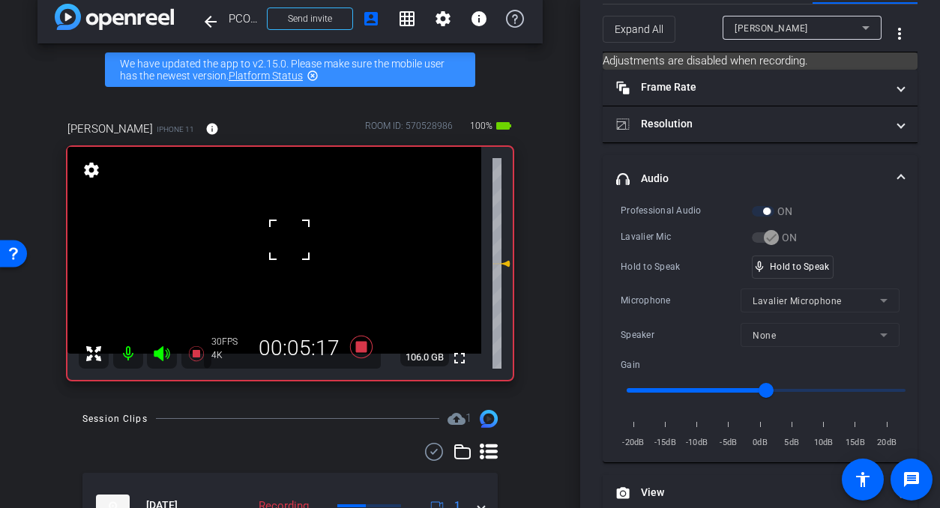
click at [288, 259] on video at bounding box center [274, 250] width 414 height 207
click at [292, 265] on div at bounding box center [287, 259] width 37 height 37
click at [292, 265] on video at bounding box center [274, 250] width 414 height 207
click at [309, 256] on div at bounding box center [291, 264] width 37 height 37
click at [299, 259] on video at bounding box center [274, 250] width 414 height 207
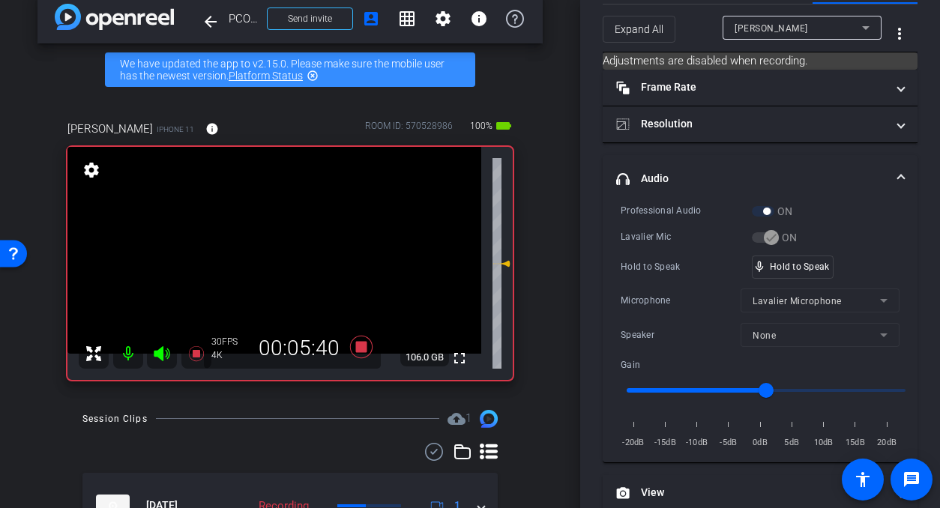
click at [304, 259] on video at bounding box center [274, 250] width 414 height 207
click at [298, 267] on video at bounding box center [274, 250] width 414 height 207
click at [304, 269] on div at bounding box center [297, 266] width 37 height 37
click at [304, 269] on video at bounding box center [274, 250] width 414 height 207
click at [290, 268] on video at bounding box center [274, 250] width 414 height 207
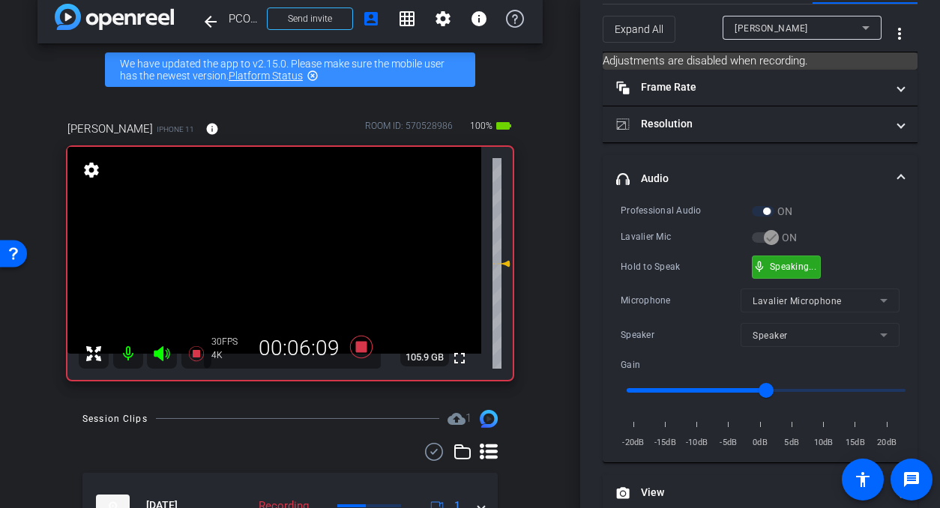
drag, startPoint x: 775, startPoint y: 268, endPoint x: 564, endPoint y: 274, distance: 210.7
drag, startPoint x: 808, startPoint y: 259, endPoint x: 627, endPoint y: 290, distance: 184.1
click at [802, 259] on div "mic_none Speaking..." at bounding box center [786, 267] width 67 height 22
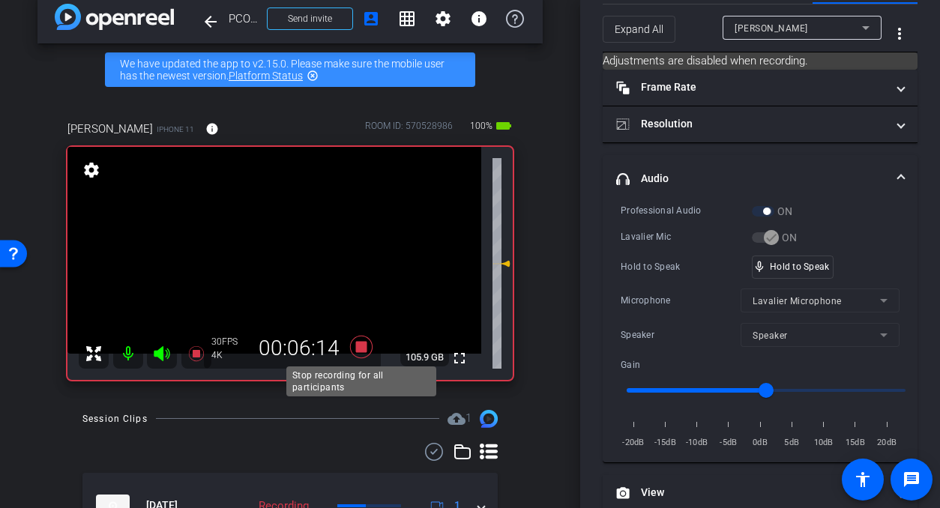
click at [349, 343] on icon at bounding box center [361, 347] width 36 height 27
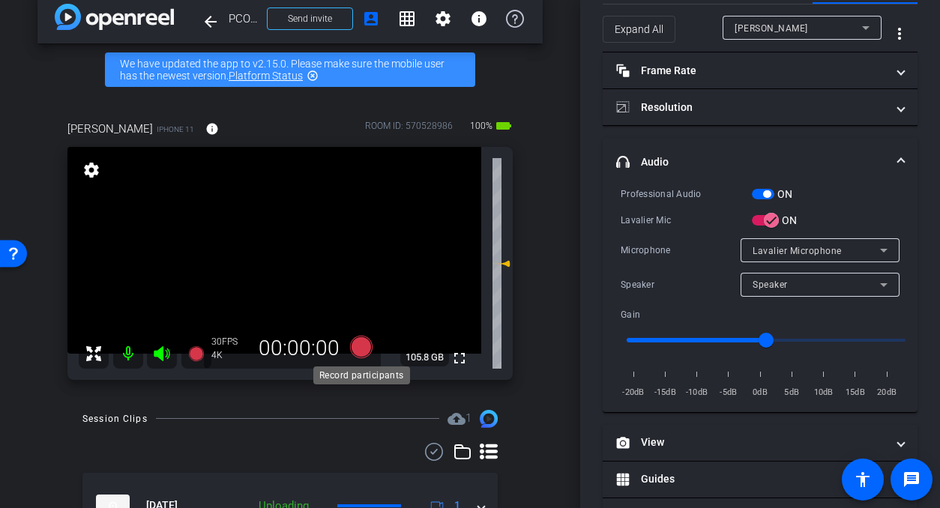
click at [361, 349] on icon at bounding box center [361, 346] width 22 height 22
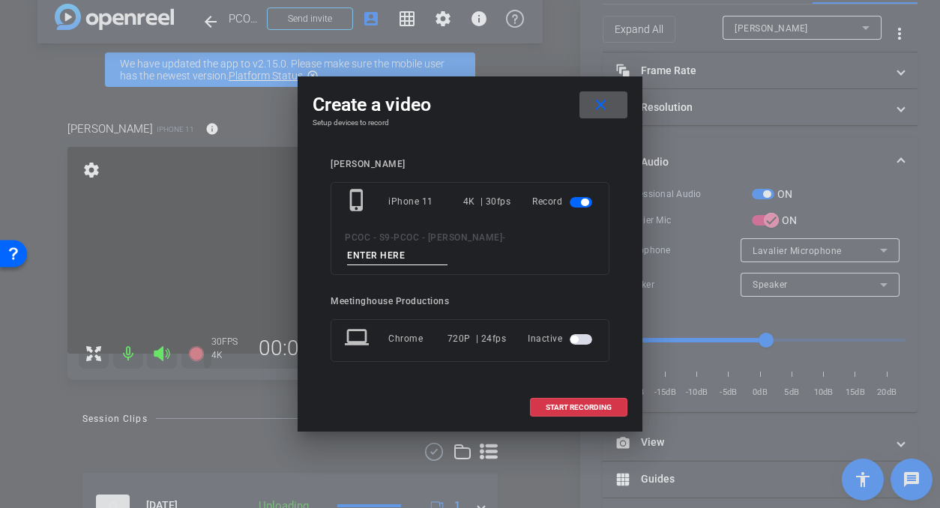
click at [390, 258] on input at bounding box center [397, 256] width 100 height 19
type input "901 - seg 6"
click at [583, 408] on span "START RECORDING" at bounding box center [579, 407] width 66 height 7
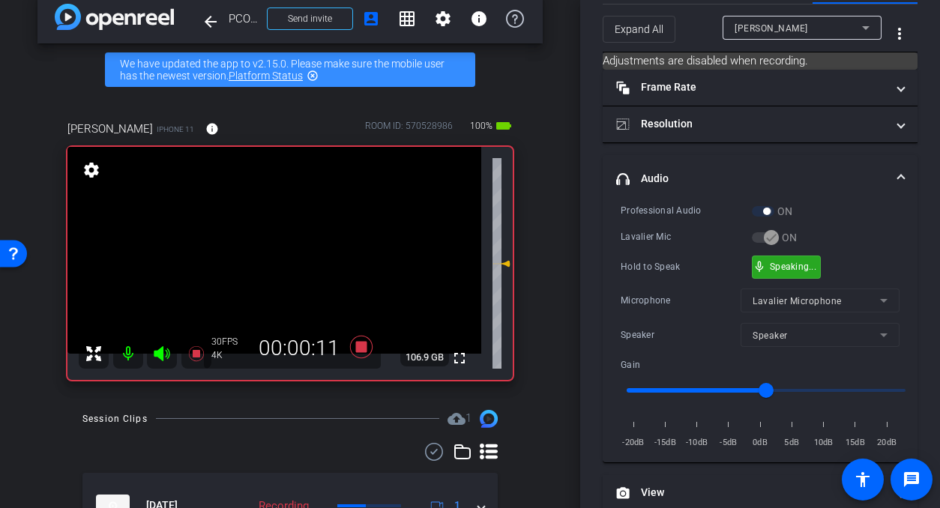
drag, startPoint x: 775, startPoint y: 264, endPoint x: 749, endPoint y: 259, distance: 26.6
click at [271, 244] on video at bounding box center [274, 250] width 414 height 207
click at [307, 246] on video at bounding box center [274, 250] width 414 height 207
click at [309, 251] on div at bounding box center [307, 245] width 37 height 37
click at [303, 256] on video at bounding box center [274, 250] width 414 height 207
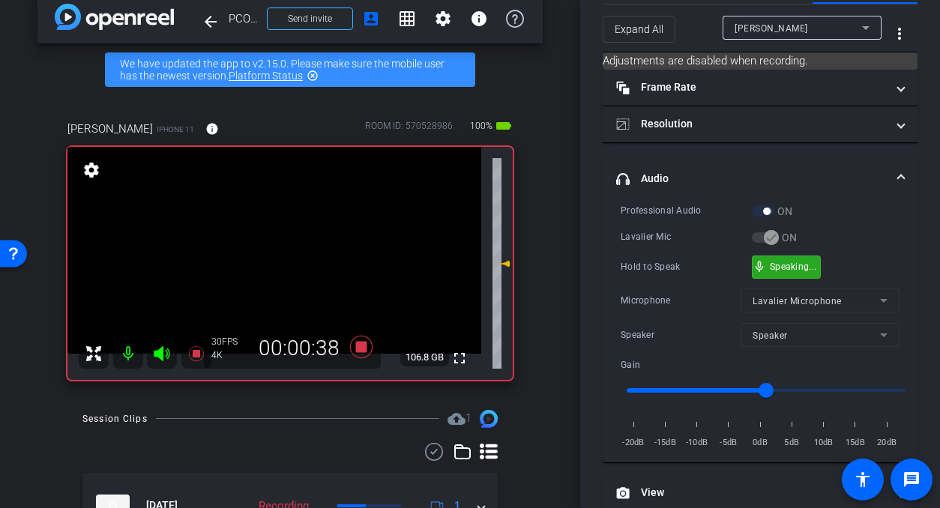
drag, startPoint x: 783, startPoint y: 268, endPoint x: 646, endPoint y: 269, distance: 137.2
click at [274, 260] on video at bounding box center [274, 250] width 414 height 207
click at [280, 261] on video at bounding box center [274, 250] width 414 height 207
click at [295, 258] on div at bounding box center [280, 260] width 37 height 37
click at [298, 254] on video at bounding box center [274, 250] width 414 height 207
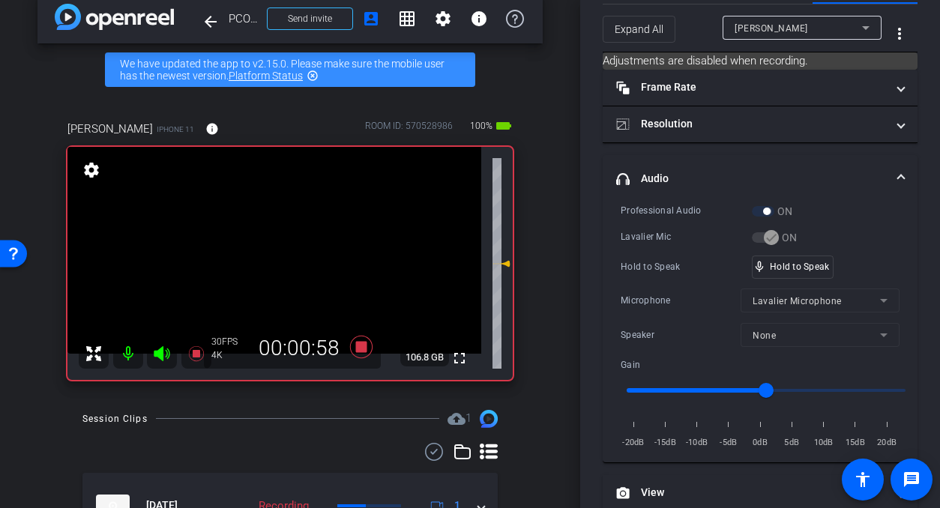
click at [297, 256] on video at bounding box center [274, 250] width 414 height 207
click at [297, 256] on div at bounding box center [296, 255] width 37 height 37
click at [278, 257] on video at bounding box center [274, 250] width 414 height 207
click at [289, 257] on video at bounding box center [274, 250] width 414 height 207
click at [280, 258] on video at bounding box center [274, 250] width 414 height 207
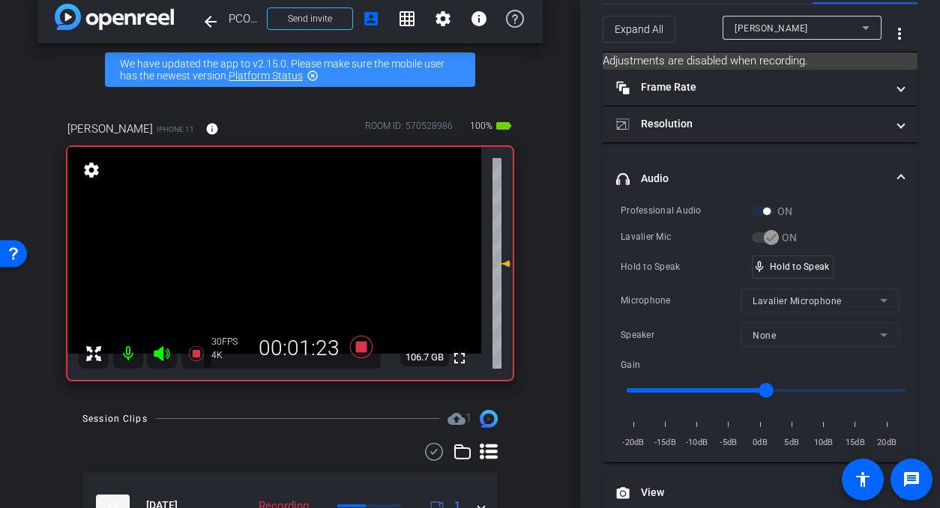
click at [289, 257] on video at bounding box center [274, 250] width 414 height 207
click at [289, 256] on video at bounding box center [274, 250] width 414 height 207
drag, startPoint x: 808, startPoint y: 271, endPoint x: 414, endPoint y: 280, distance: 393.6
click at [280, 247] on video at bounding box center [274, 250] width 414 height 207
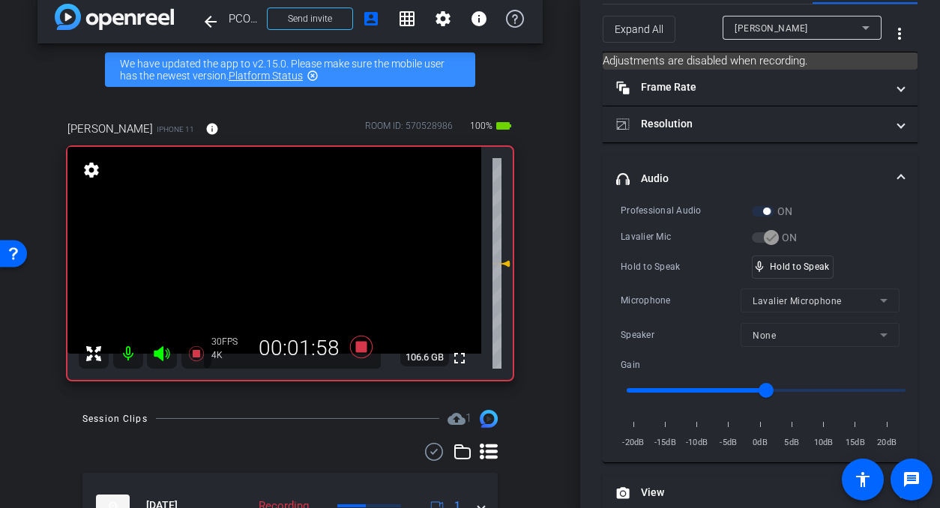
click at [302, 266] on video at bounding box center [274, 250] width 414 height 207
click at [305, 262] on div at bounding box center [301, 265] width 37 height 37
click at [280, 262] on video at bounding box center [274, 250] width 414 height 207
click at [280, 262] on div at bounding box center [279, 261] width 37 height 37
click at [296, 257] on video at bounding box center [274, 250] width 414 height 207
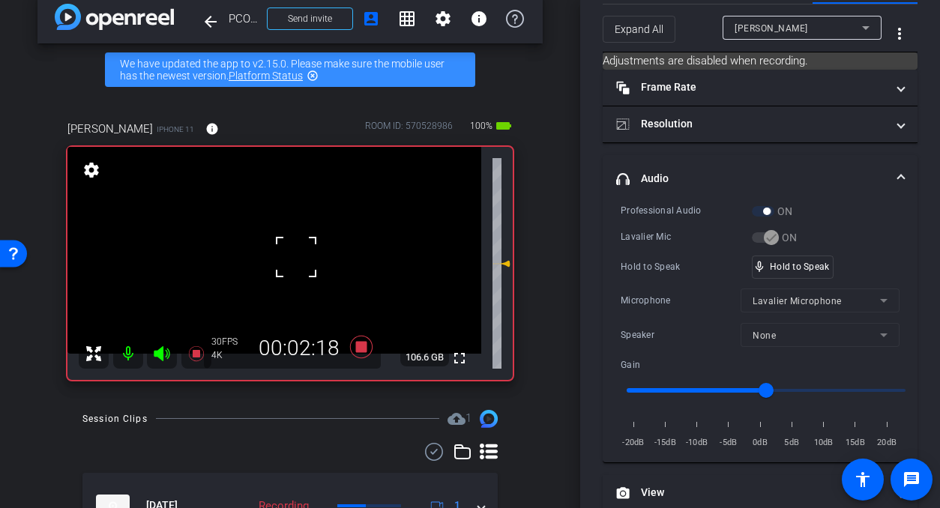
click at [296, 257] on video at bounding box center [274, 250] width 414 height 207
click at [292, 258] on div at bounding box center [295, 256] width 37 height 37
click at [295, 261] on video at bounding box center [274, 250] width 414 height 207
click at [295, 261] on div at bounding box center [295, 260] width 37 height 37
click at [268, 261] on video at bounding box center [274, 250] width 414 height 207
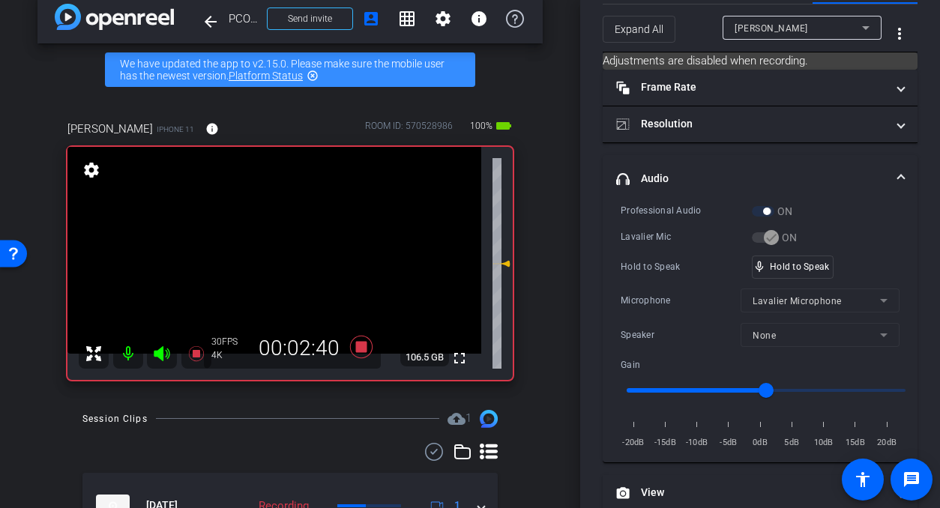
click at [284, 260] on video at bounding box center [274, 250] width 414 height 207
click at [292, 254] on video at bounding box center [274, 250] width 414 height 207
click at [289, 264] on video at bounding box center [274, 250] width 414 height 207
click at [297, 263] on div at bounding box center [288, 263] width 37 height 37
click at [283, 262] on video at bounding box center [274, 250] width 414 height 207
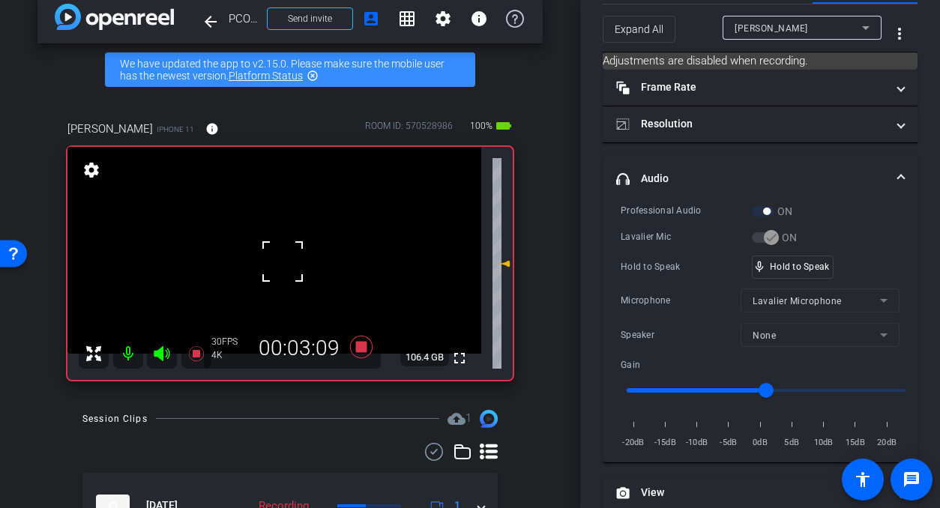
click at [284, 262] on div at bounding box center [282, 261] width 37 height 37
click at [294, 265] on video at bounding box center [274, 250] width 414 height 207
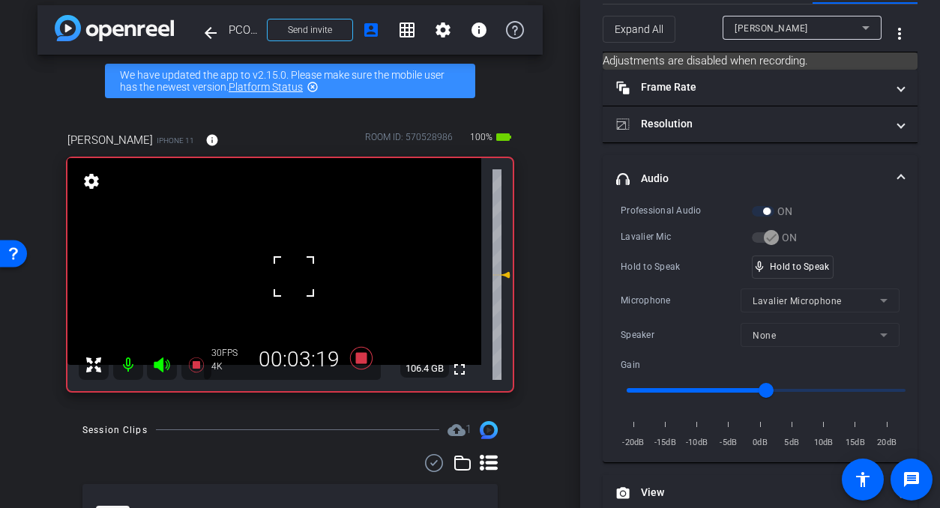
scroll to position [0, 0]
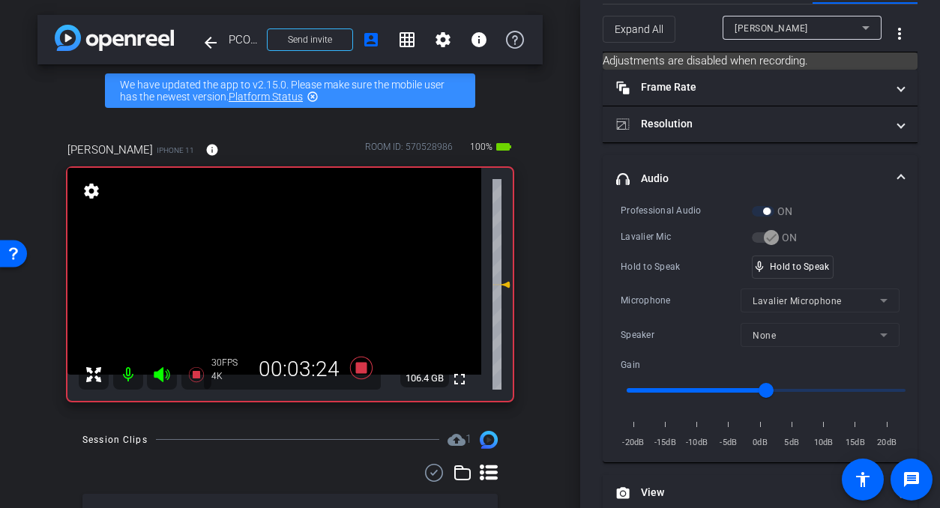
click at [307, 284] on video at bounding box center [274, 271] width 414 height 207
click at [296, 285] on video at bounding box center [274, 271] width 414 height 207
click at [296, 285] on div at bounding box center [295, 284] width 37 height 37
click at [306, 283] on video at bounding box center [274, 271] width 414 height 207
click at [305, 283] on div at bounding box center [305, 283] width 37 height 37
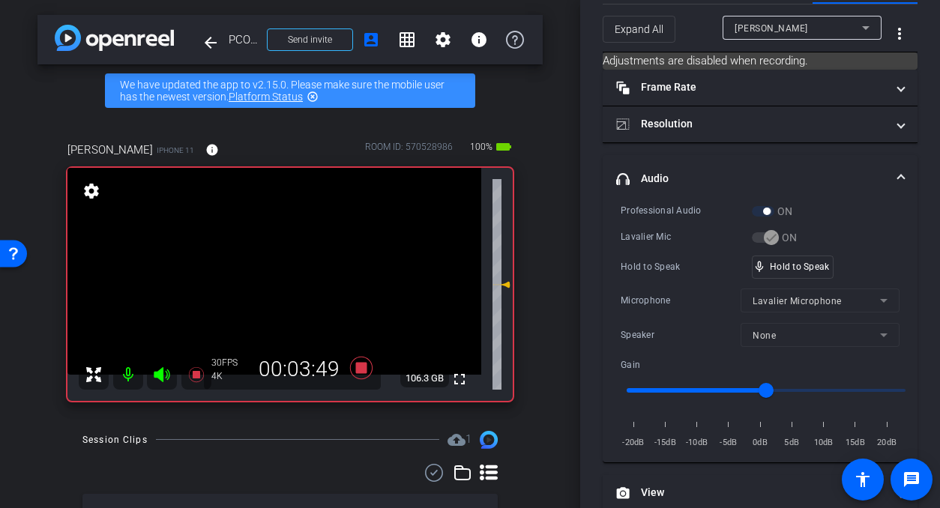
click at [302, 282] on video at bounding box center [274, 271] width 414 height 207
click at [302, 281] on div at bounding box center [301, 281] width 37 height 37
click at [302, 281] on video at bounding box center [274, 271] width 414 height 207
click at [294, 281] on div at bounding box center [301, 280] width 37 height 37
click at [299, 277] on video at bounding box center [274, 271] width 414 height 207
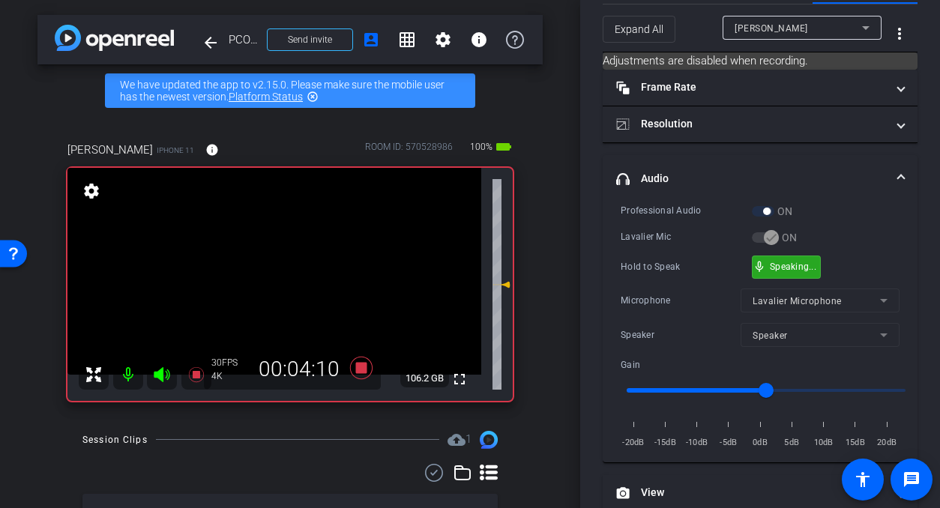
drag, startPoint x: 810, startPoint y: 271, endPoint x: 672, endPoint y: 306, distance: 142.3
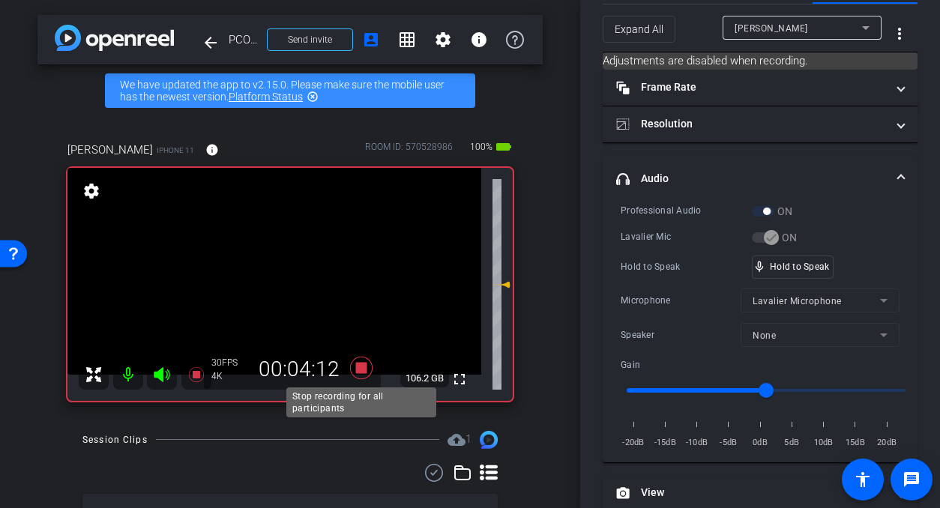
click at [361, 371] on icon at bounding box center [361, 367] width 22 height 22
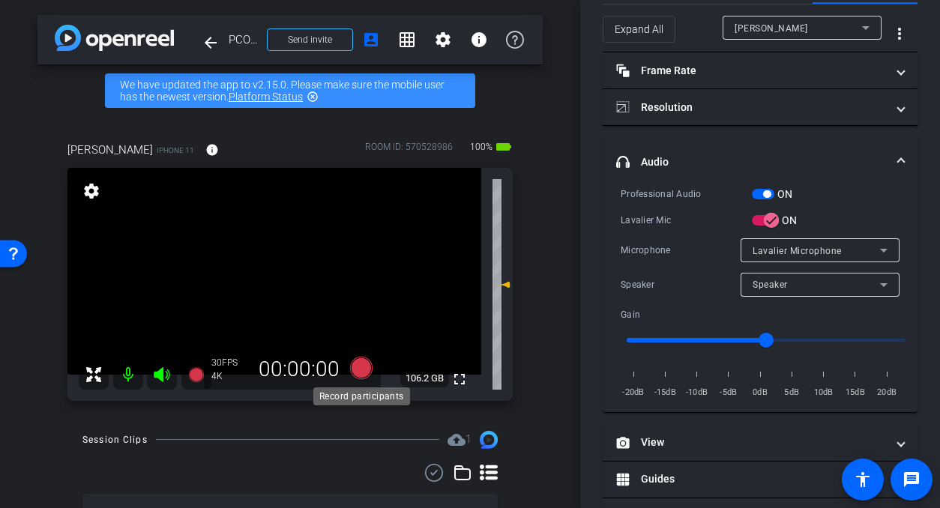
click at [357, 374] on icon at bounding box center [361, 367] width 22 height 22
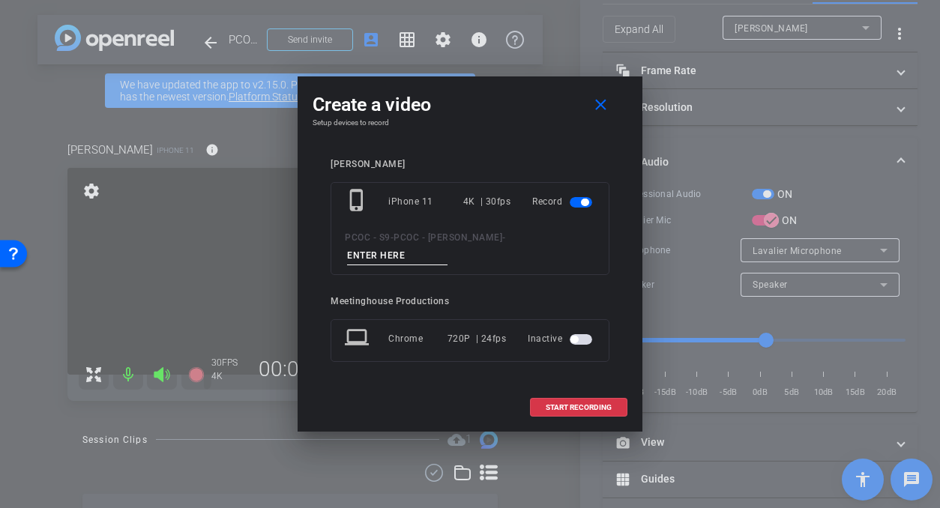
click at [394, 259] on input at bounding box center [397, 256] width 100 height 19
type input "901 - seg 7"
click at [569, 411] on span "START RECORDING" at bounding box center [579, 407] width 66 height 7
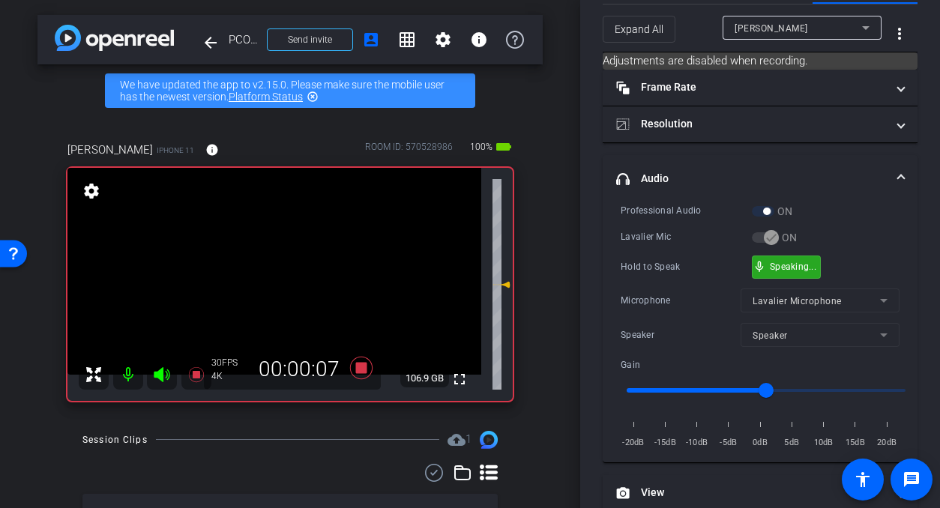
drag, startPoint x: 784, startPoint y: 266, endPoint x: 564, endPoint y: 288, distance: 220.7
click at [268, 274] on video at bounding box center [274, 271] width 414 height 207
click at [250, 255] on span at bounding box center [250, 255] width 0 height 0
click at [289, 278] on video at bounding box center [274, 271] width 414 height 207
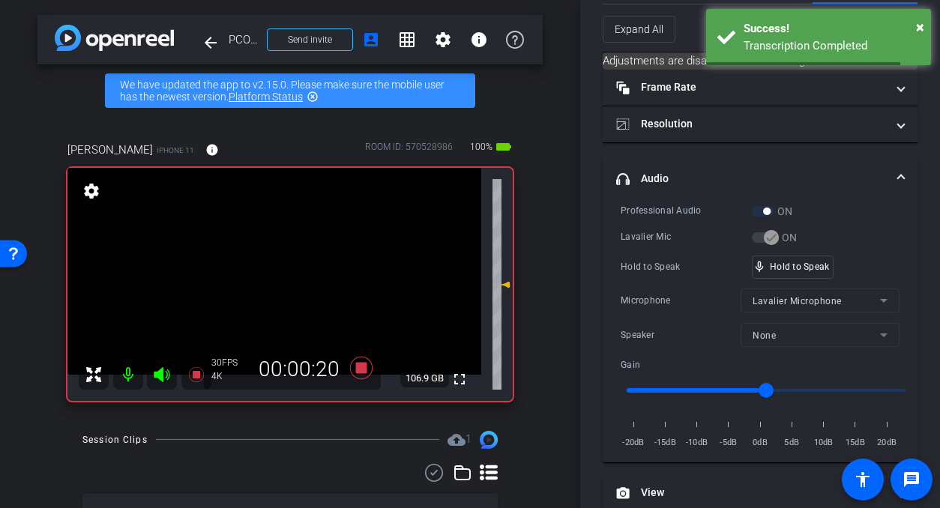
click at [304, 270] on video at bounding box center [274, 271] width 414 height 207
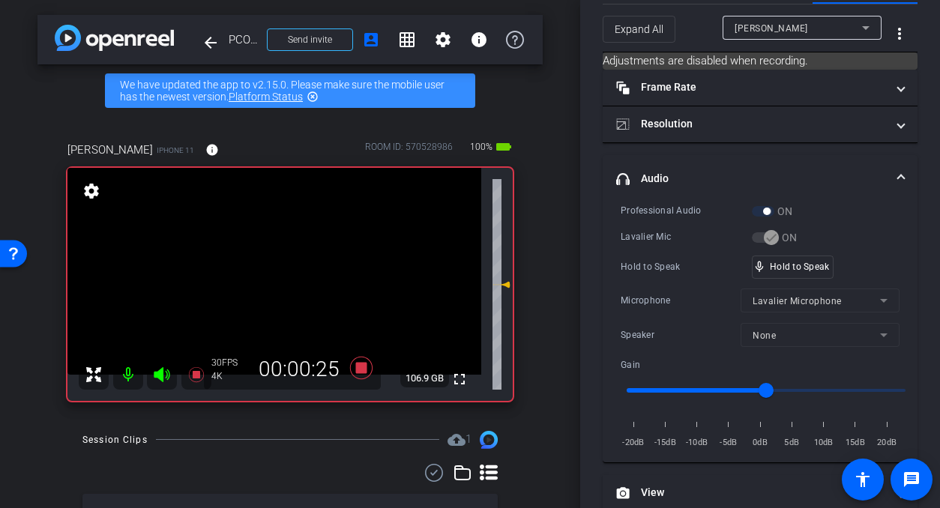
click at [295, 276] on video at bounding box center [274, 271] width 414 height 207
click at [292, 276] on video at bounding box center [274, 271] width 414 height 207
click at [296, 276] on video at bounding box center [274, 271] width 414 height 207
click at [294, 276] on video at bounding box center [274, 271] width 414 height 207
click at [313, 278] on video at bounding box center [274, 271] width 414 height 207
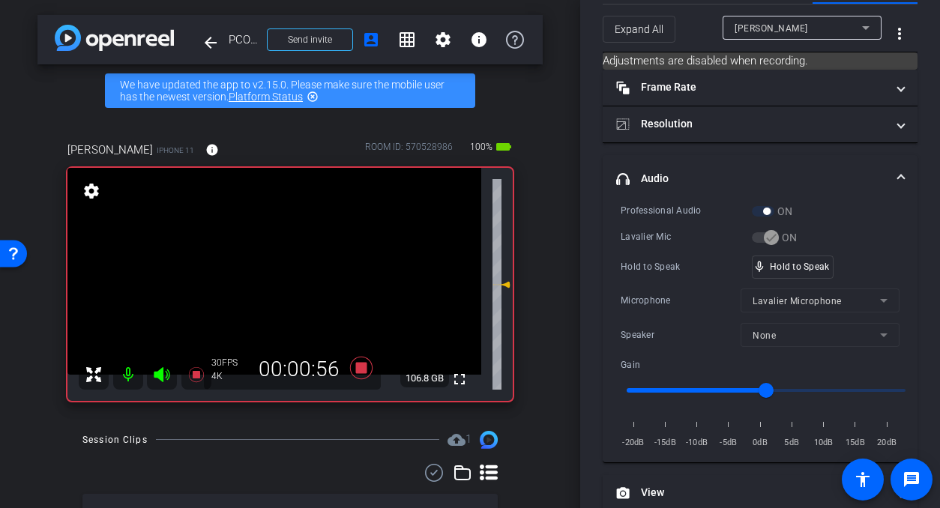
click at [312, 278] on video at bounding box center [274, 271] width 414 height 207
click at [295, 282] on div at bounding box center [311, 277] width 37 height 37
click at [297, 279] on video at bounding box center [274, 271] width 414 height 207
click at [296, 279] on video at bounding box center [274, 271] width 414 height 207
click at [296, 279] on div at bounding box center [295, 278] width 37 height 37
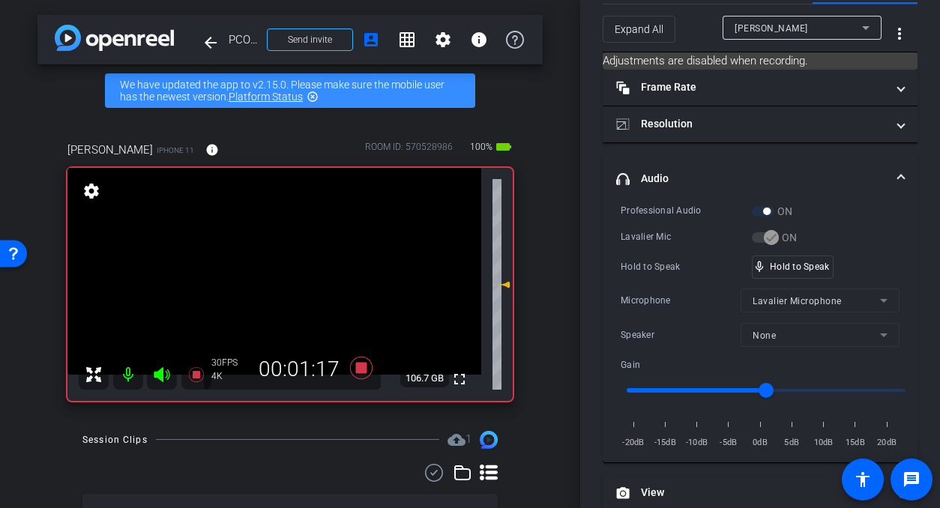
click at [294, 279] on video at bounding box center [274, 271] width 414 height 207
click at [294, 279] on div at bounding box center [293, 278] width 37 height 37
click at [294, 279] on video at bounding box center [274, 271] width 414 height 207
drag, startPoint x: 776, startPoint y: 273, endPoint x: 467, endPoint y: 247, distance: 309.8
click at [774, 271] on div "mic_none Speaking..." at bounding box center [786, 267] width 67 height 22
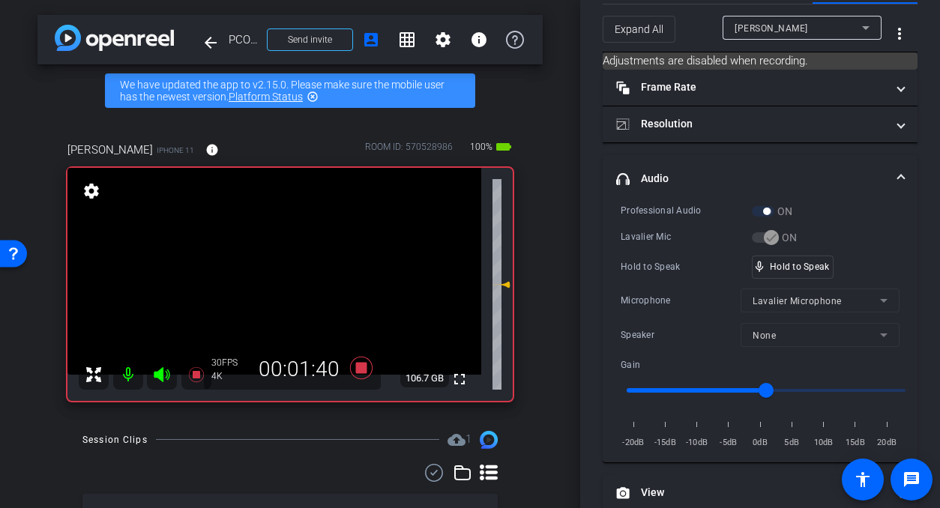
click at [286, 248] on video at bounding box center [274, 271] width 414 height 207
click at [289, 265] on div at bounding box center [285, 247] width 37 height 37
click at [290, 280] on video at bounding box center [274, 271] width 414 height 207
click at [290, 280] on div at bounding box center [289, 279] width 37 height 37
click at [290, 280] on video at bounding box center [274, 271] width 414 height 207
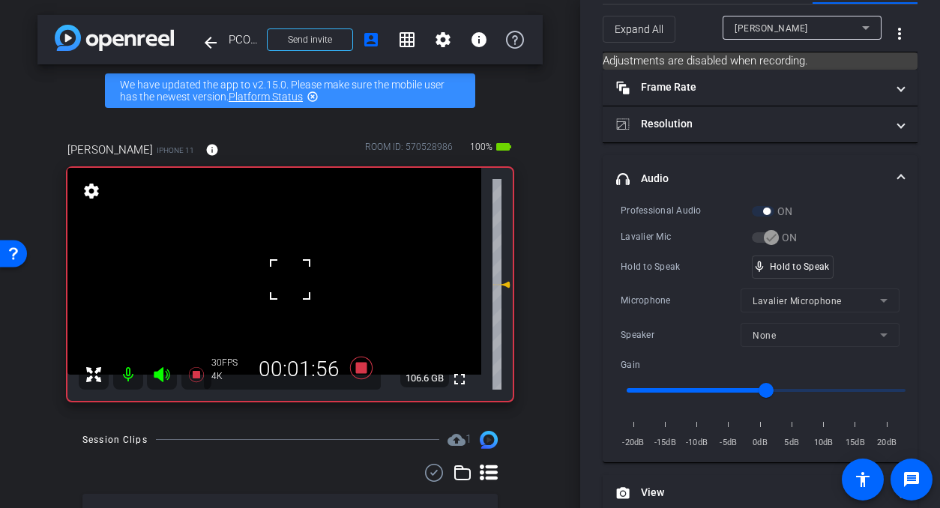
click at [290, 280] on div at bounding box center [289, 279] width 37 height 37
click at [286, 280] on video at bounding box center [274, 271] width 414 height 207
click at [286, 280] on div at bounding box center [286, 280] width 37 height 37
click at [286, 280] on video at bounding box center [274, 271] width 414 height 207
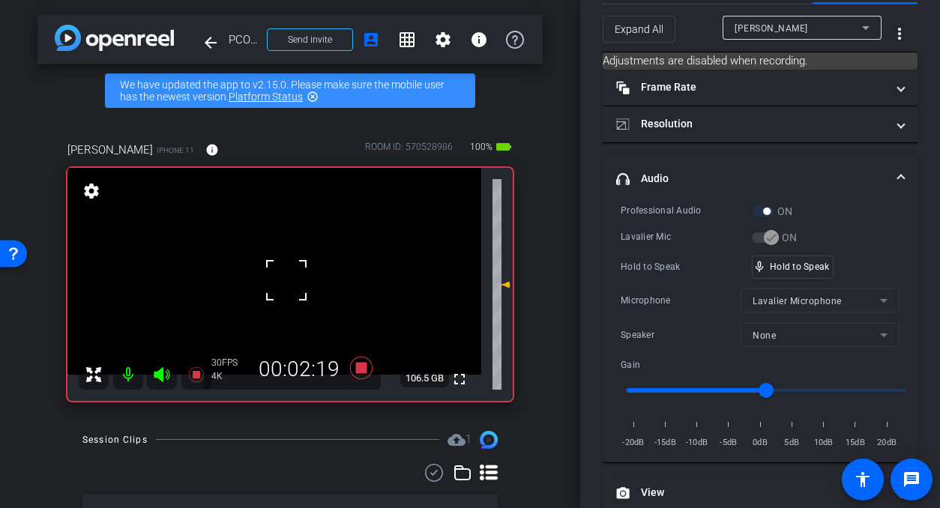
click at [286, 280] on div "fullscreen settings 106.5 GB" at bounding box center [289, 284] width 445 height 233
click at [286, 280] on video at bounding box center [274, 271] width 414 height 207
drag, startPoint x: 294, startPoint y: 290, endPoint x: 367, endPoint y: 296, distance: 72.9
click at [294, 290] on video at bounding box center [274, 271] width 414 height 207
click at [308, 284] on div at bounding box center [293, 289] width 37 height 37
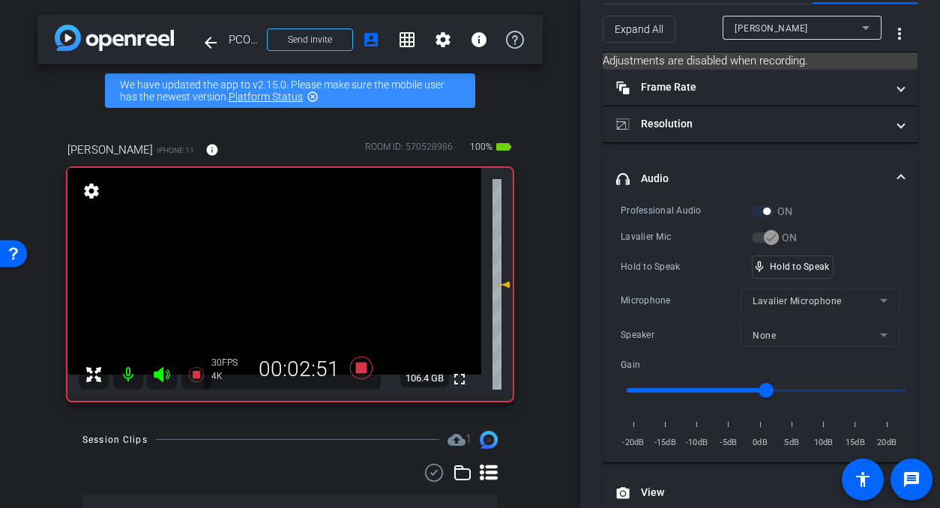
click at [296, 302] on video at bounding box center [274, 271] width 414 height 207
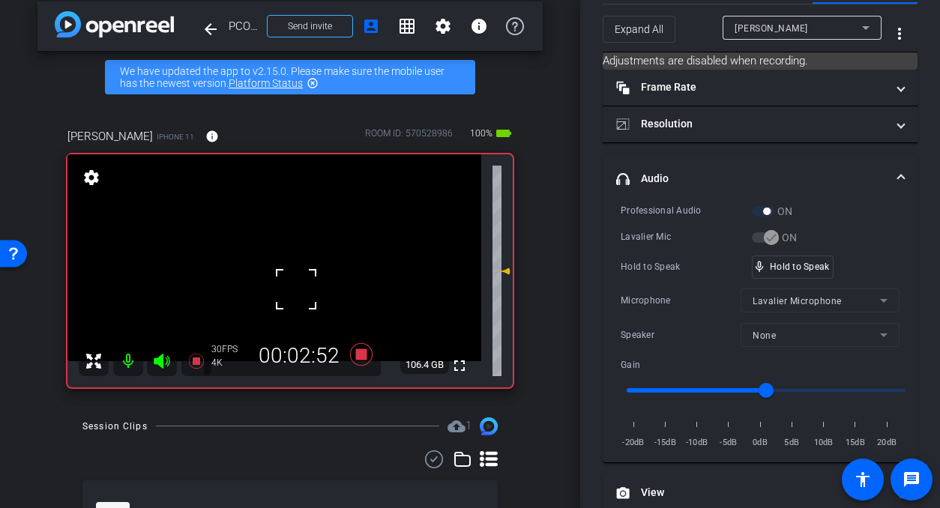
scroll to position [15, 0]
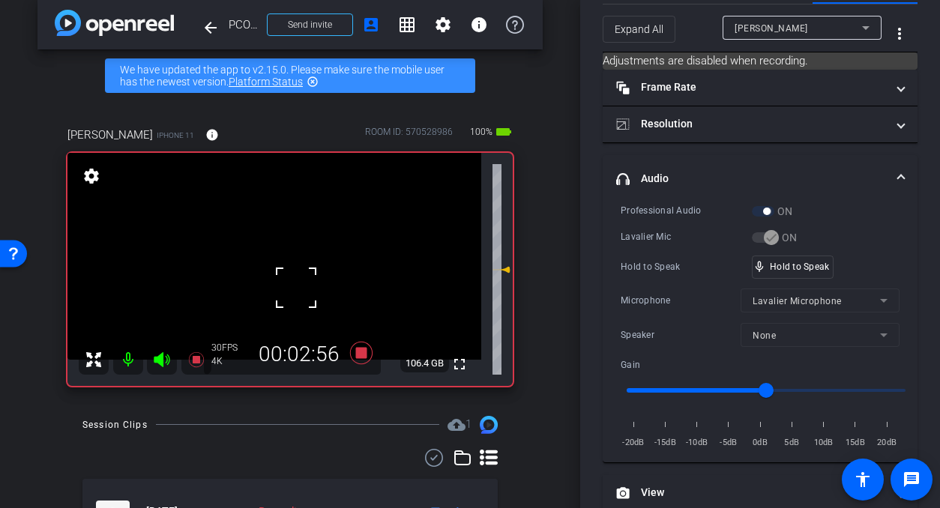
click at [281, 252] on video at bounding box center [274, 256] width 414 height 207
click at [291, 272] on video at bounding box center [274, 256] width 414 height 207
click at [290, 272] on video at bounding box center [274, 256] width 414 height 207
click at [291, 271] on div at bounding box center [289, 271] width 37 height 37
click at [291, 270] on video at bounding box center [274, 256] width 414 height 207
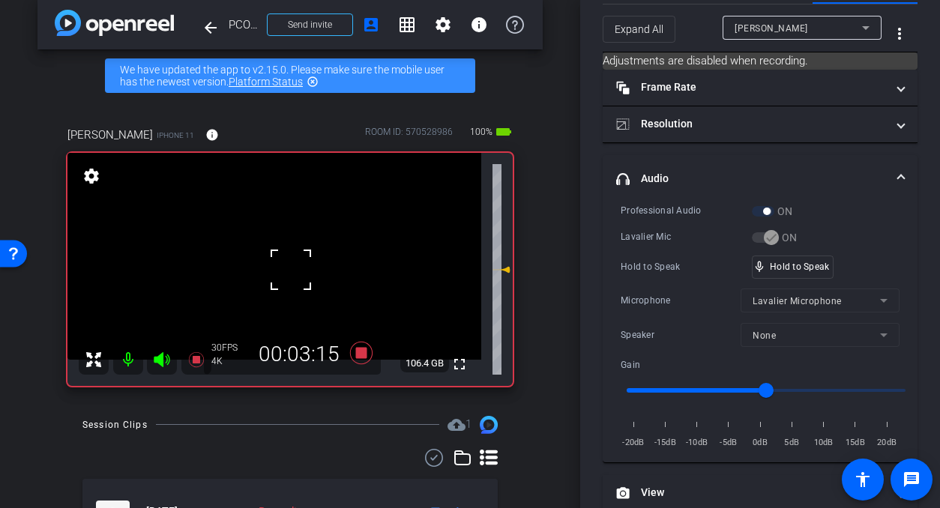
click at [291, 269] on div at bounding box center [290, 269] width 37 height 37
click at [292, 269] on video at bounding box center [274, 256] width 414 height 207
drag, startPoint x: 803, startPoint y: 266, endPoint x: 582, endPoint y: 320, distance: 227.6
click at [367, 352] on icon at bounding box center [361, 353] width 36 height 27
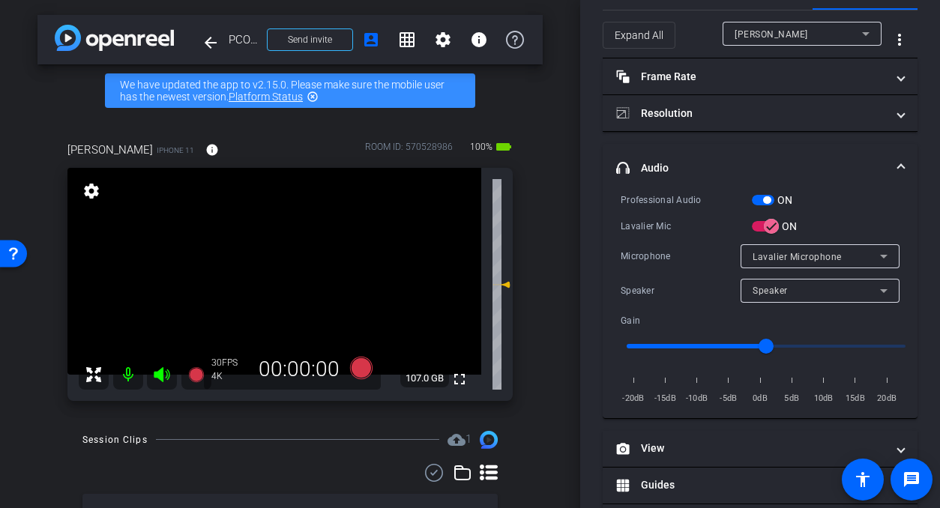
scroll to position [0, 0]
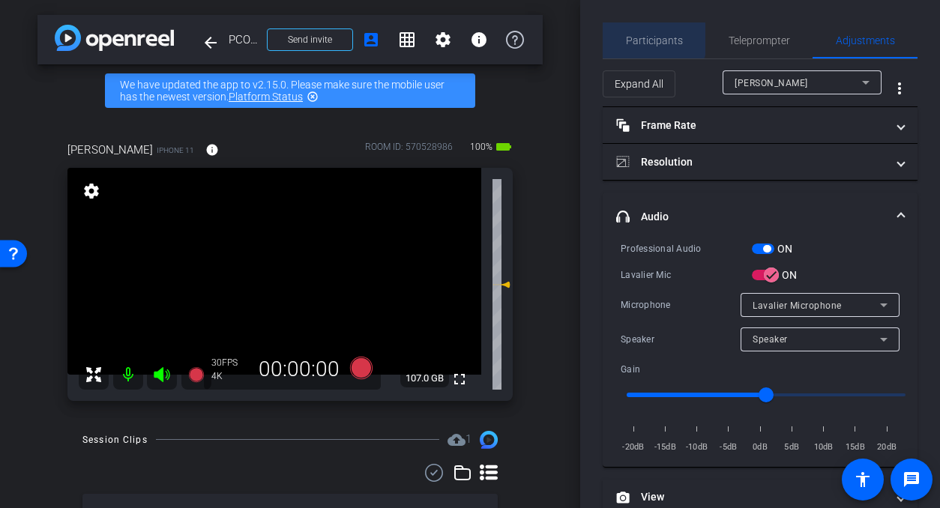
click at [652, 39] on span "Participants" at bounding box center [654, 40] width 57 height 10
